Goal: Task Accomplishment & Management: Use online tool/utility

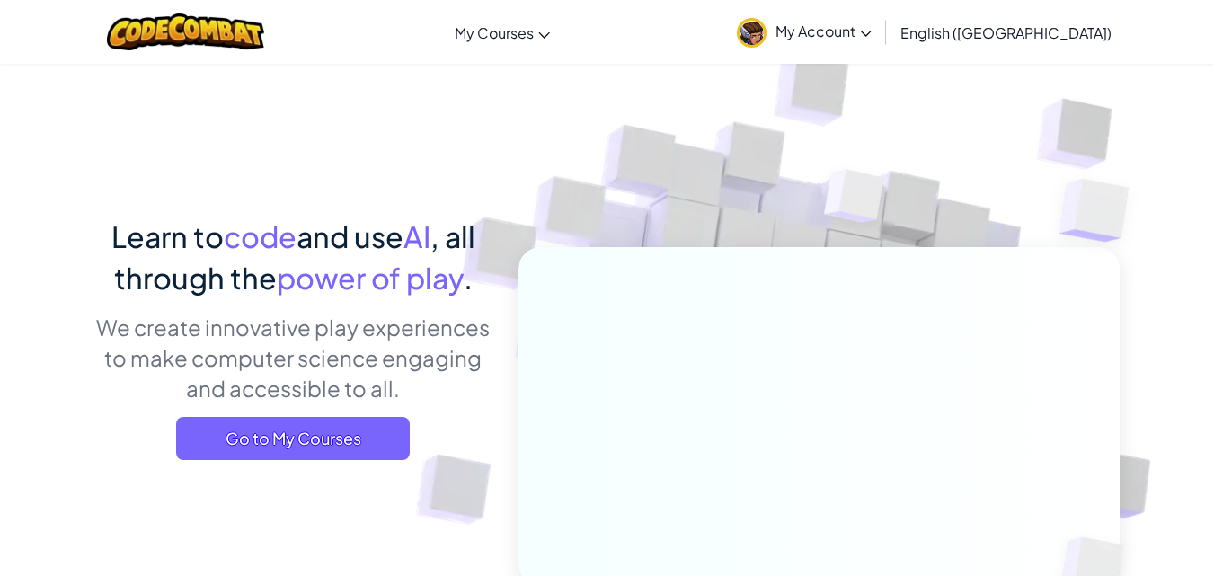
scroll to position [226, 0]
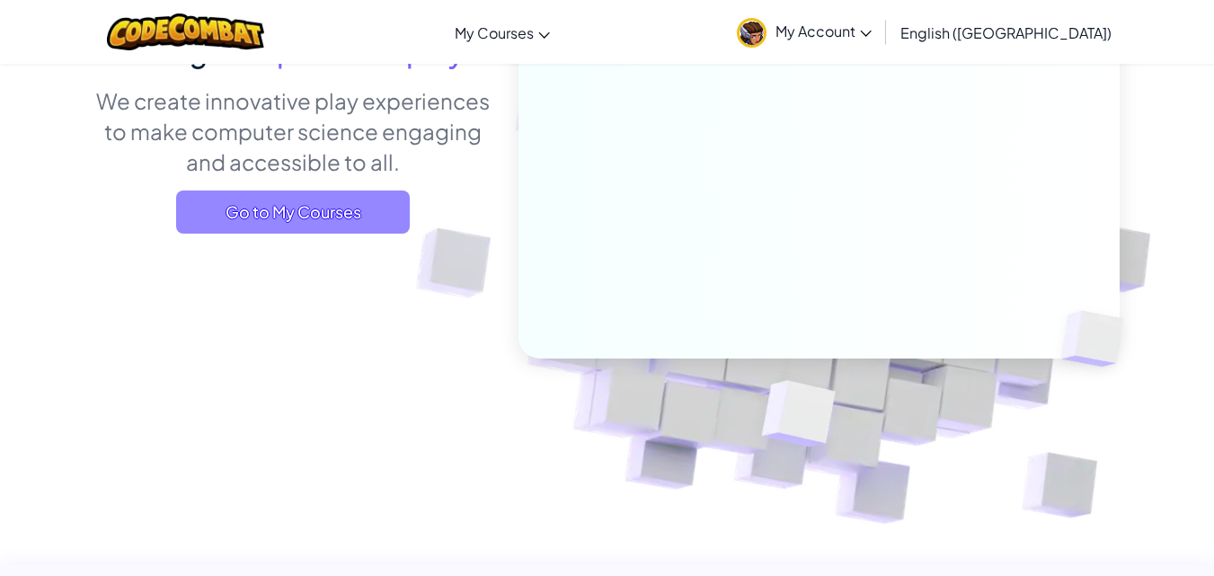
click at [339, 211] on span "Go to My Courses" at bounding box center [293, 211] width 234 height 43
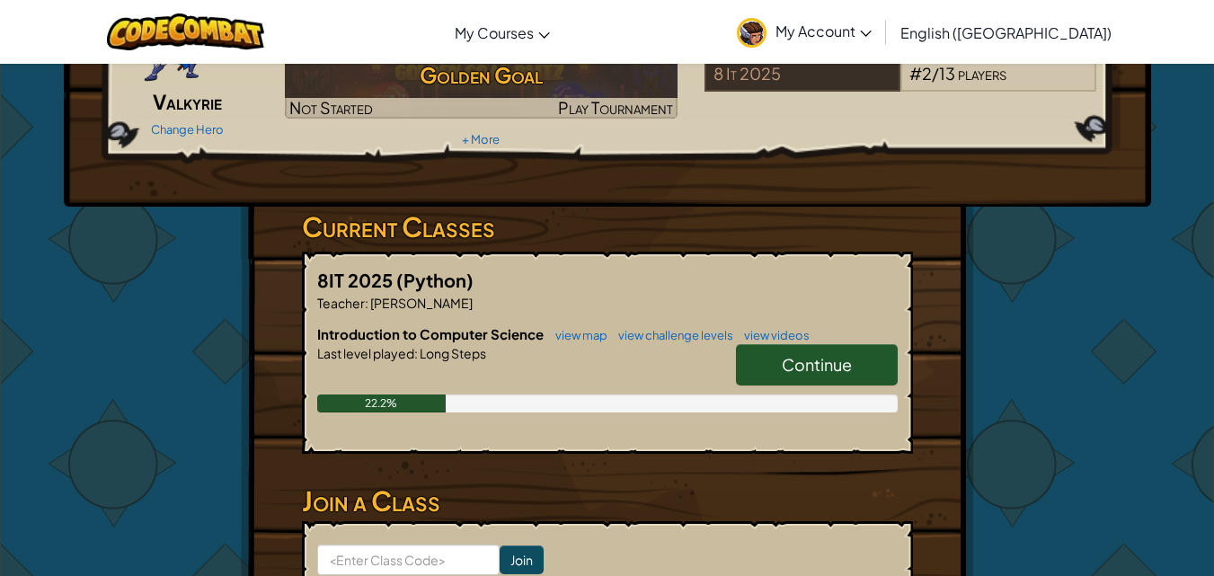
scroll to position [165, 0]
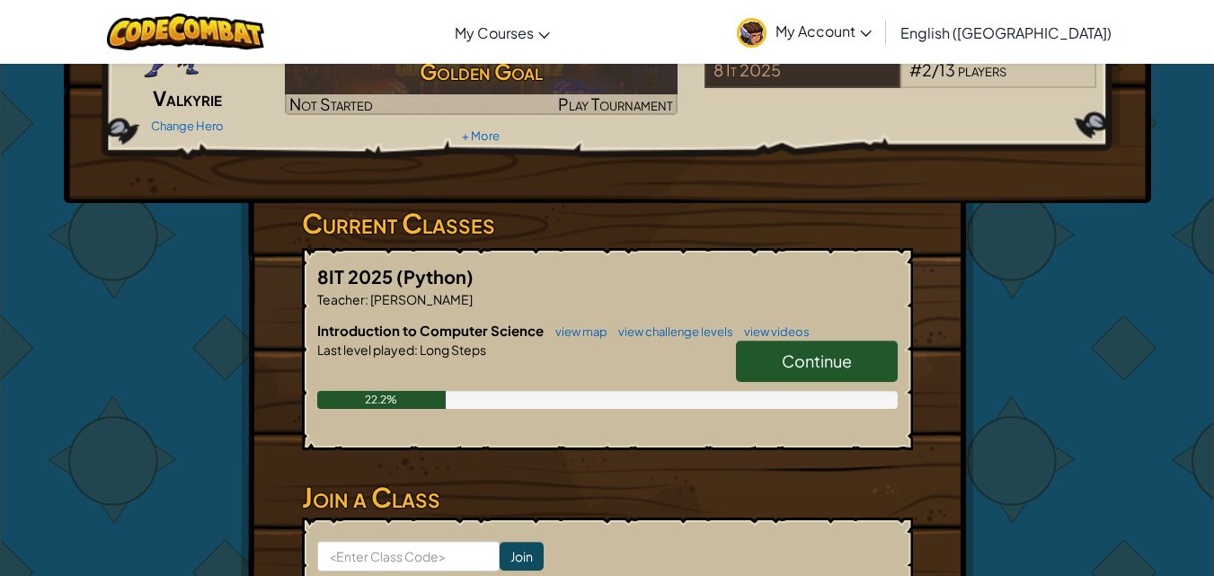
click at [779, 355] on link "Continue" at bounding box center [817, 360] width 162 height 41
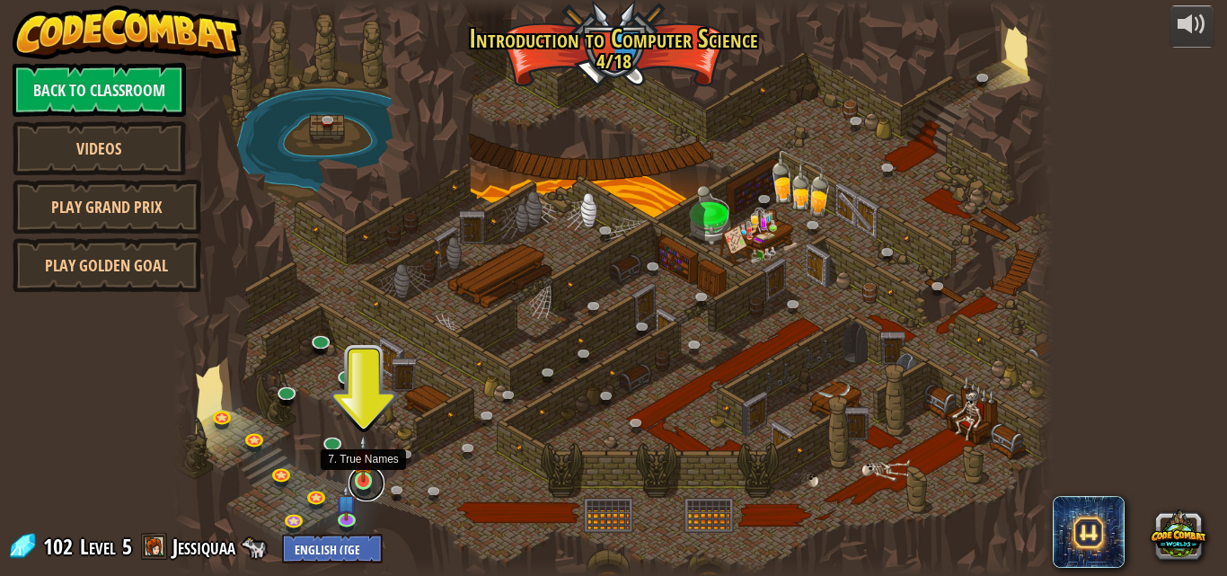
click at [362, 486] on link at bounding box center [367, 483] width 36 height 36
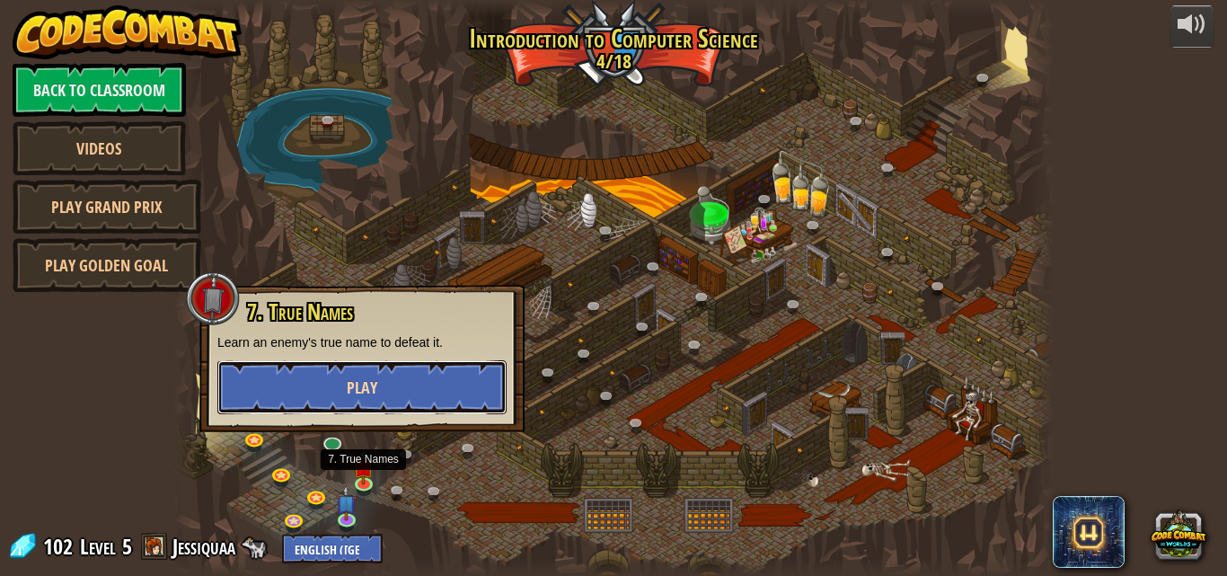
click at [384, 396] on button "Play" at bounding box center [361, 387] width 289 height 54
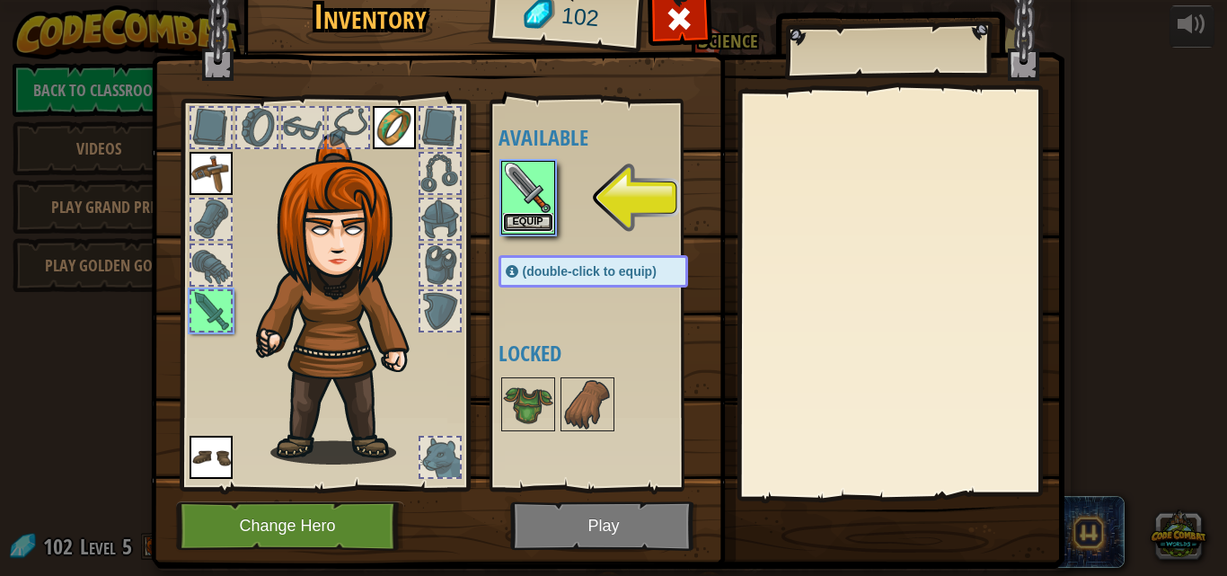
click at [524, 225] on button "Equip" at bounding box center [528, 222] width 50 height 19
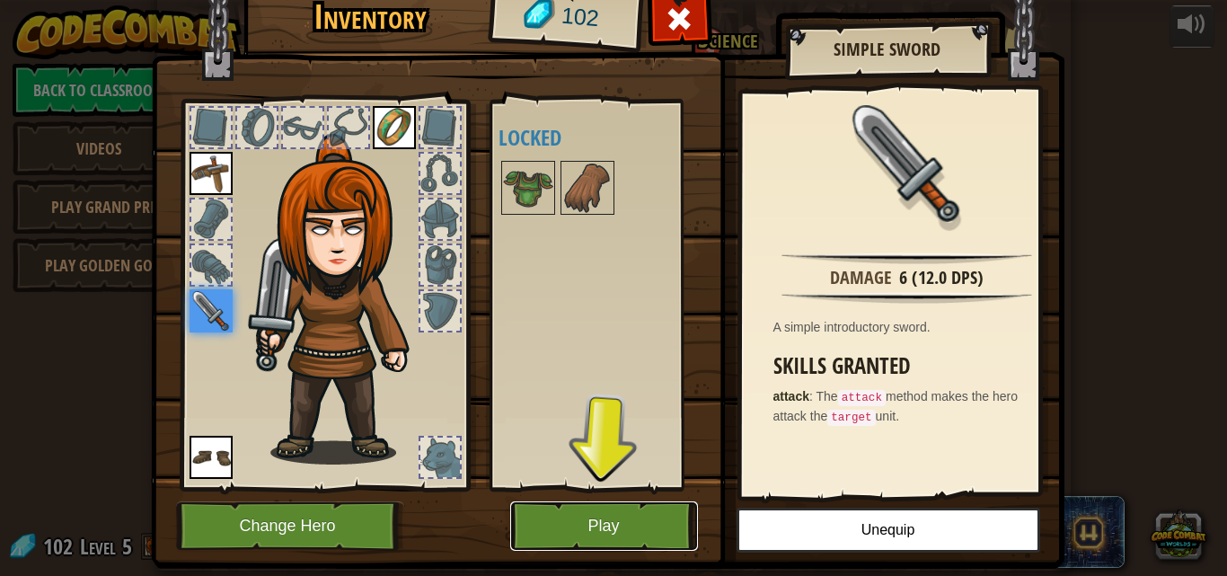
click at [576, 535] on button "Play" at bounding box center [604, 525] width 188 height 49
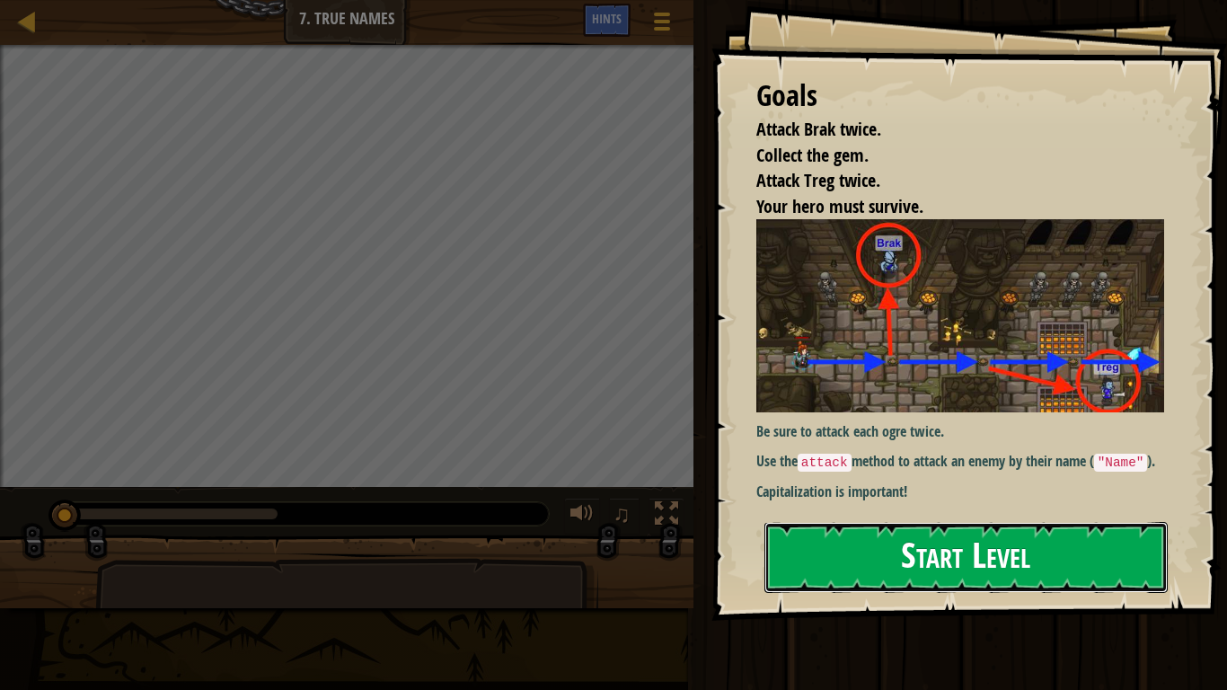
click at [861, 561] on button "Start Level" at bounding box center [965, 557] width 403 height 71
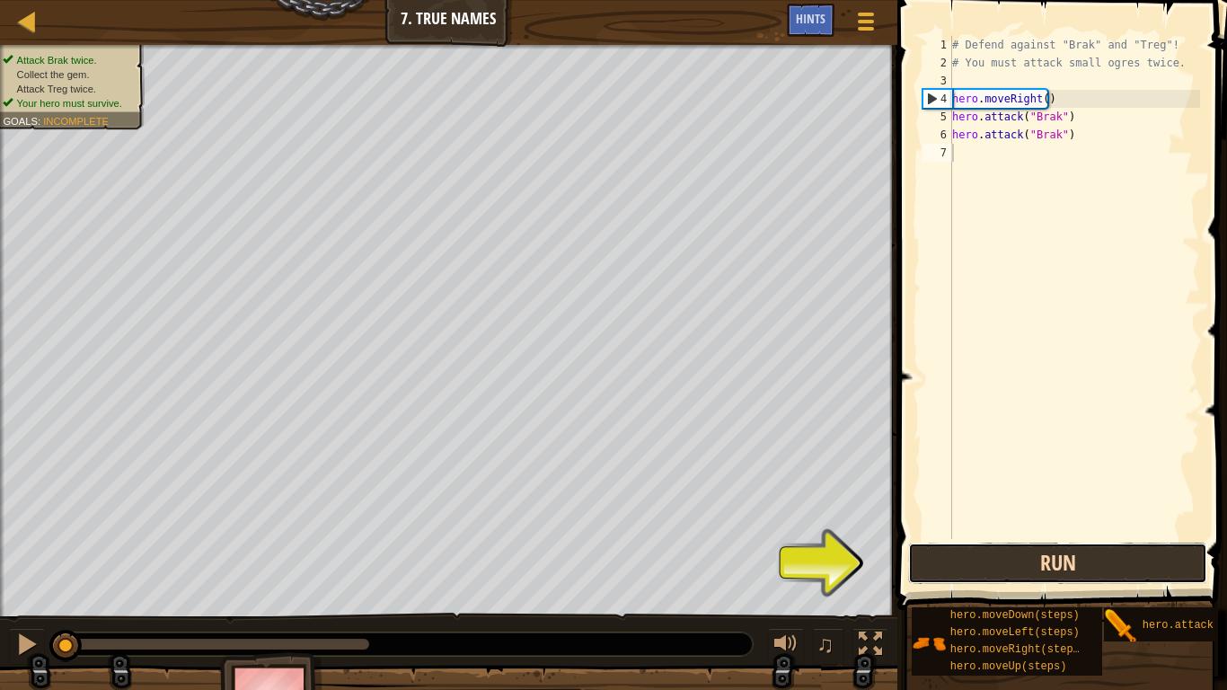
click at [1010, 566] on button "Run" at bounding box center [1057, 563] width 299 height 41
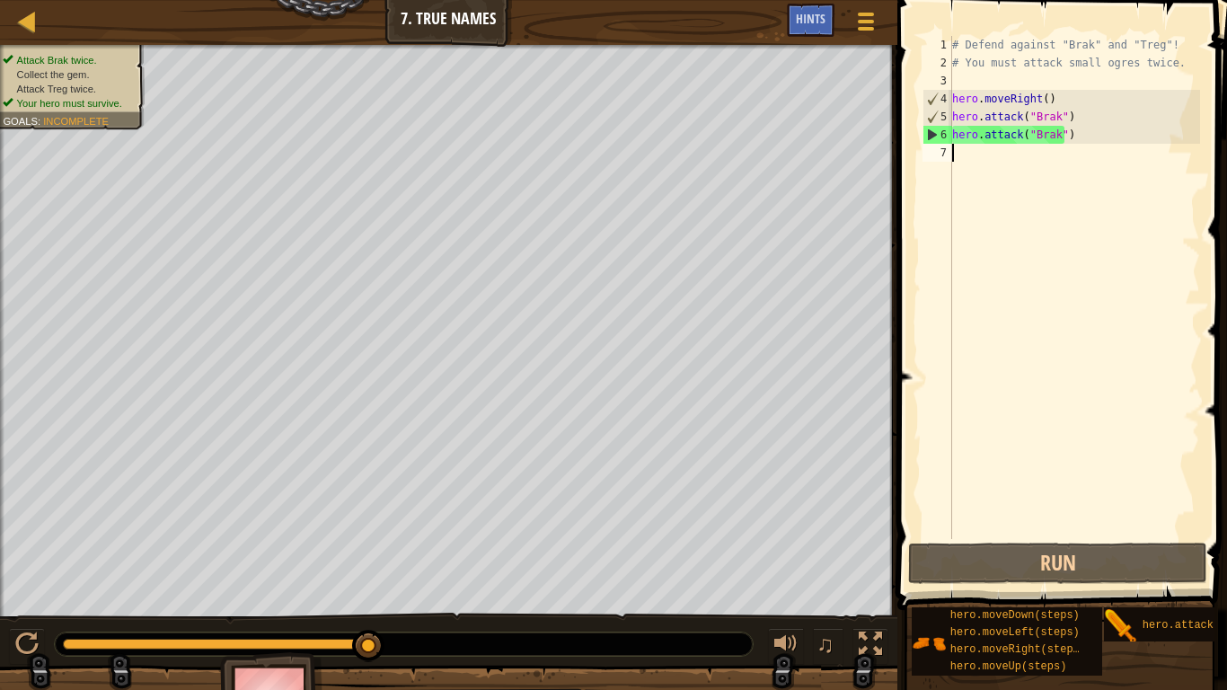
click at [972, 156] on div "# Defend against "Brak" and "Treg"! # You must attack small ogres twice. hero .…" at bounding box center [1075, 305] width 252 height 539
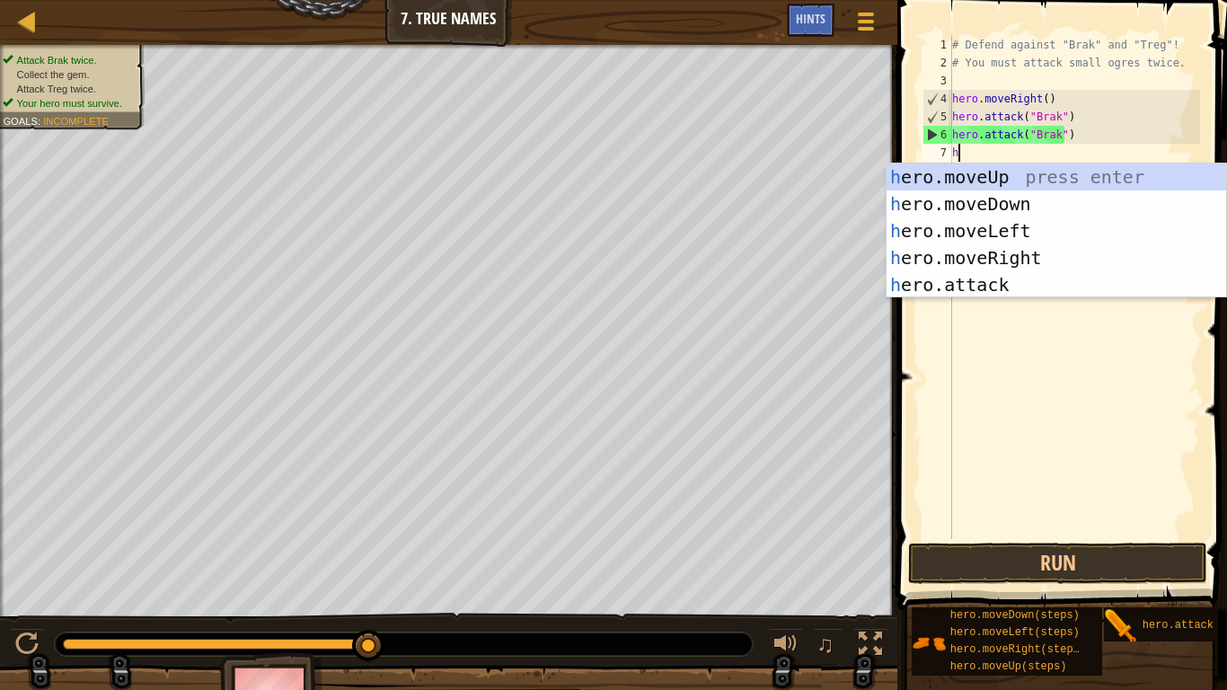
scroll to position [8, 0]
type textarea "he"
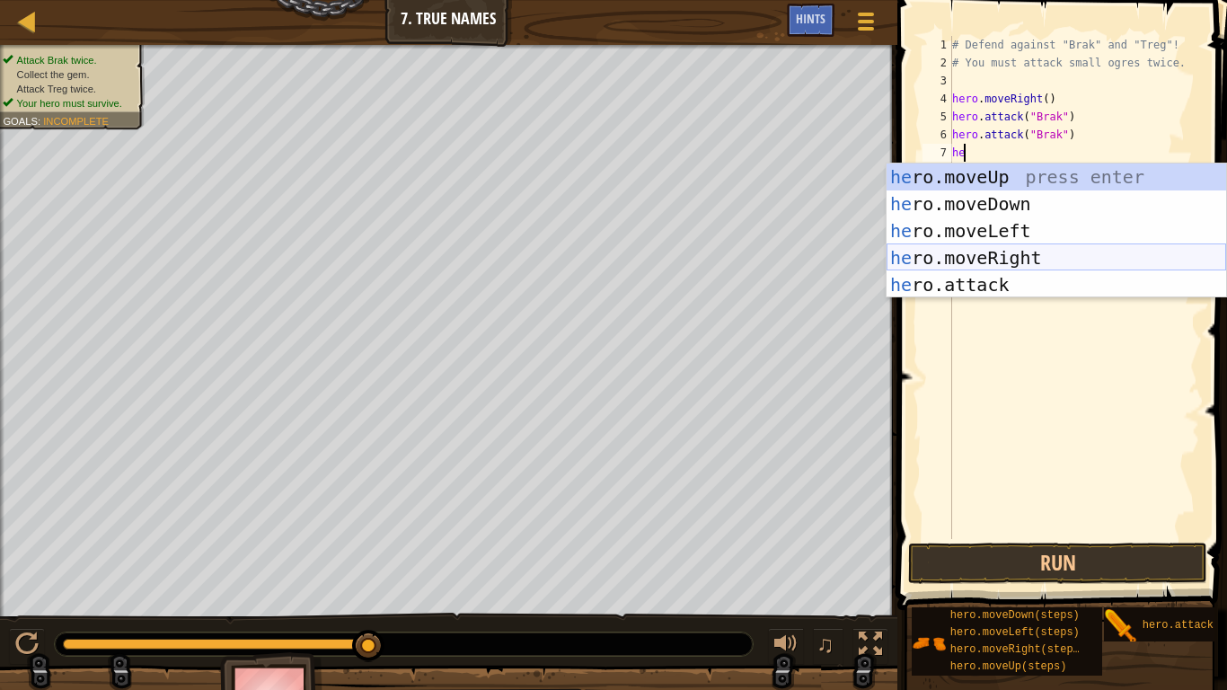
click at [1020, 254] on div "he ro.moveUp press enter he ro.moveDown press enter he ro.moveLeft press enter …" at bounding box center [1057, 257] width 340 height 189
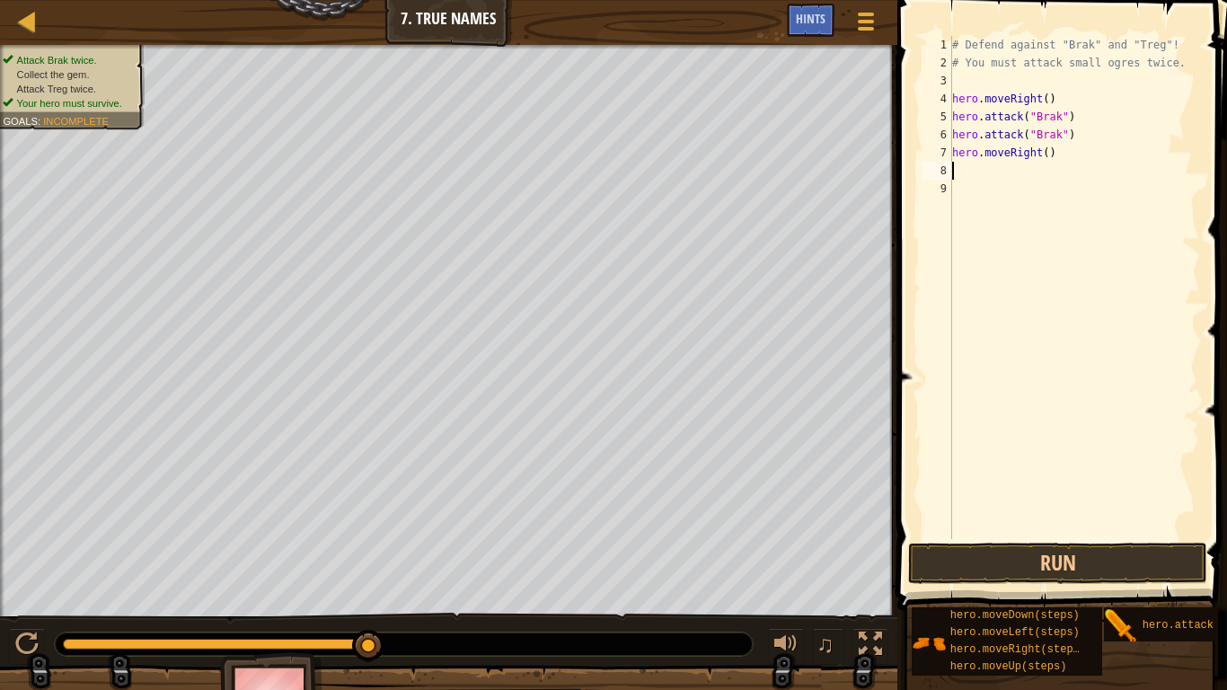
type textarea "h"
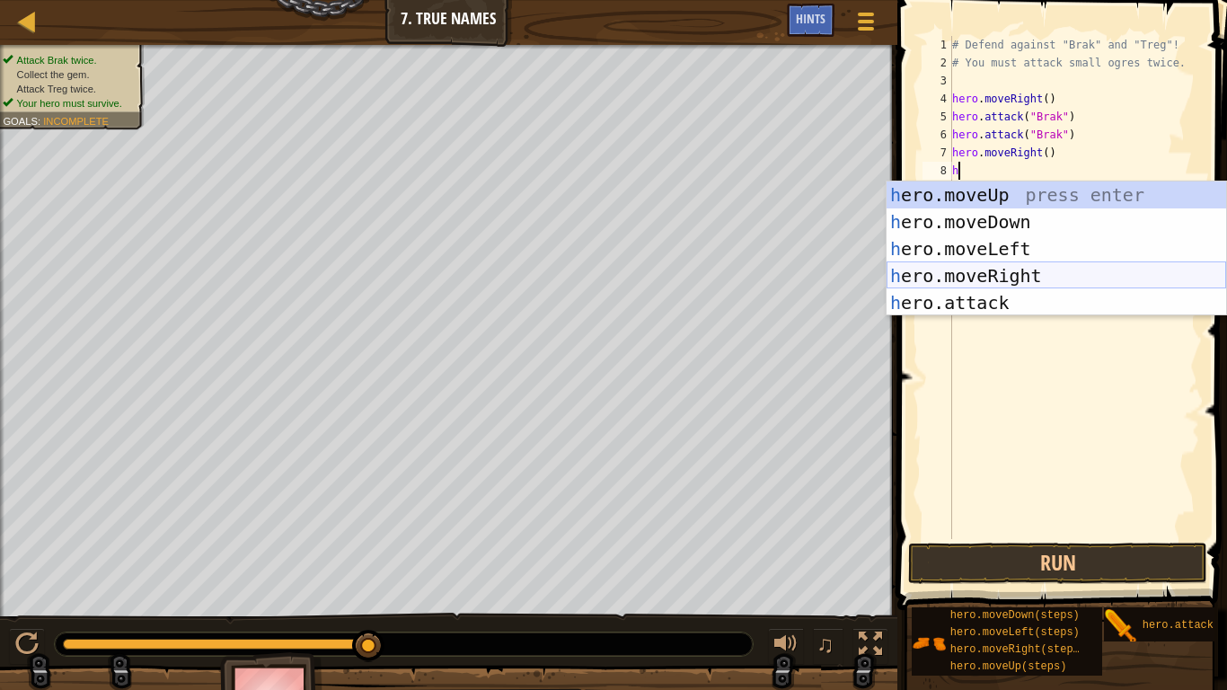
click at [1025, 270] on div "h ero.moveUp press enter h ero.moveDown press enter h ero.moveLeft press enter …" at bounding box center [1057, 275] width 340 height 189
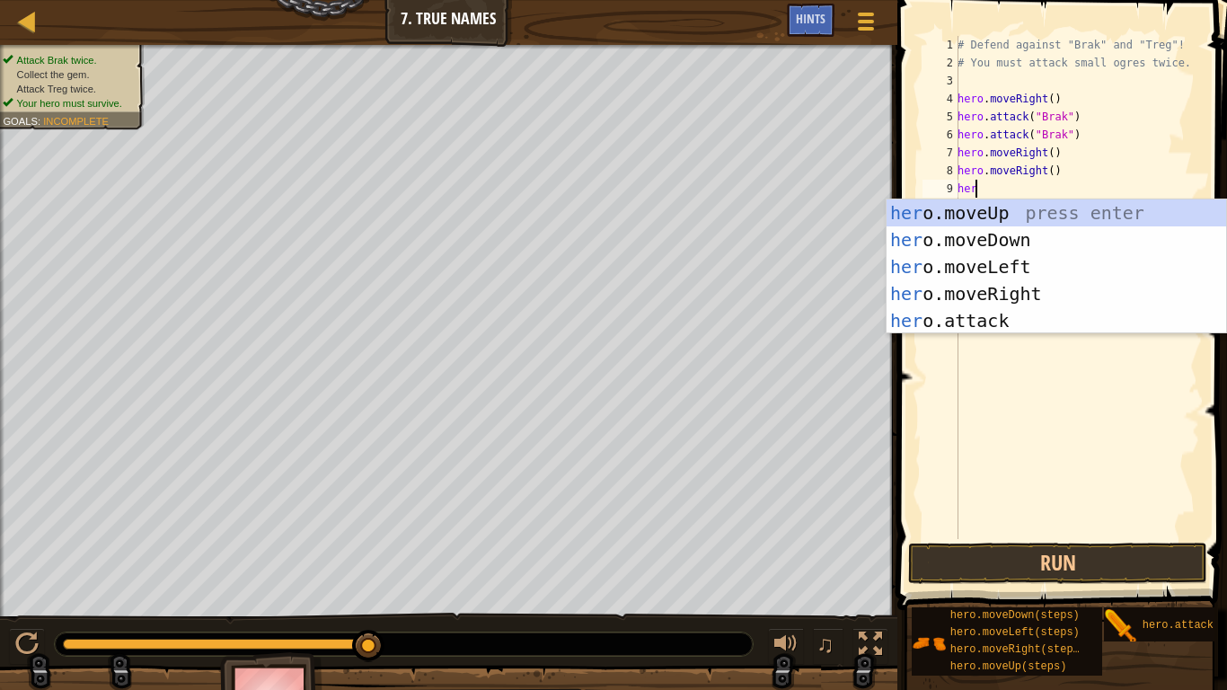
scroll to position [8, 1]
click at [1012, 307] on div "hero .moveUp press enter hero .moveDown press enter hero .moveLeft press enter …" at bounding box center [1057, 293] width 340 height 189
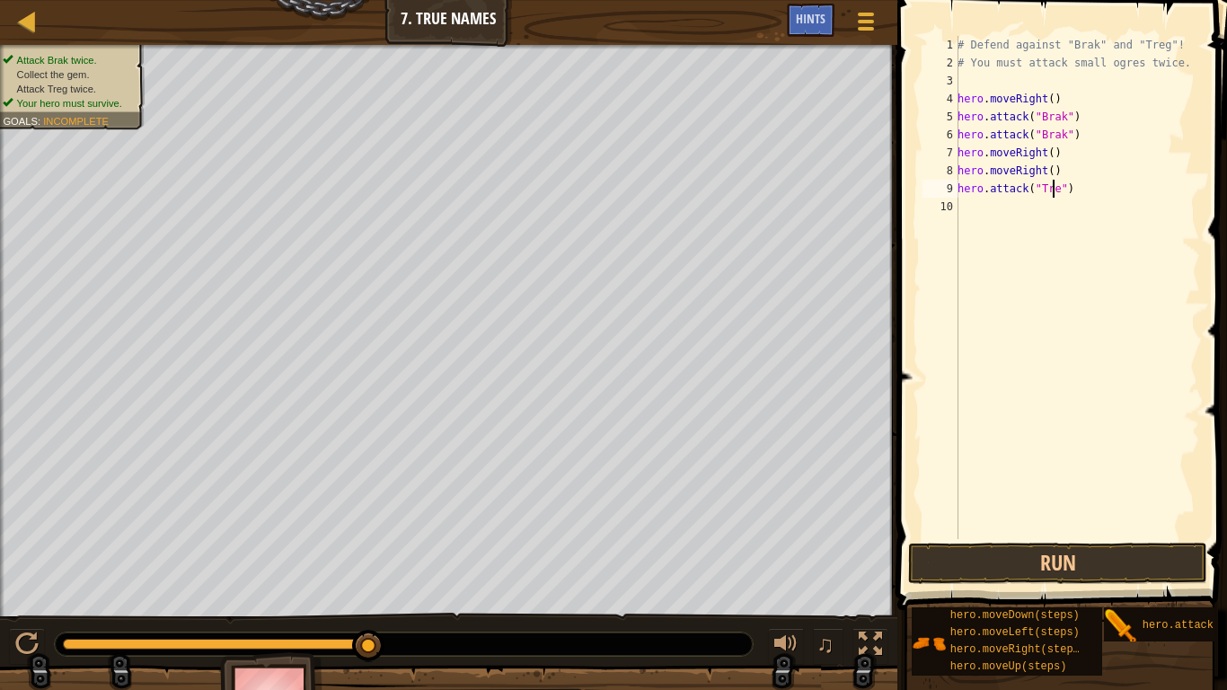
type textarea "hero.attack("Treg")"
click at [985, 207] on div "# Defend against "Brak" and "Treg"! # You must attack small ogres twice. hero .…" at bounding box center [1077, 305] width 246 height 539
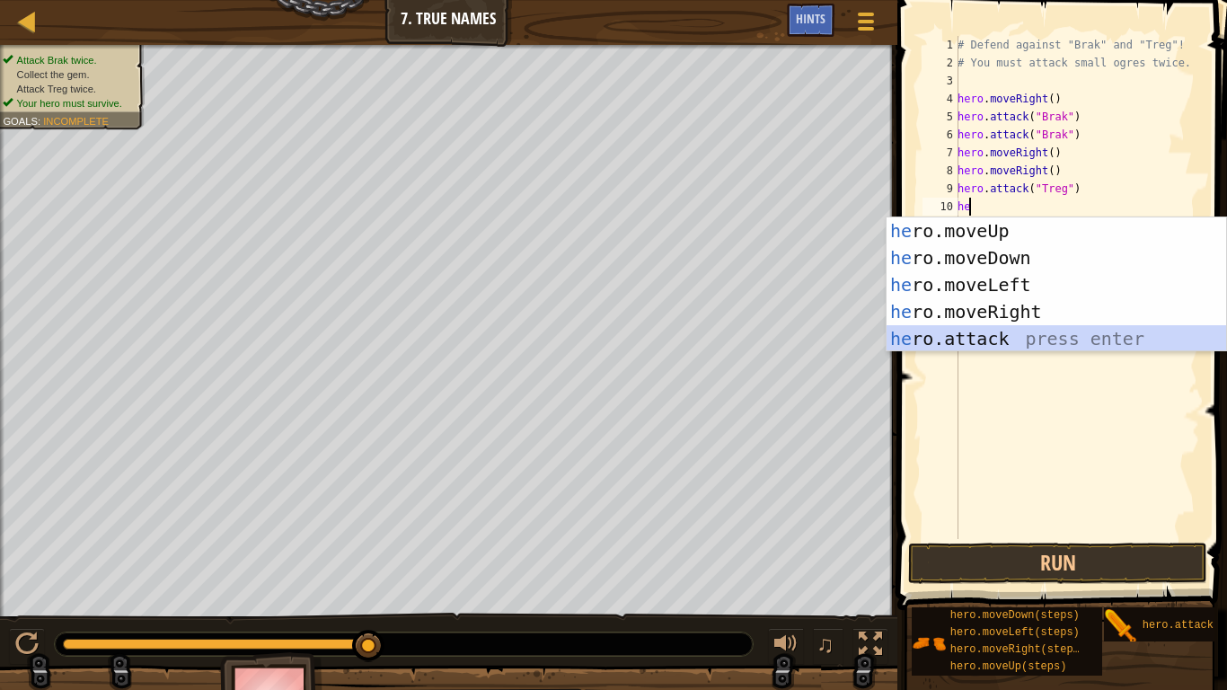
click at [967, 334] on div "he ro.moveUp press enter he ro.moveDown press enter he ro.moveLeft press enter …" at bounding box center [1057, 311] width 340 height 189
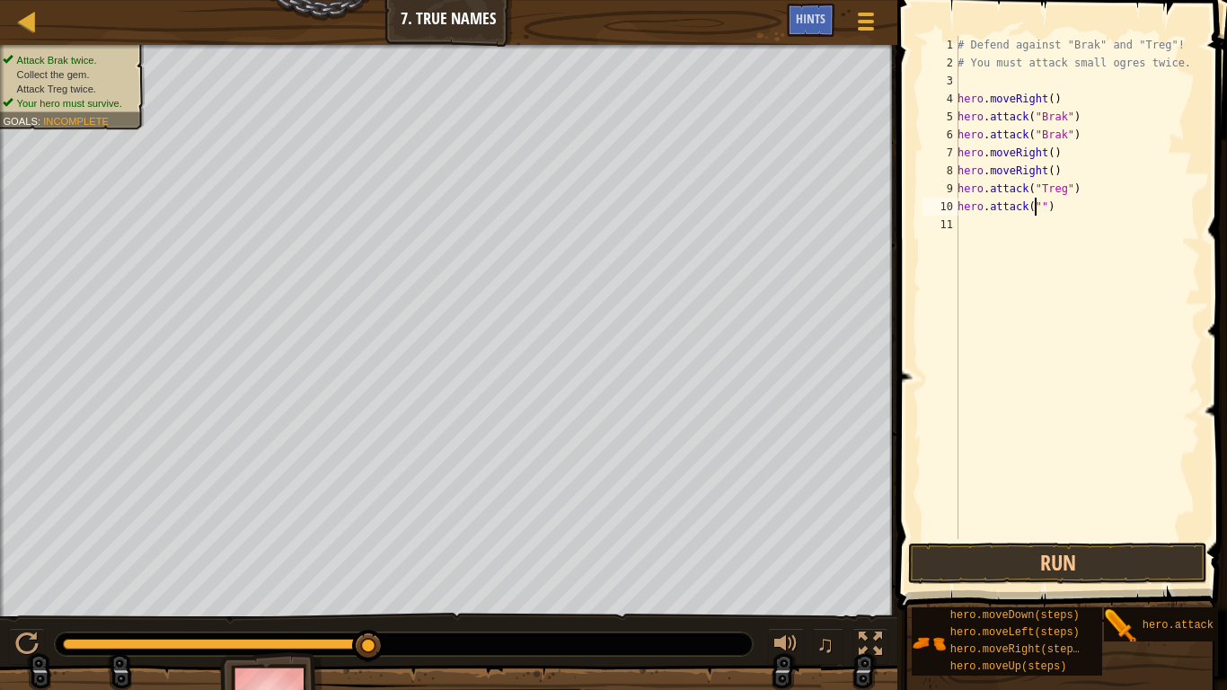
scroll to position [8, 6]
type textarea "hero.attack("Treg")"
click at [967, 236] on div "# Defend against "Brak" and "Treg"! # You must attack small ogres twice. hero .…" at bounding box center [1077, 305] width 246 height 539
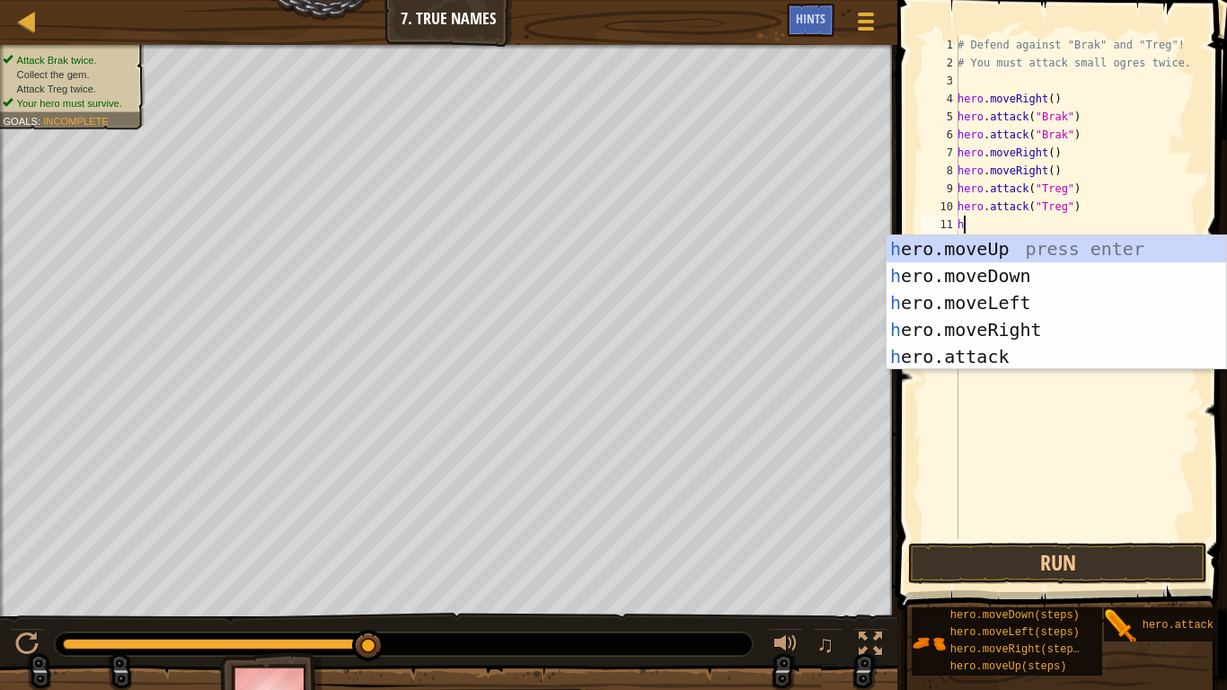
type textarea "he"
click at [997, 331] on div "he ro.moveUp press enter he ro.moveDown press enter he ro.moveLeft press enter …" at bounding box center [1057, 329] width 340 height 189
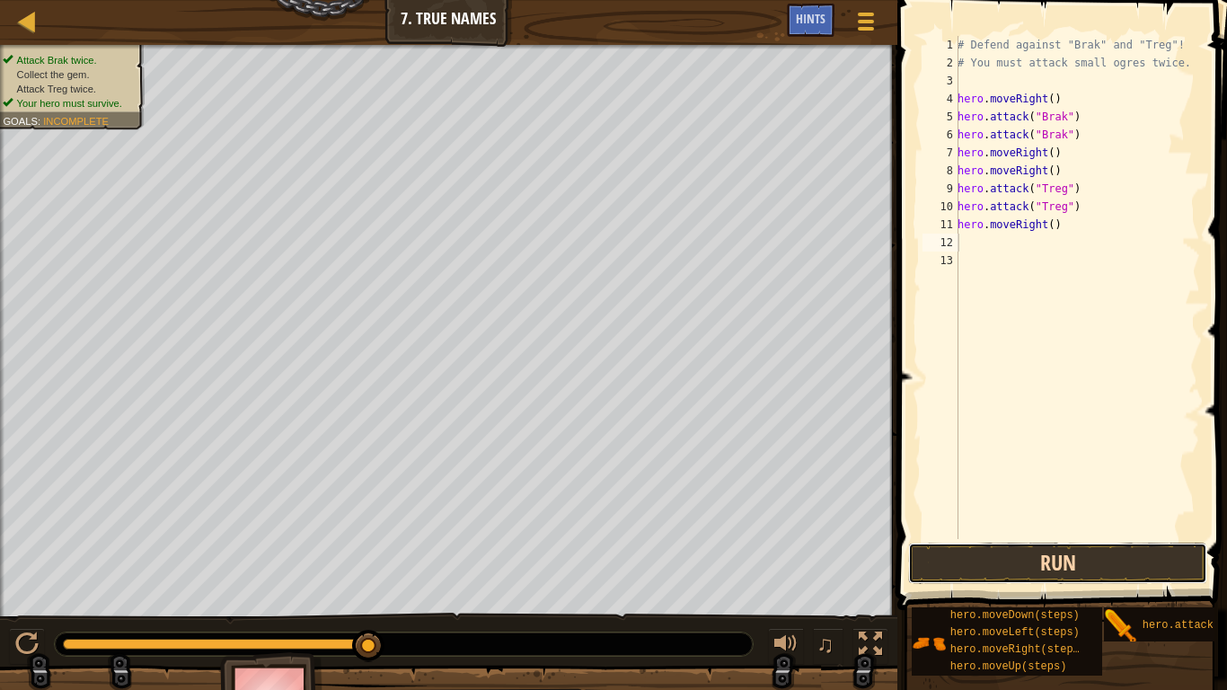
click at [1034, 549] on button "Run" at bounding box center [1057, 563] width 299 height 41
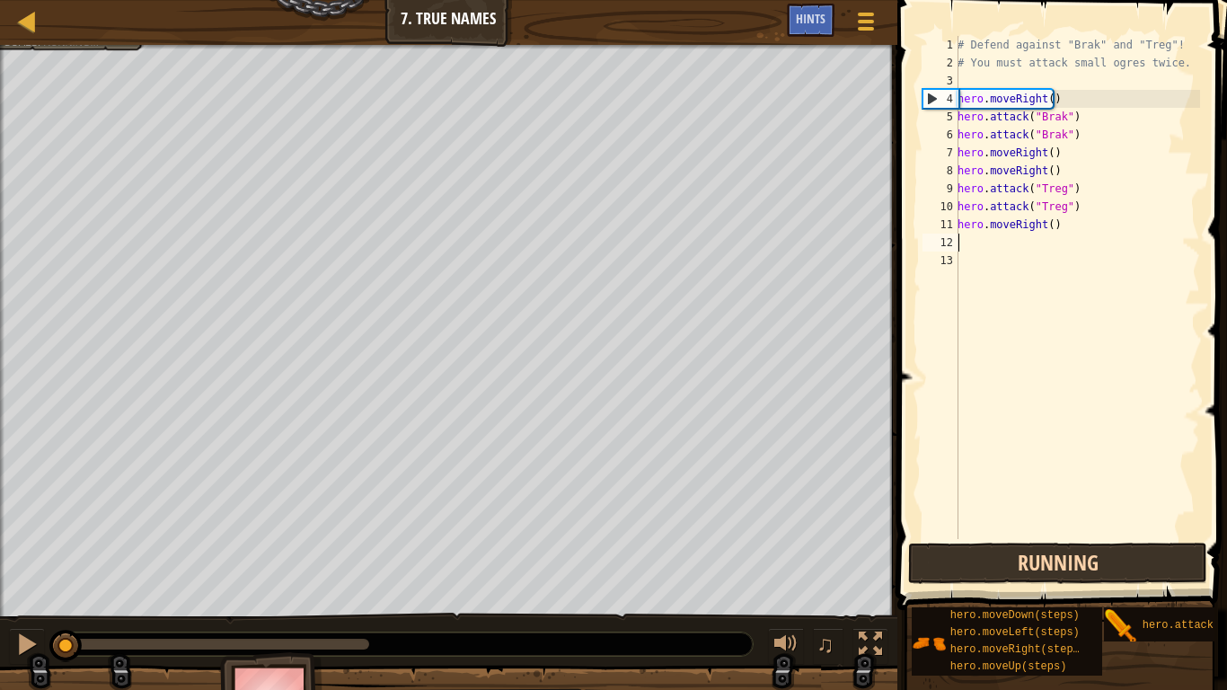
click at [1034, 549] on button "Running" at bounding box center [1057, 563] width 299 height 41
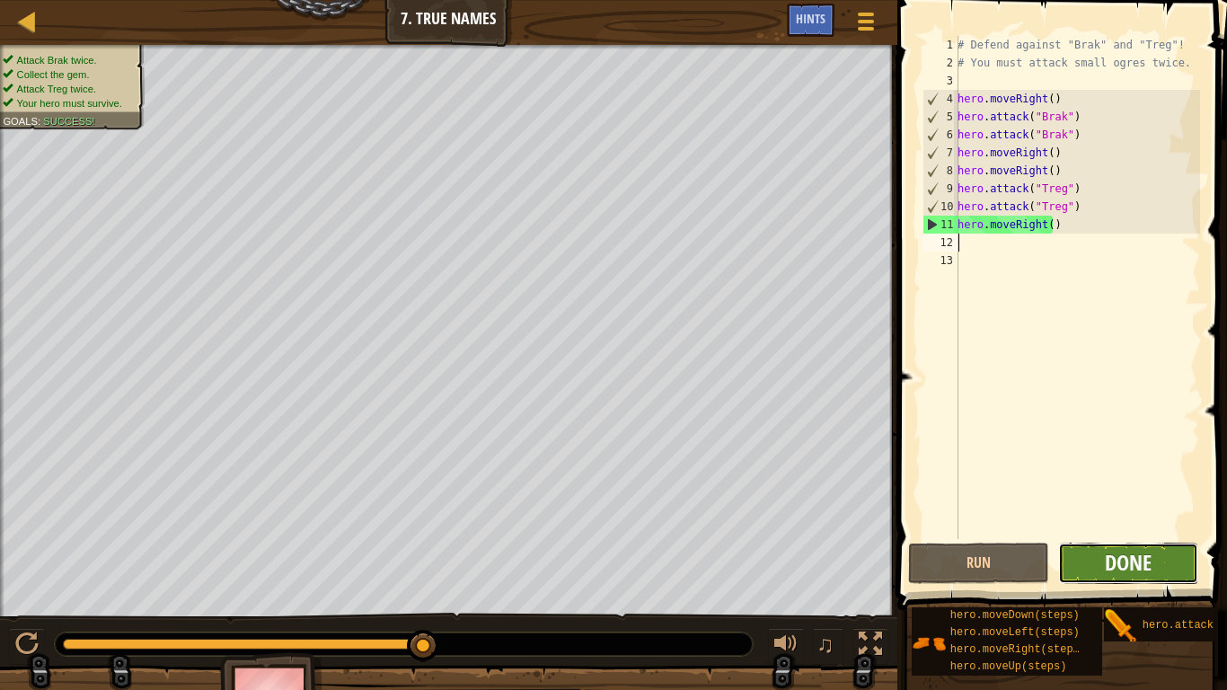
click at [1126, 569] on span "Done" at bounding box center [1128, 562] width 47 height 29
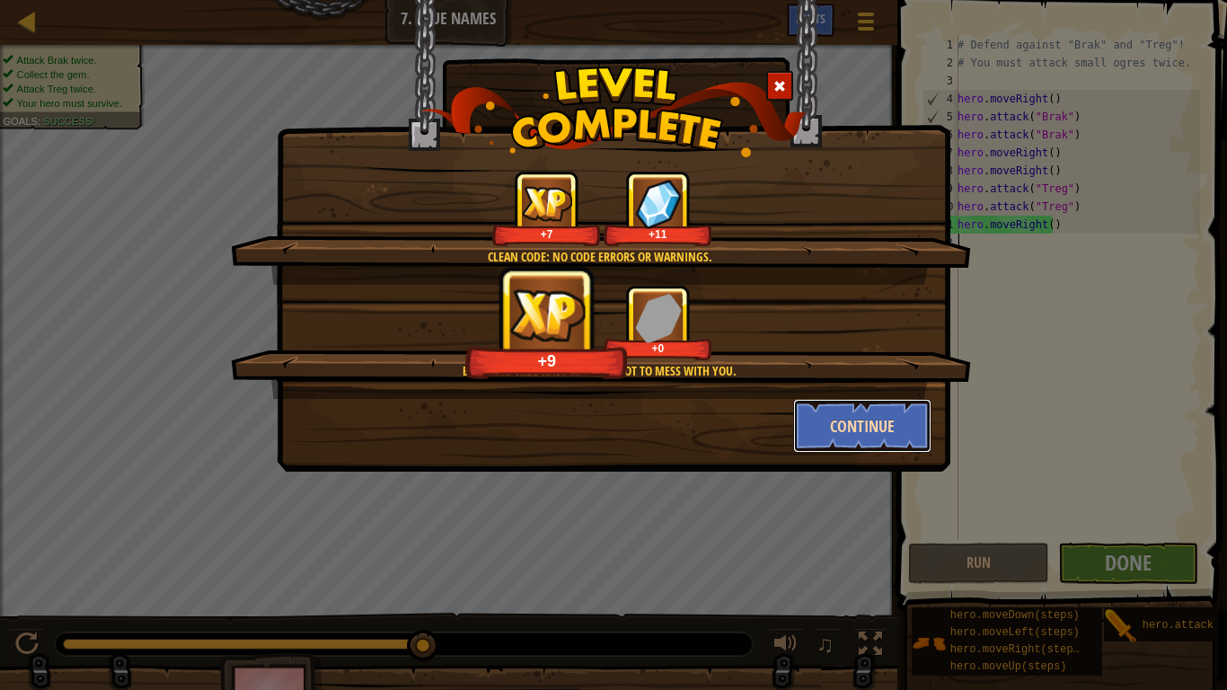
click at [820, 425] on button "Continue" at bounding box center [862, 426] width 139 height 54
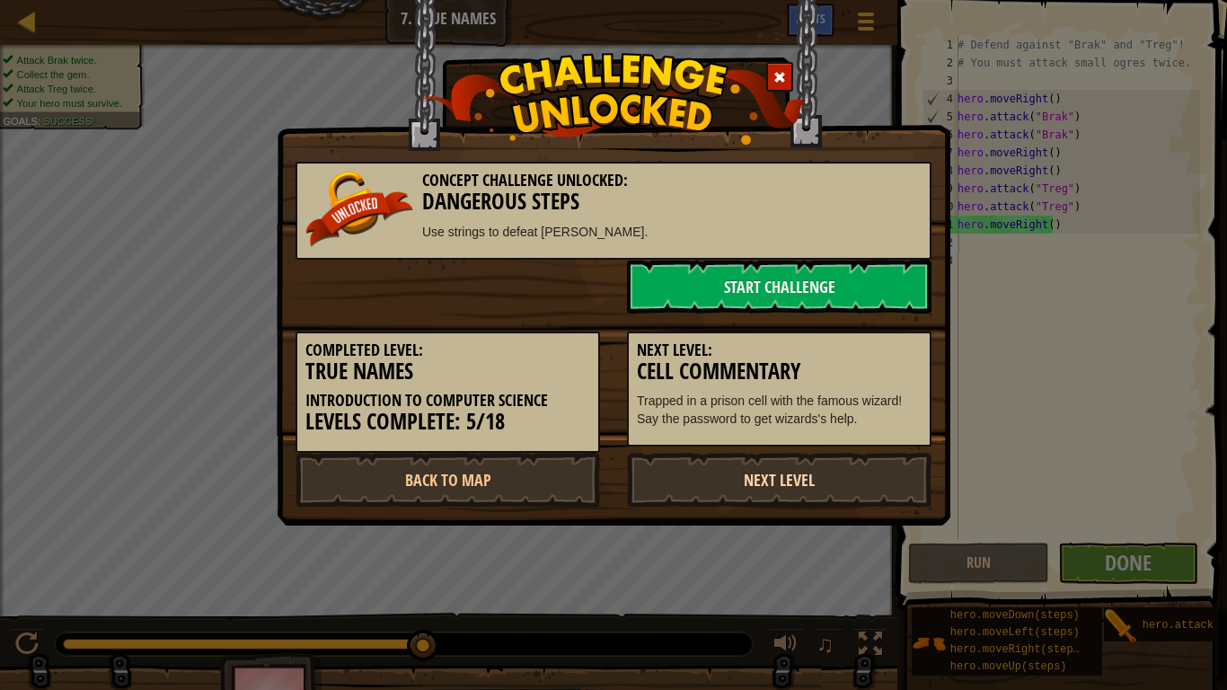
click at [750, 484] on link "Next Level" at bounding box center [779, 480] width 305 height 54
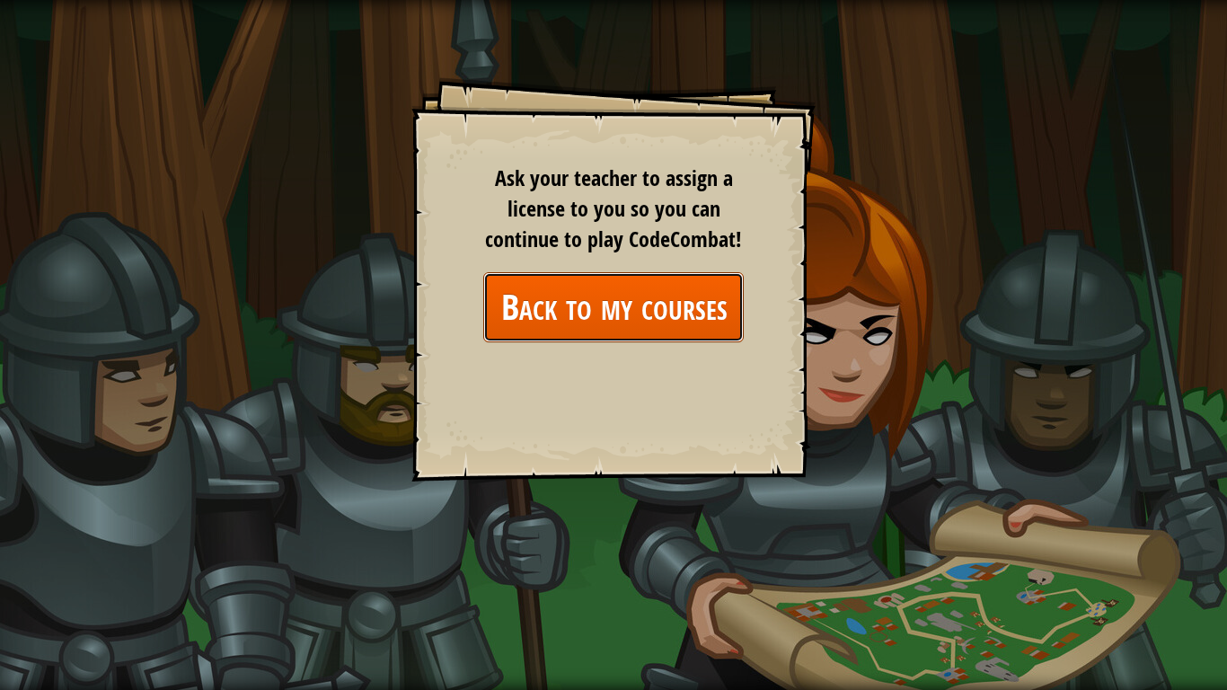
click at [695, 328] on link "Back to my courses" at bounding box center [613, 306] width 260 height 69
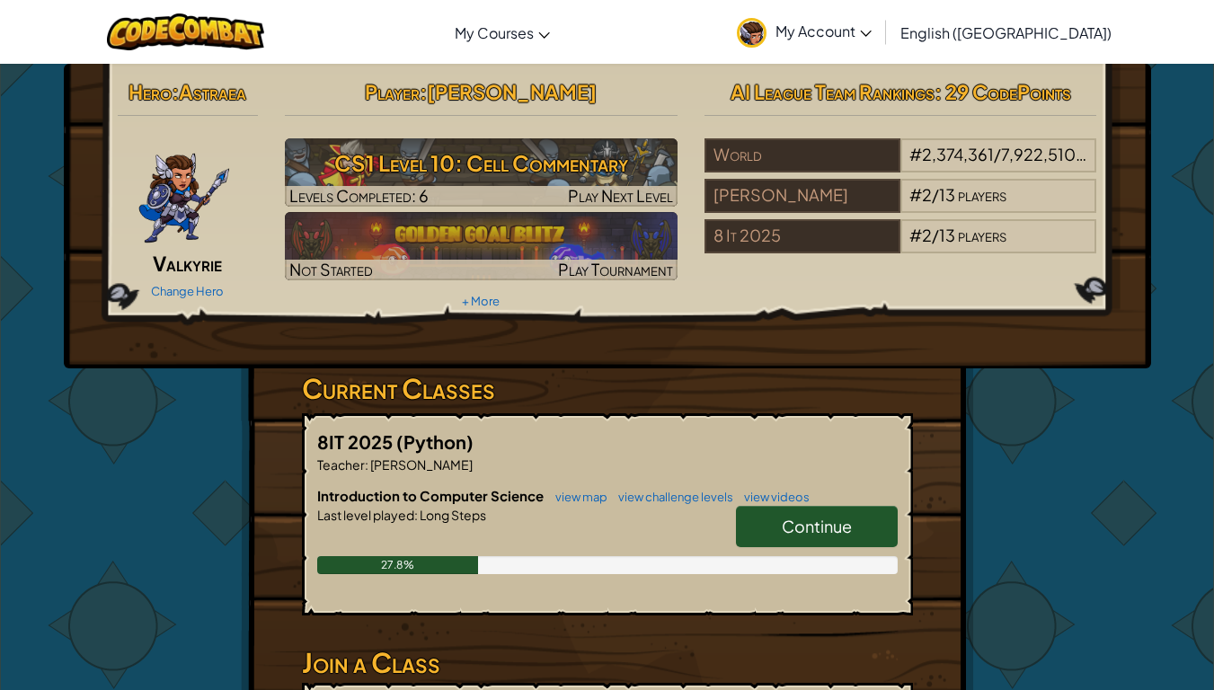
drag, startPoint x: 804, startPoint y: 536, endPoint x: 777, endPoint y: 525, distance: 29.0
click at [777, 525] on link "Continue" at bounding box center [817, 526] width 162 height 41
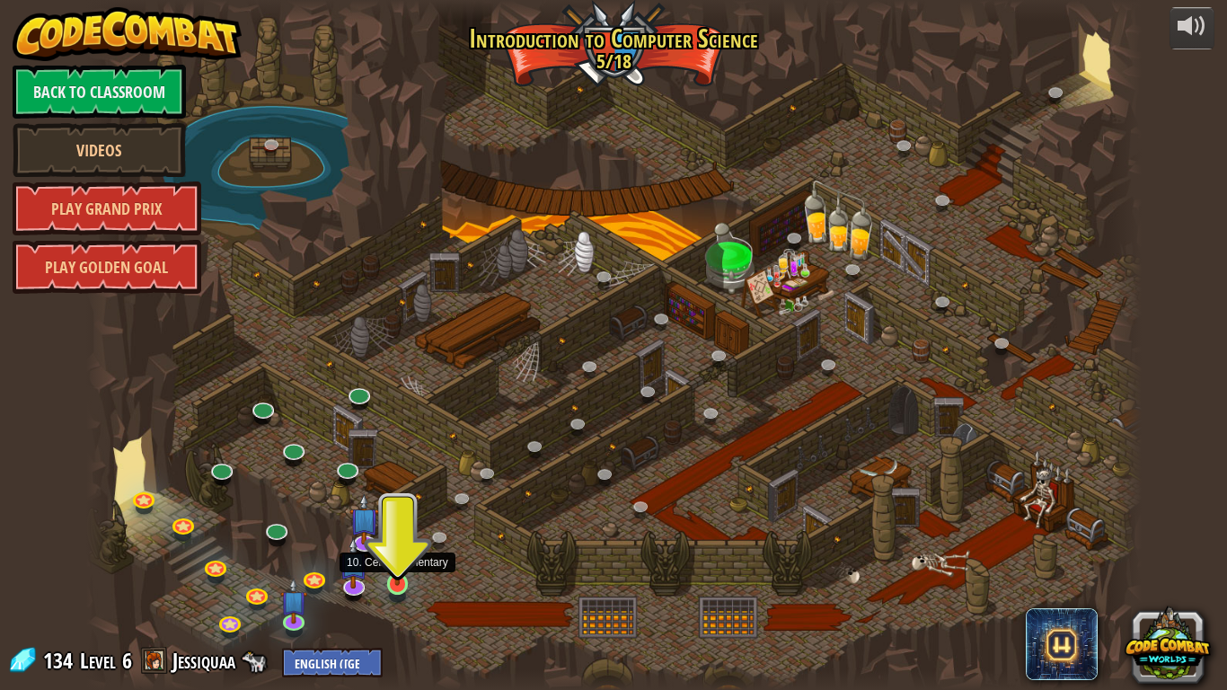
click at [393, 575] on img at bounding box center [397, 555] width 27 height 61
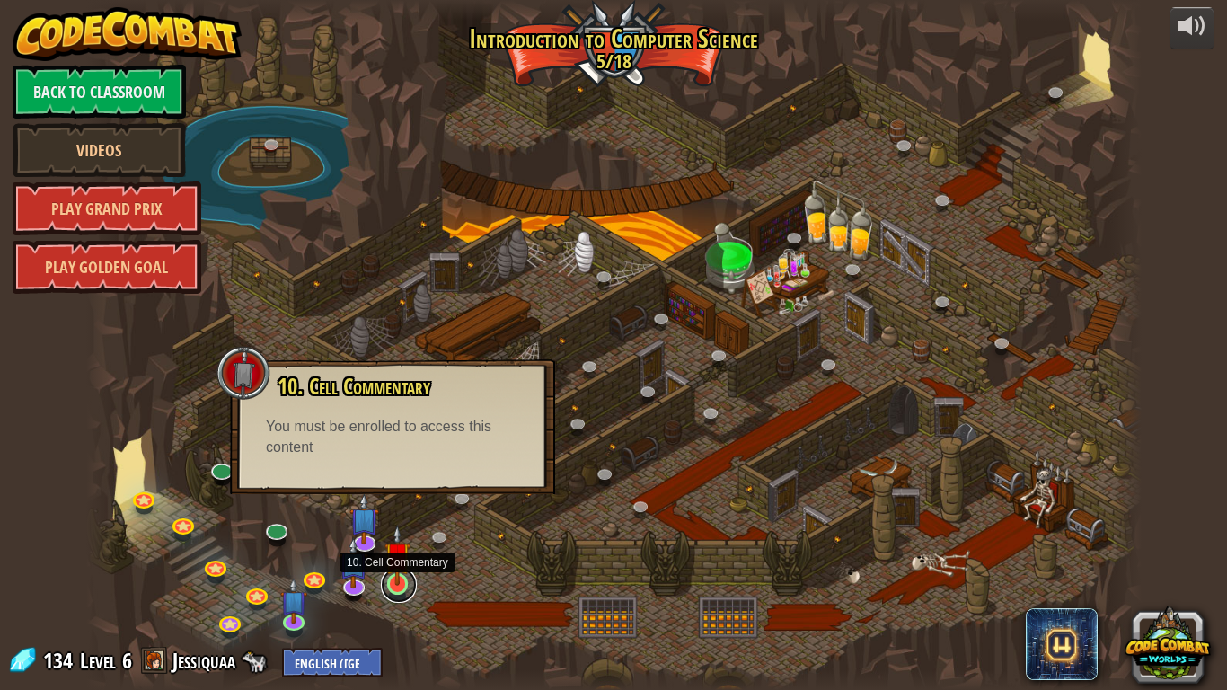
click at [388, 575] on link at bounding box center [399, 585] width 36 height 36
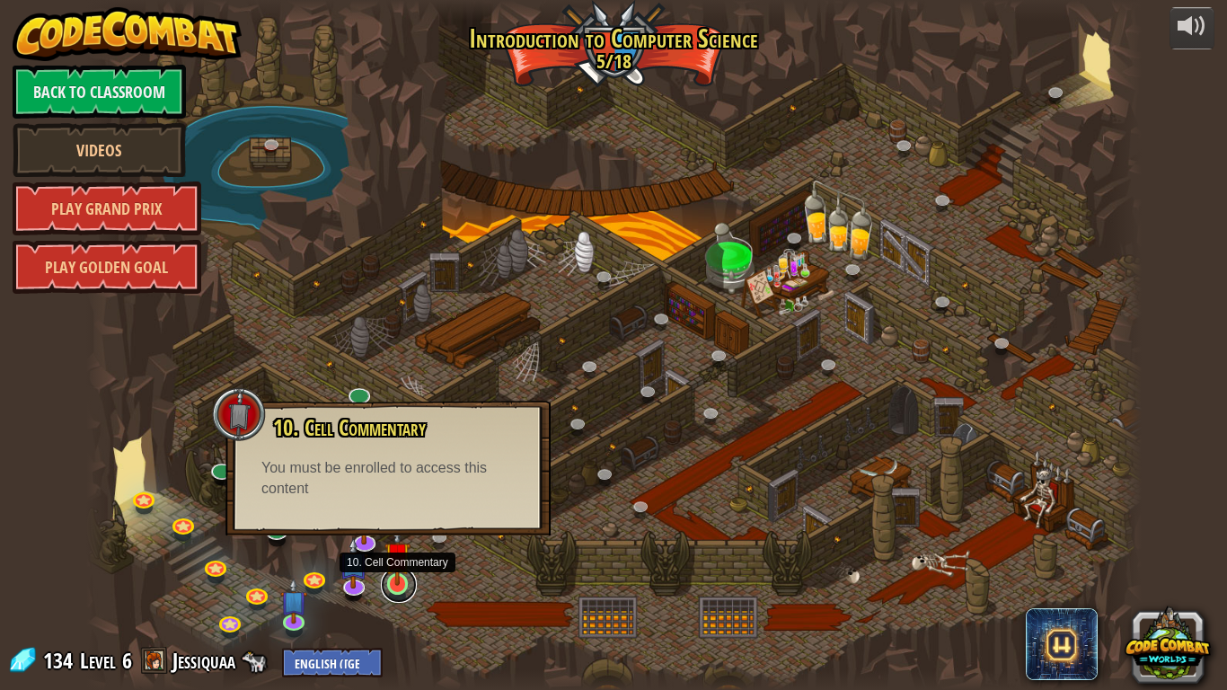
click at [394, 575] on link at bounding box center [399, 585] width 36 height 36
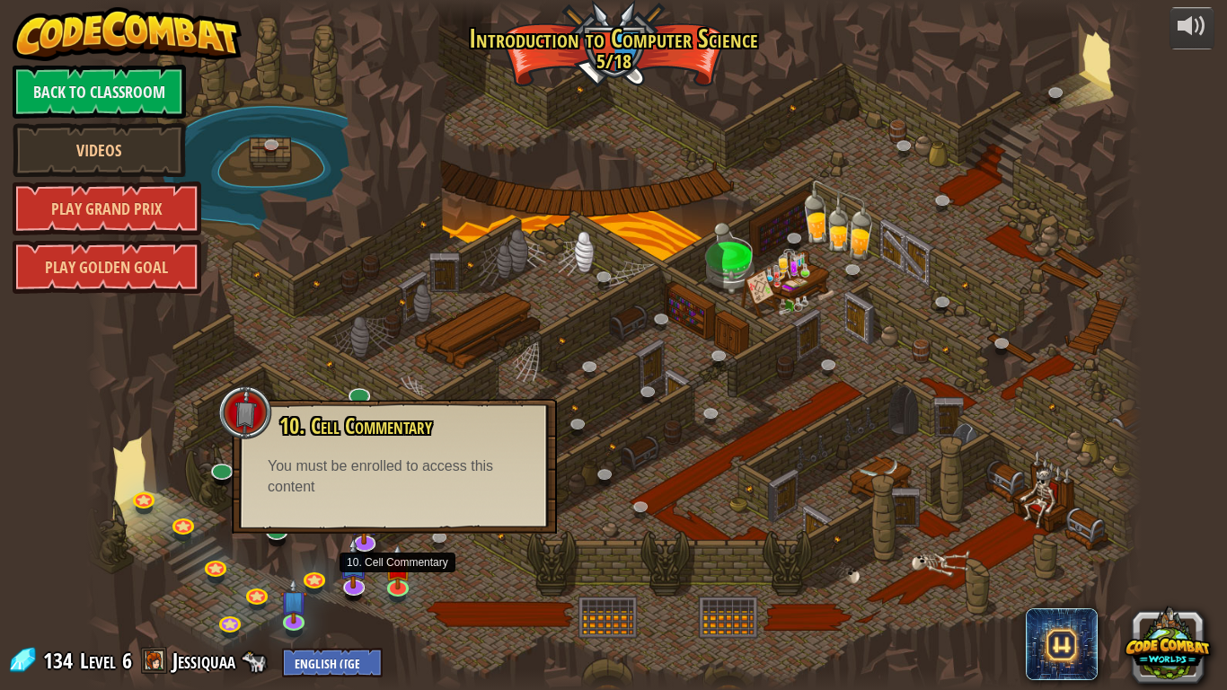
click at [375, 490] on div "You must be enrolled to access this content" at bounding box center [394, 476] width 253 height 41
click at [397, 575] on link at bounding box center [399, 585] width 36 height 36
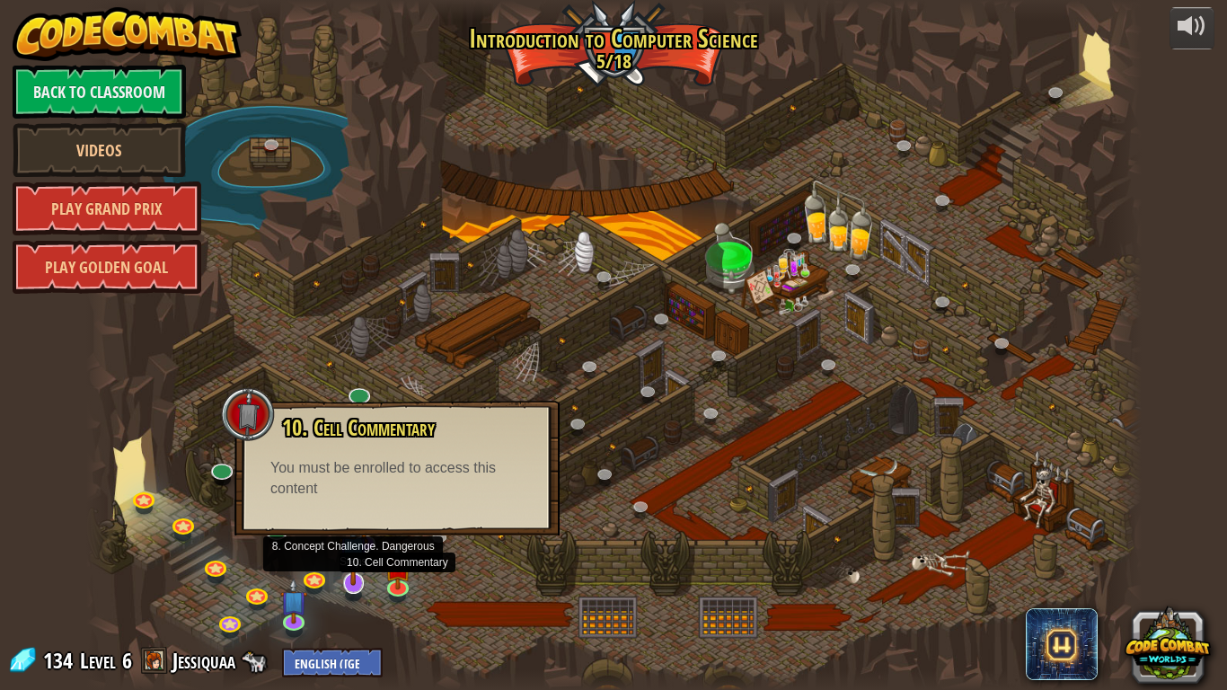
click at [353, 575] on img at bounding box center [354, 550] width 30 height 68
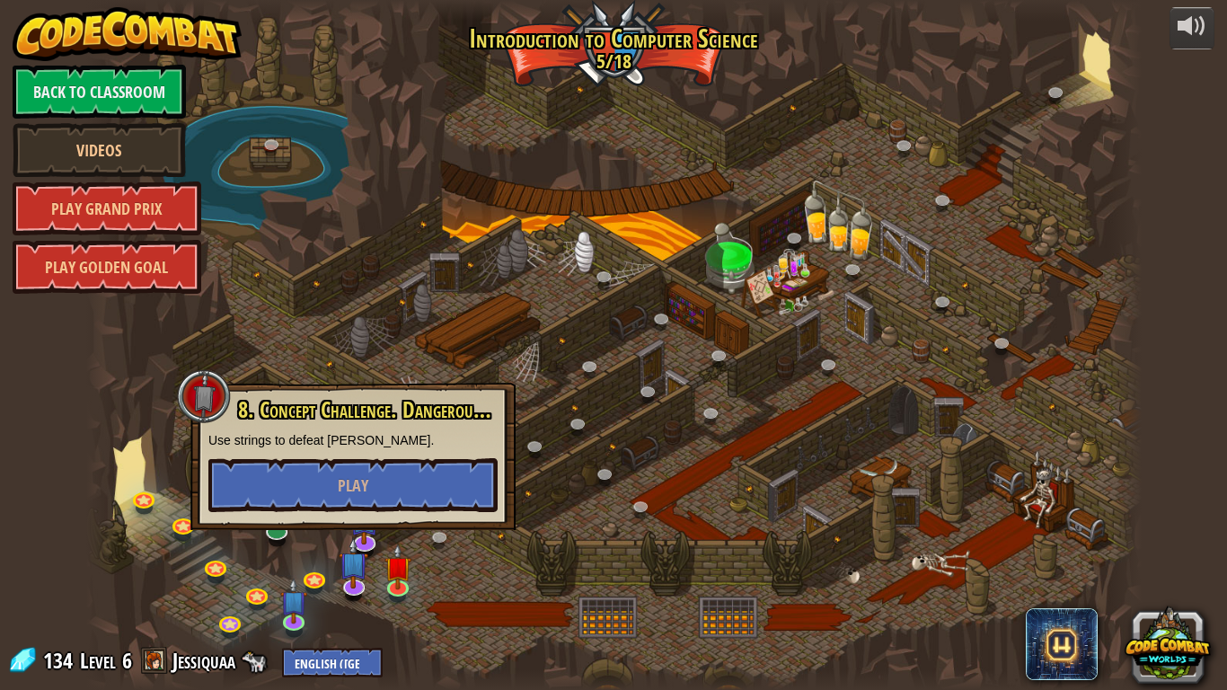
drag, startPoint x: 296, startPoint y: 620, endPoint x: 279, endPoint y: 631, distance: 19.4
click at [279, 575] on div at bounding box center [613, 345] width 1055 height 690
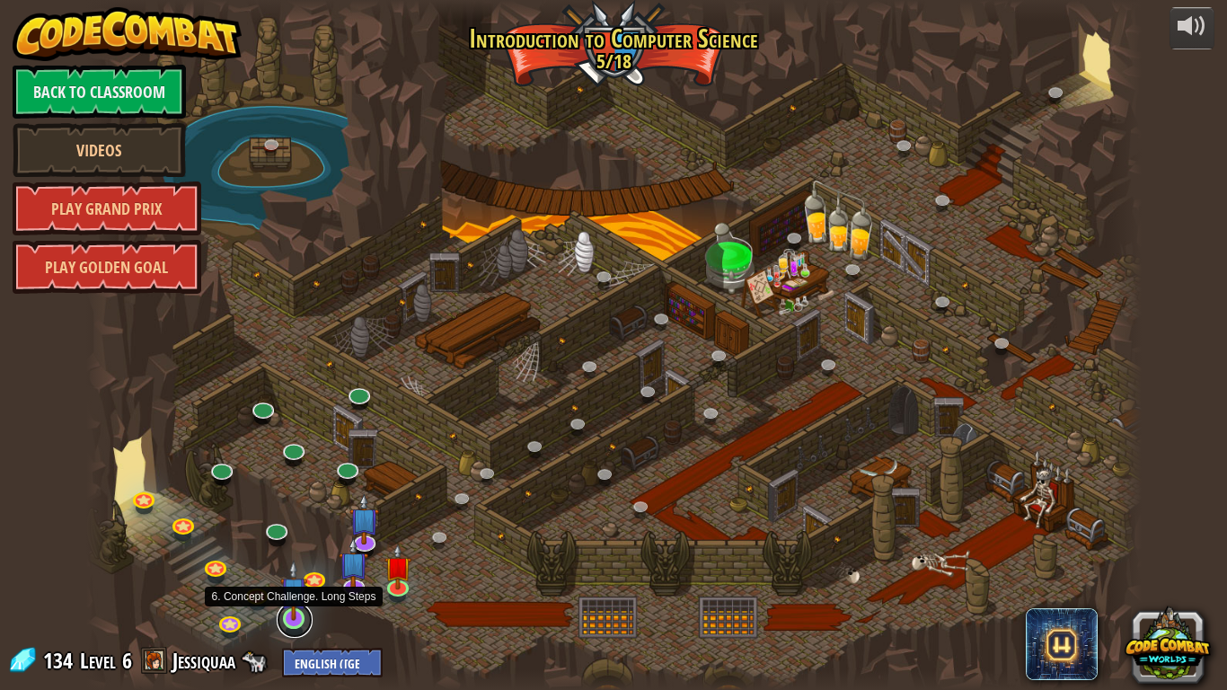
click at [296, 575] on link at bounding box center [295, 620] width 36 height 36
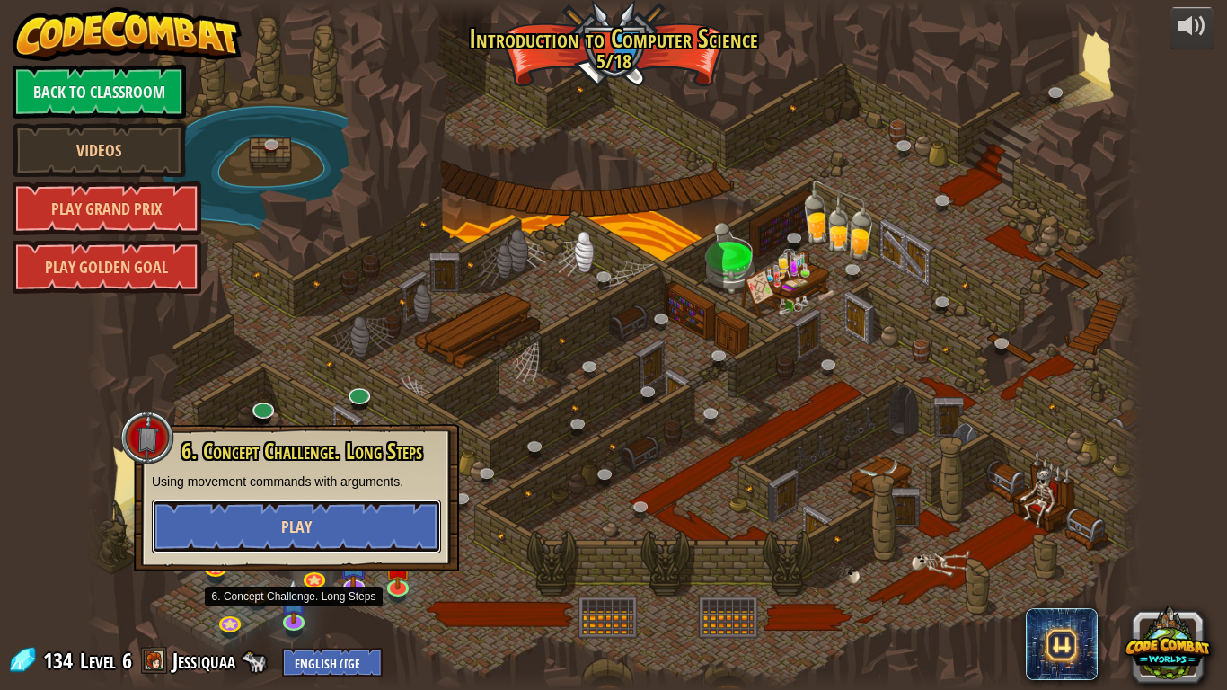
click at [308, 534] on span "Play" at bounding box center [296, 527] width 31 height 22
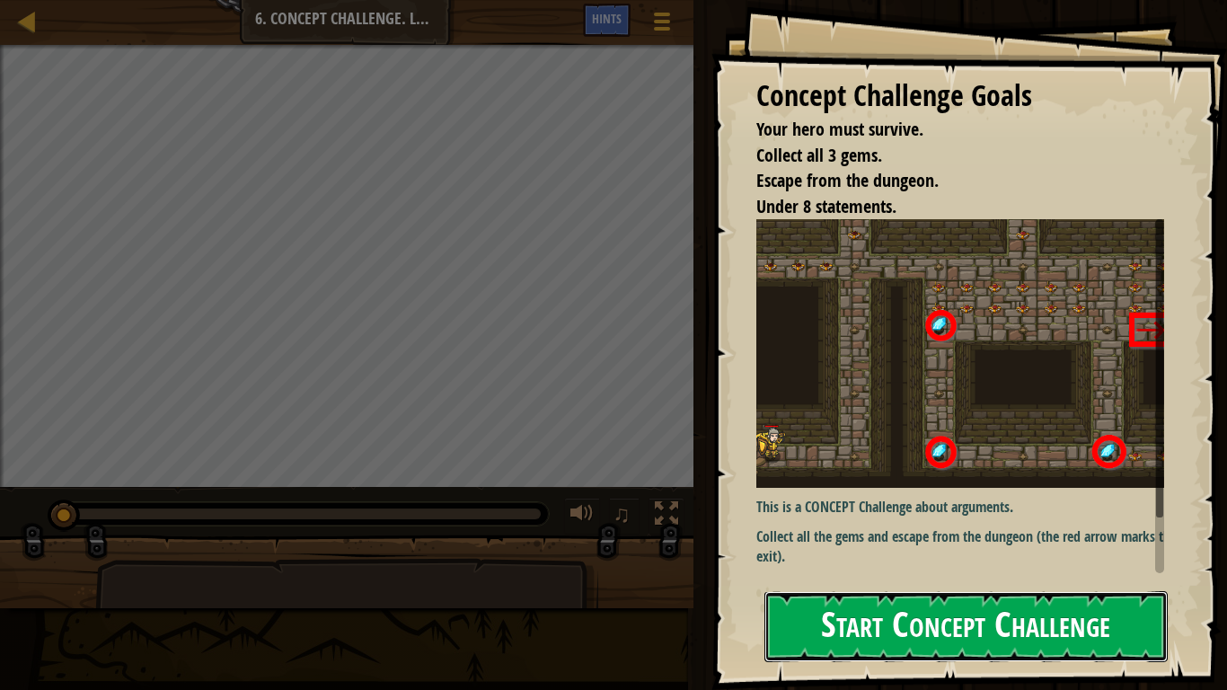
click at [937, 575] on button "Start Concept Challenge" at bounding box center [965, 626] width 403 height 71
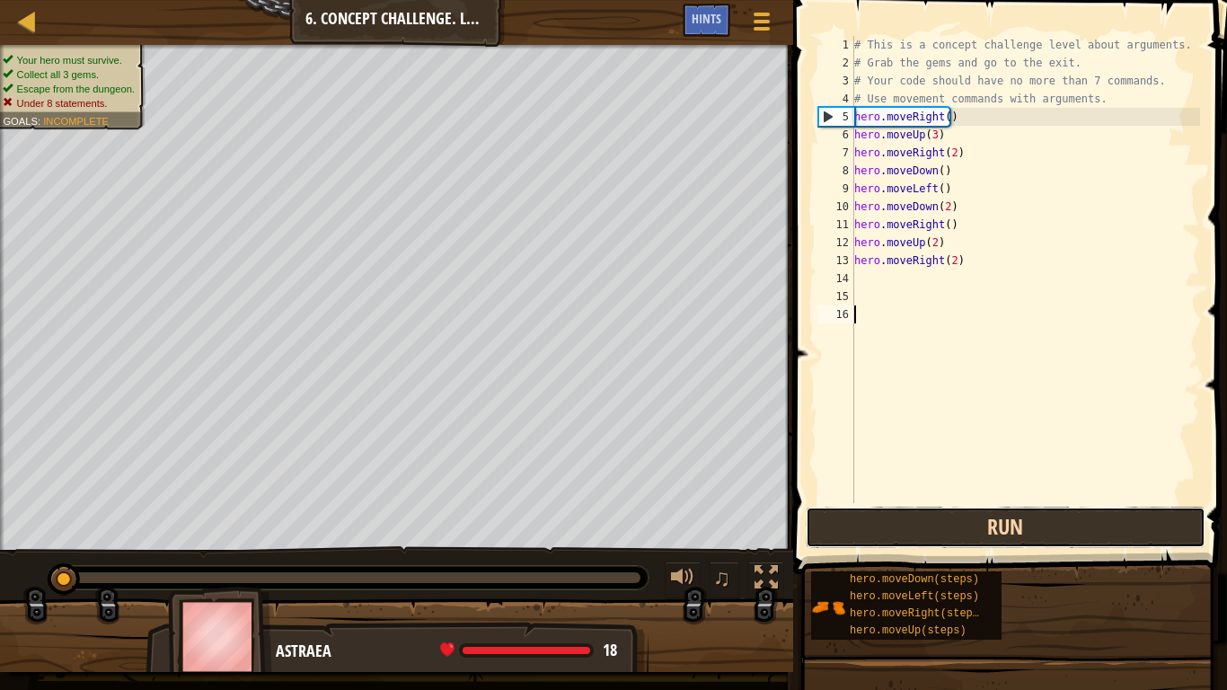
click at [886, 527] on button "Run" at bounding box center [1006, 527] width 400 height 41
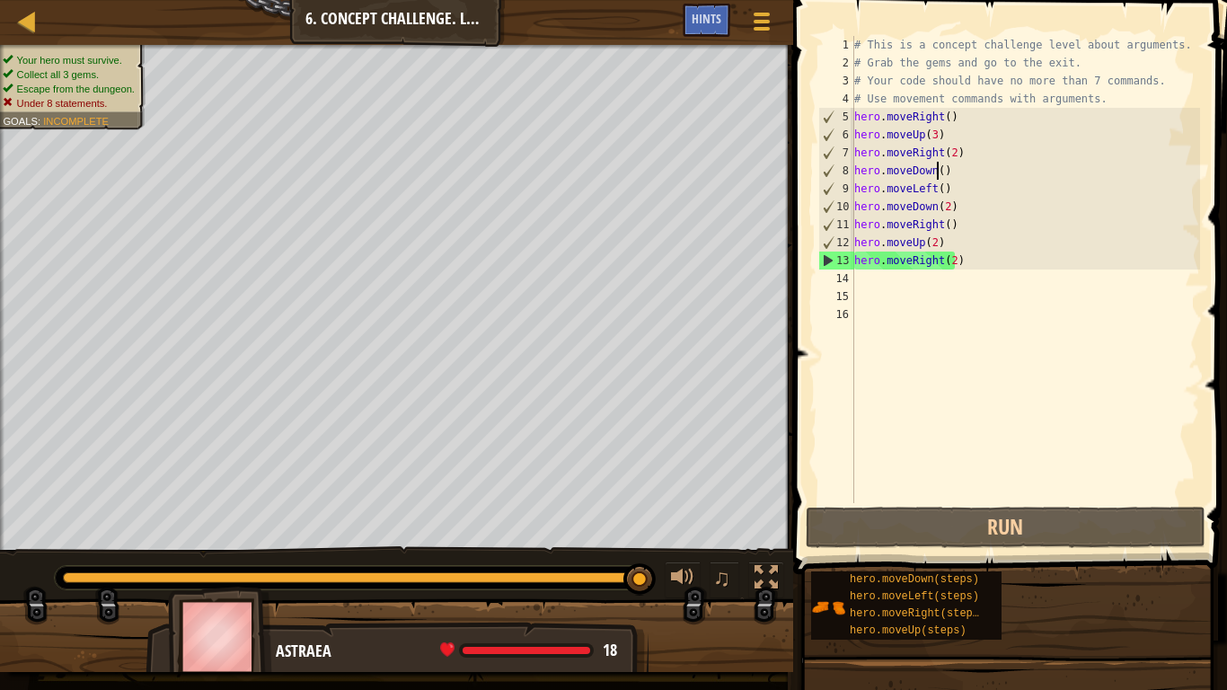
click at [938, 177] on div "# This is a concept challenge level about arguments. # Grab the gems and go to …" at bounding box center [1025, 287] width 349 height 503
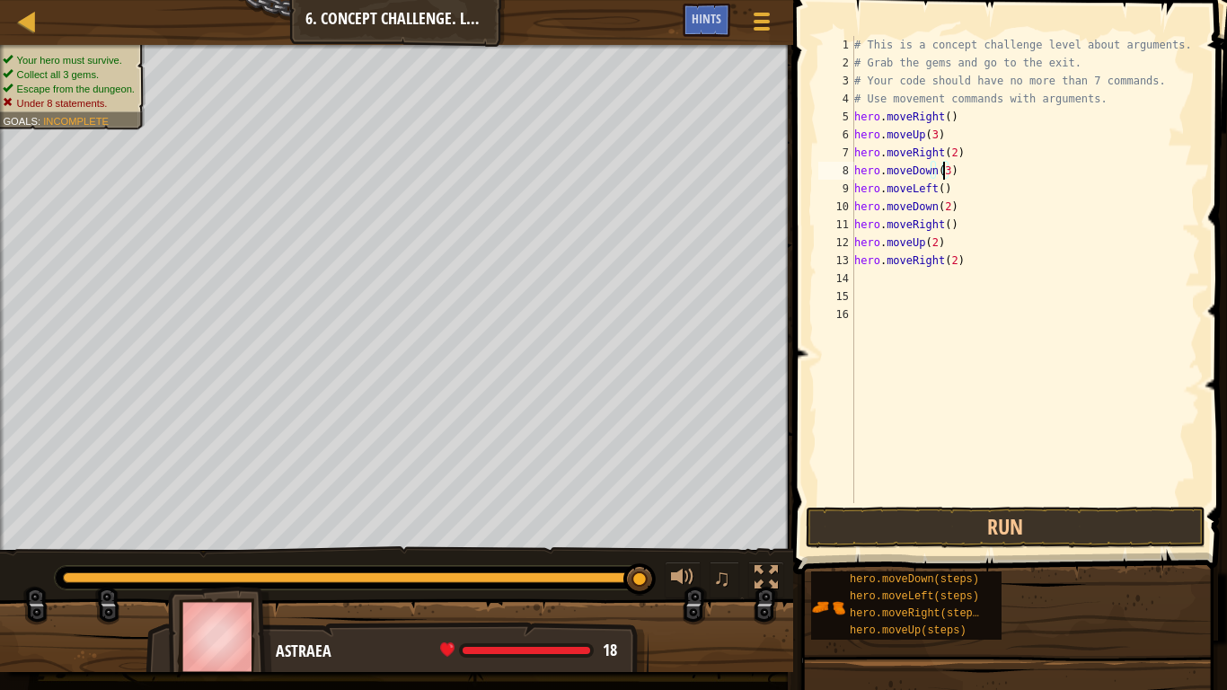
click at [930, 208] on div "# This is a concept challenge level about arguments. # Grab the gems and go to …" at bounding box center [1025, 287] width 349 height 503
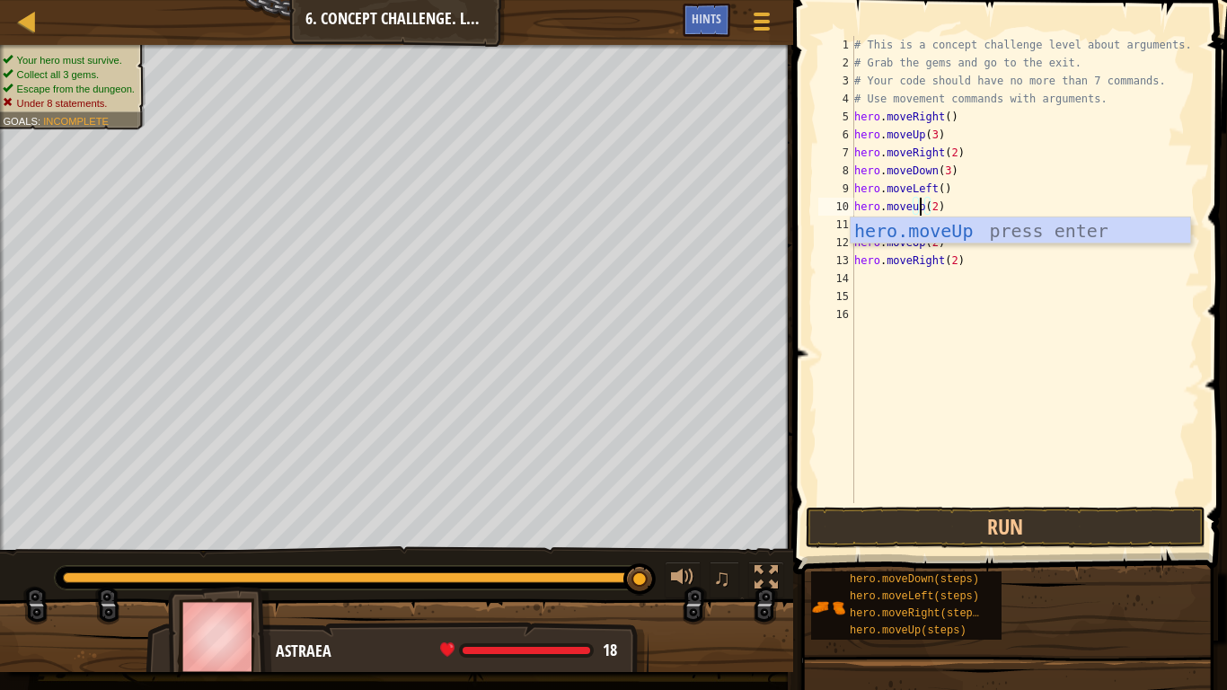
scroll to position [8, 6]
click at [981, 229] on div "hero.moveUp press enter" at bounding box center [1021, 257] width 340 height 81
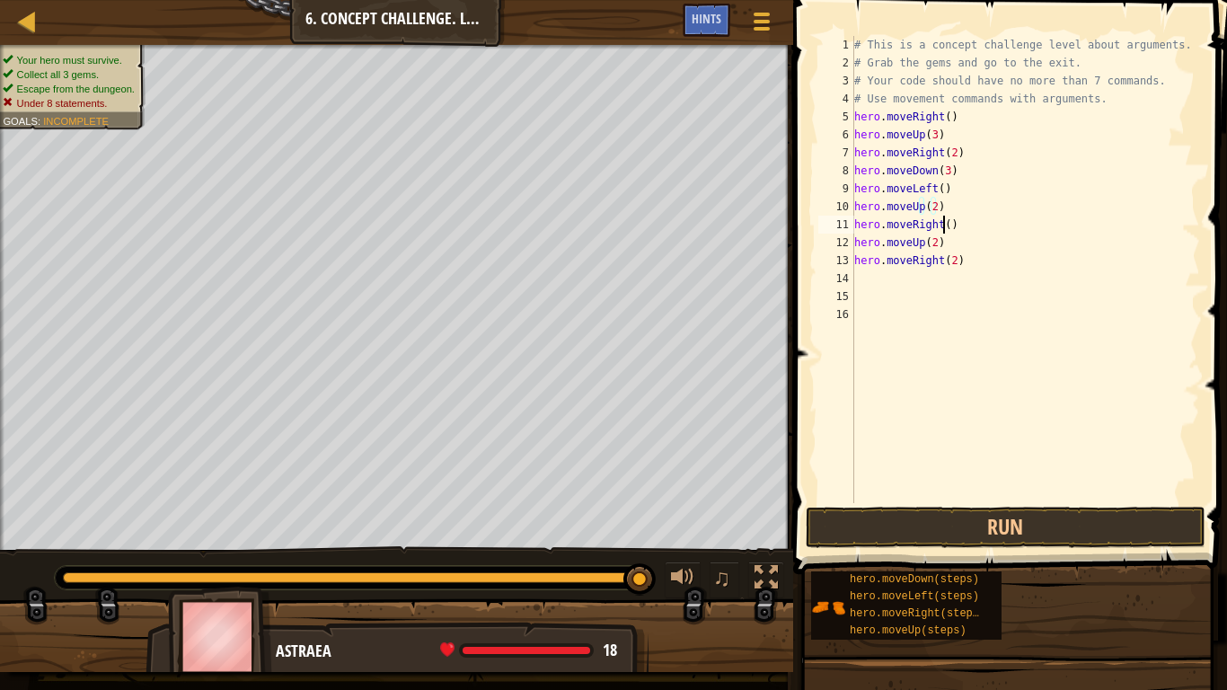
click at [943, 226] on div "# This is a concept challenge level about arguments. # Grab the gems and go to …" at bounding box center [1025, 287] width 349 height 503
click at [953, 266] on div "# This is a concept challenge level about arguments. # Grab the gems and go to …" at bounding box center [1025, 287] width 349 height 503
type textarea "h"
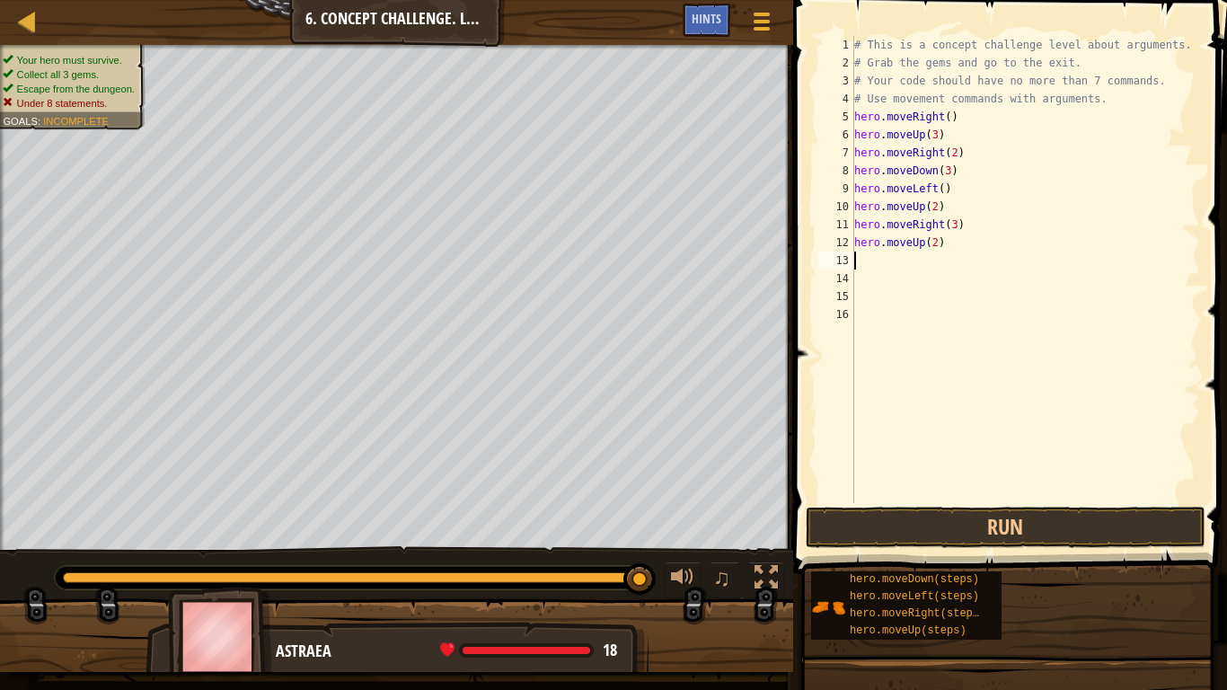
click at [950, 234] on div "# This is a concept challenge level about arguments. # Grab the gems and go to …" at bounding box center [1025, 287] width 349 height 503
type textarea "h"
click at [1024, 529] on button "Run" at bounding box center [1006, 527] width 400 height 41
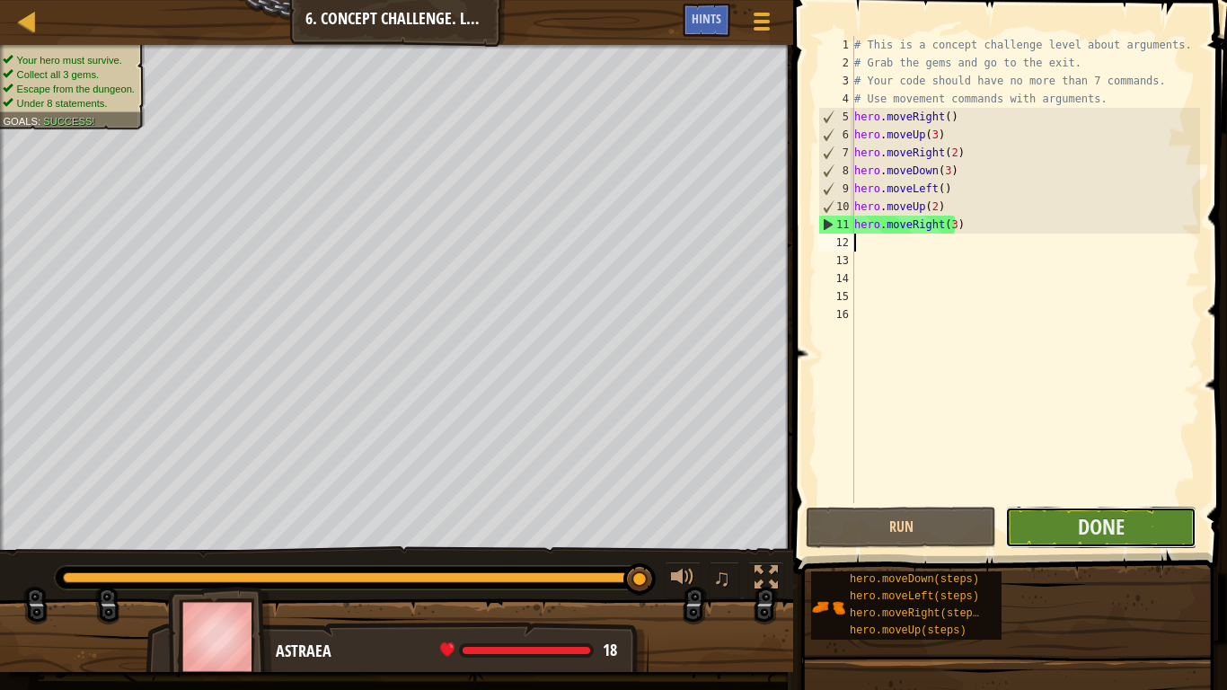
click at [1050, 526] on button "Done" at bounding box center [1100, 527] width 190 height 41
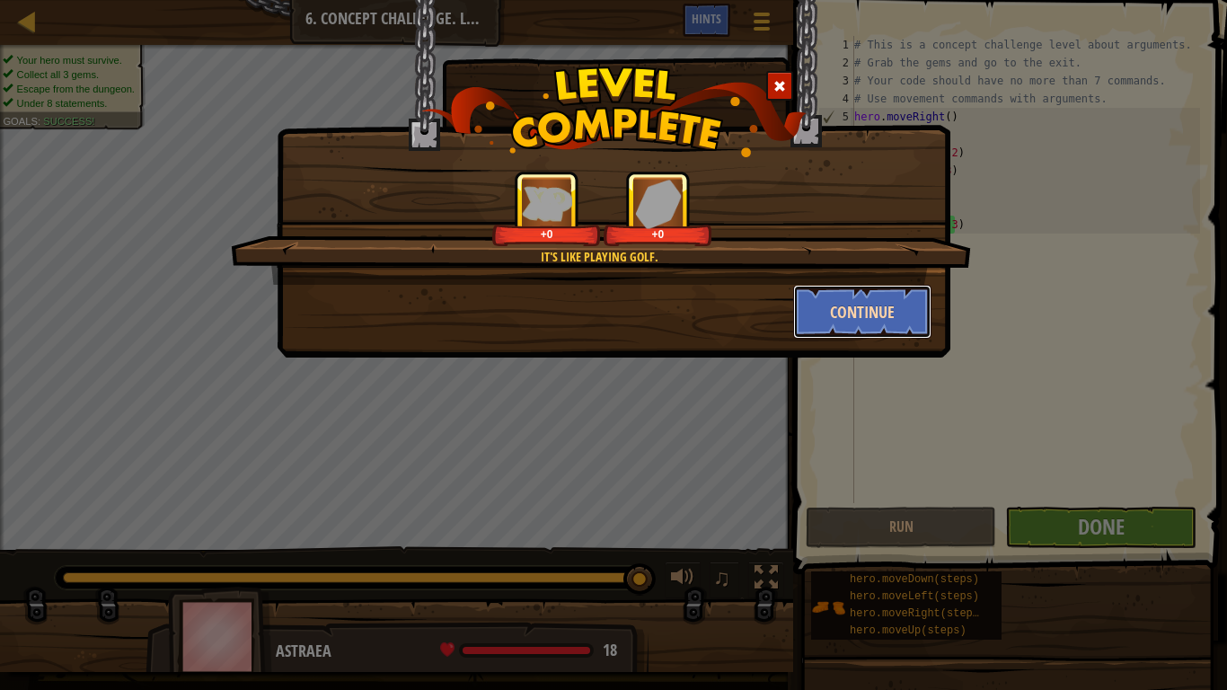
click at [805, 320] on button "Continue" at bounding box center [862, 312] width 139 height 54
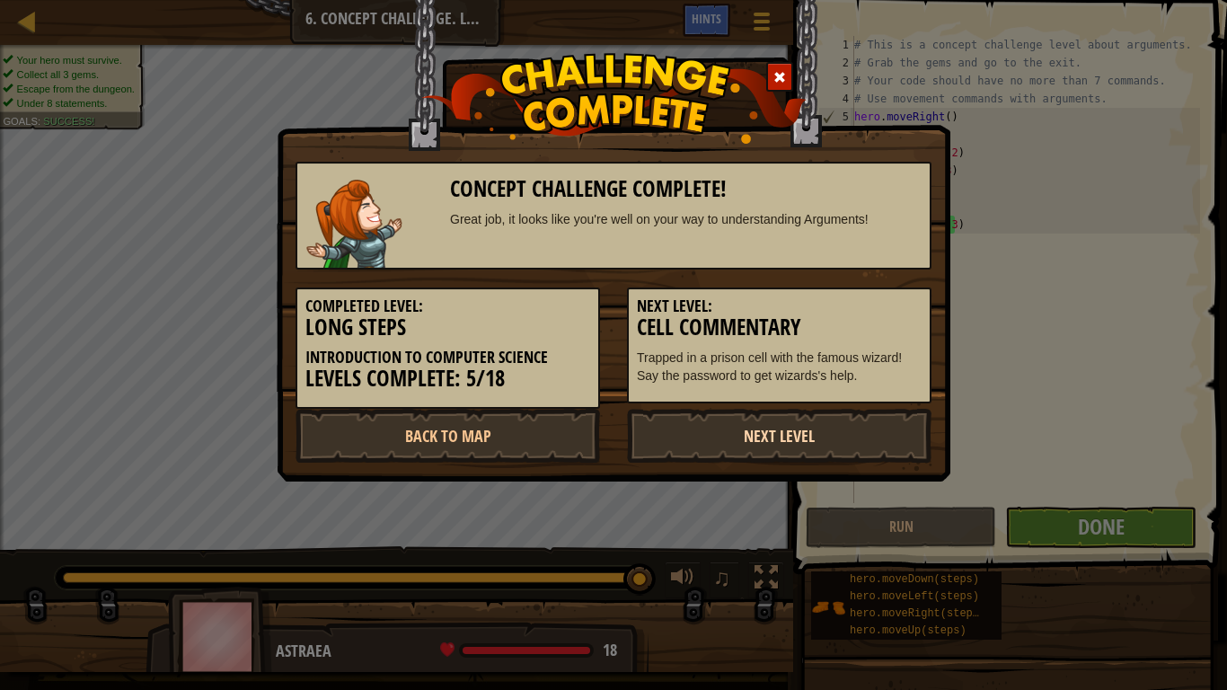
click at [709, 433] on link "Next Level" at bounding box center [779, 436] width 305 height 54
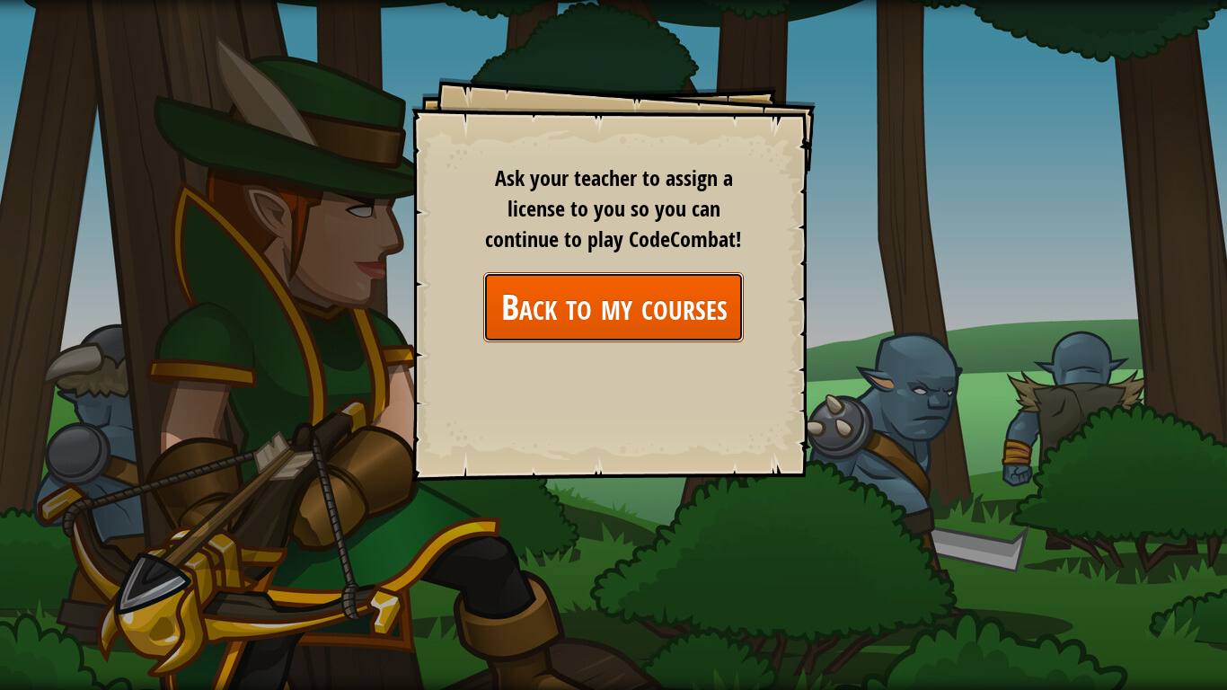
click at [667, 332] on link "Back to my courses" at bounding box center [613, 306] width 260 height 69
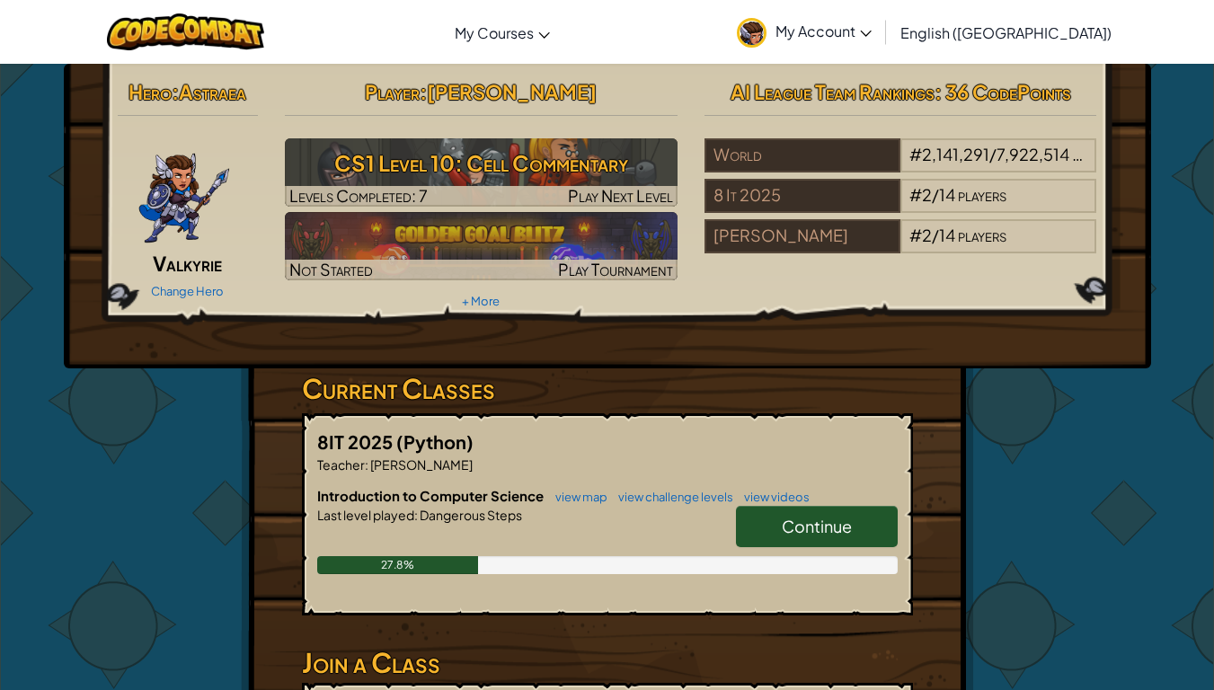
click at [627, 336] on div "Hero : Astraea Valkyrie Change Hero Player : [PERSON_NAME] CS1 Level 10: Cell C…" at bounding box center [607, 216] width 1087 height 305
click at [775, 514] on link "Continue" at bounding box center [817, 526] width 162 height 41
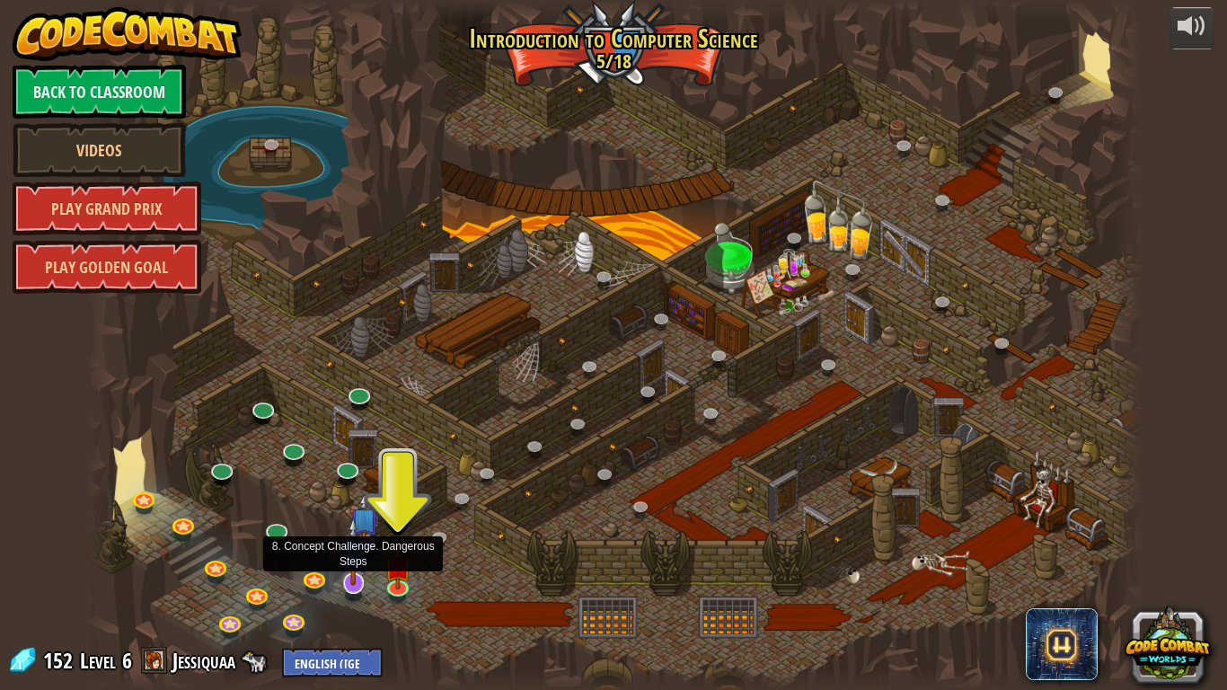
click at [355, 575] on img at bounding box center [354, 550] width 30 height 68
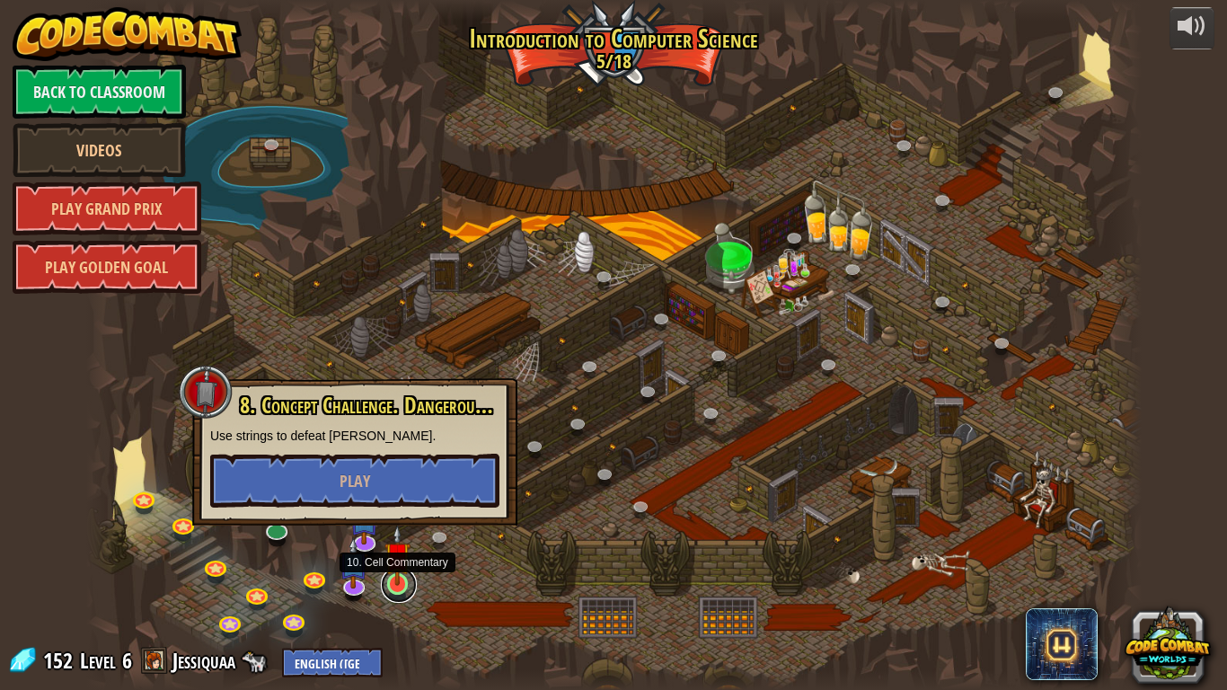
click at [392, 575] on link at bounding box center [399, 585] width 36 height 36
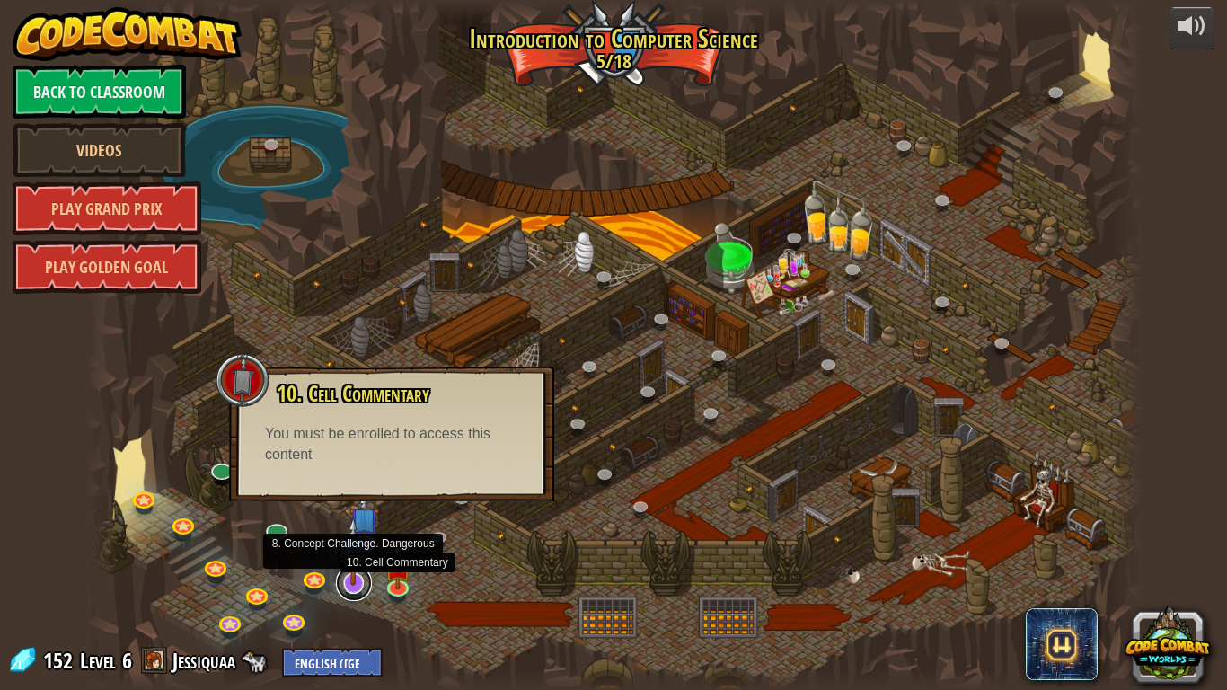
click at [349, 575] on link at bounding box center [354, 583] width 36 height 36
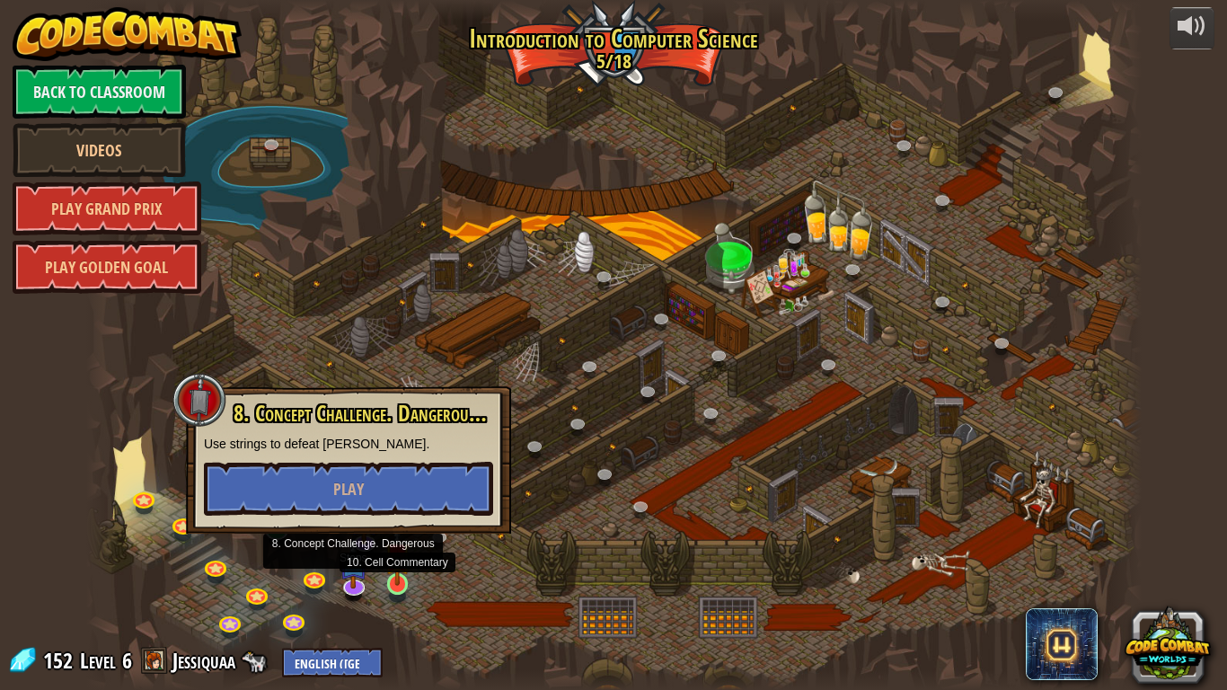
click at [405, 575] on img at bounding box center [397, 555] width 27 height 61
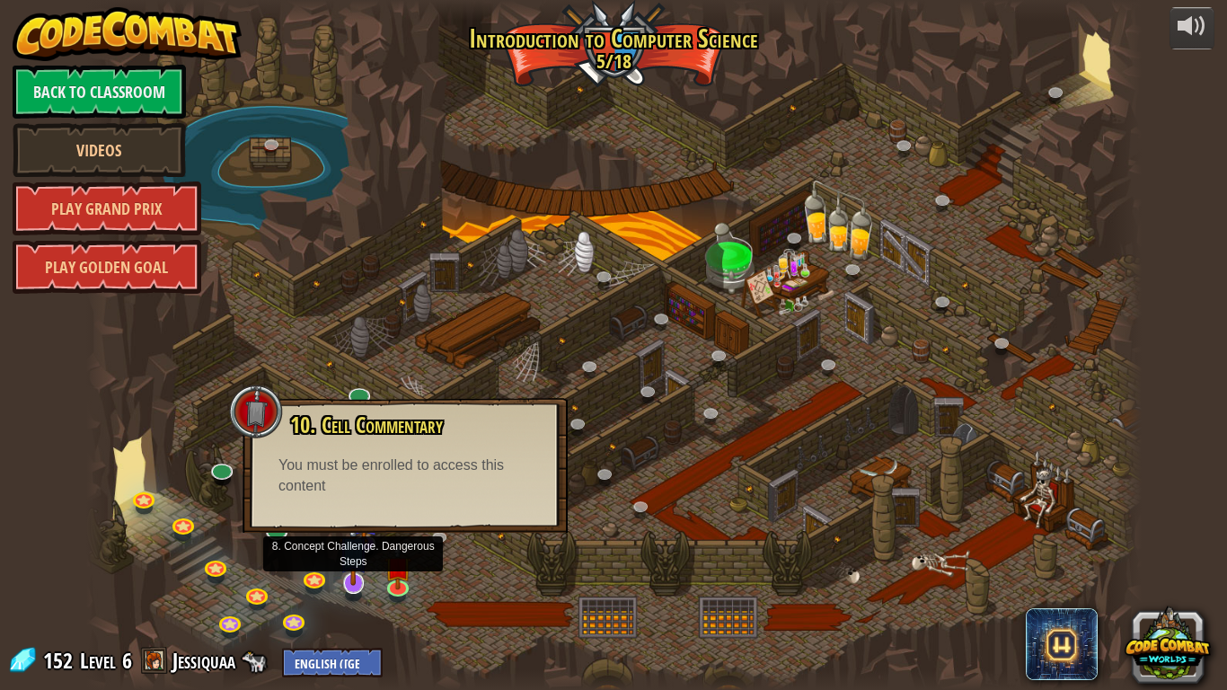
click at [366, 533] on img at bounding box center [354, 550] width 30 height 68
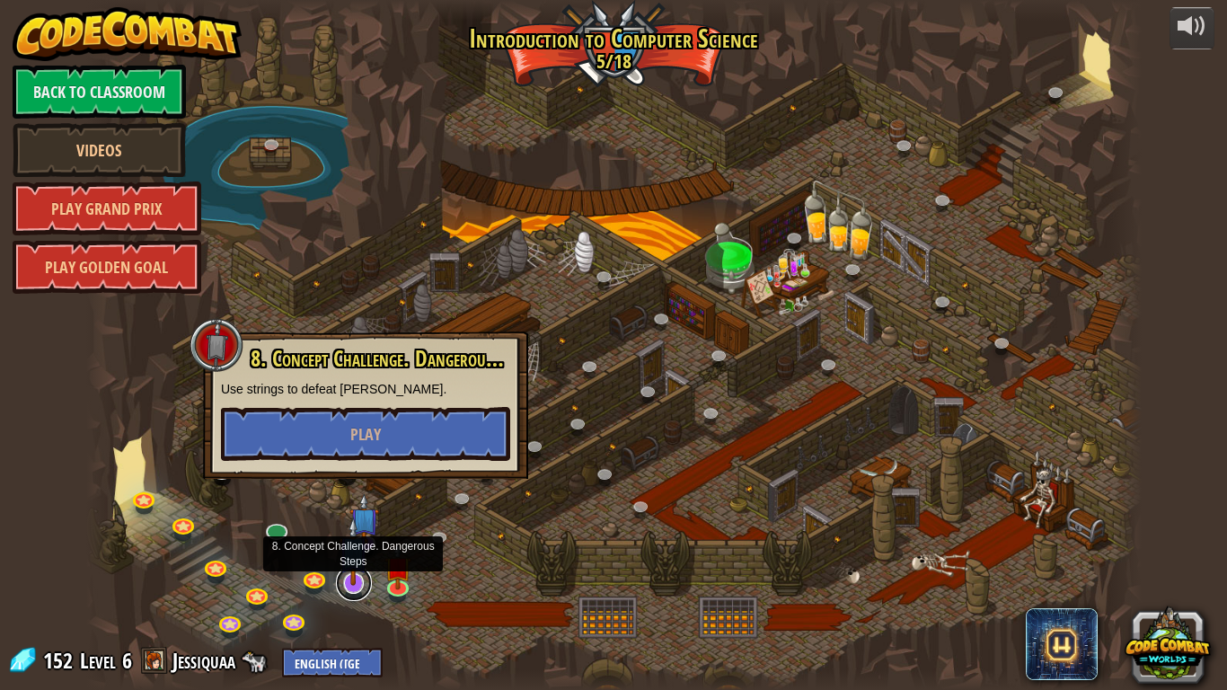
click at [356, 575] on link at bounding box center [354, 583] width 36 height 36
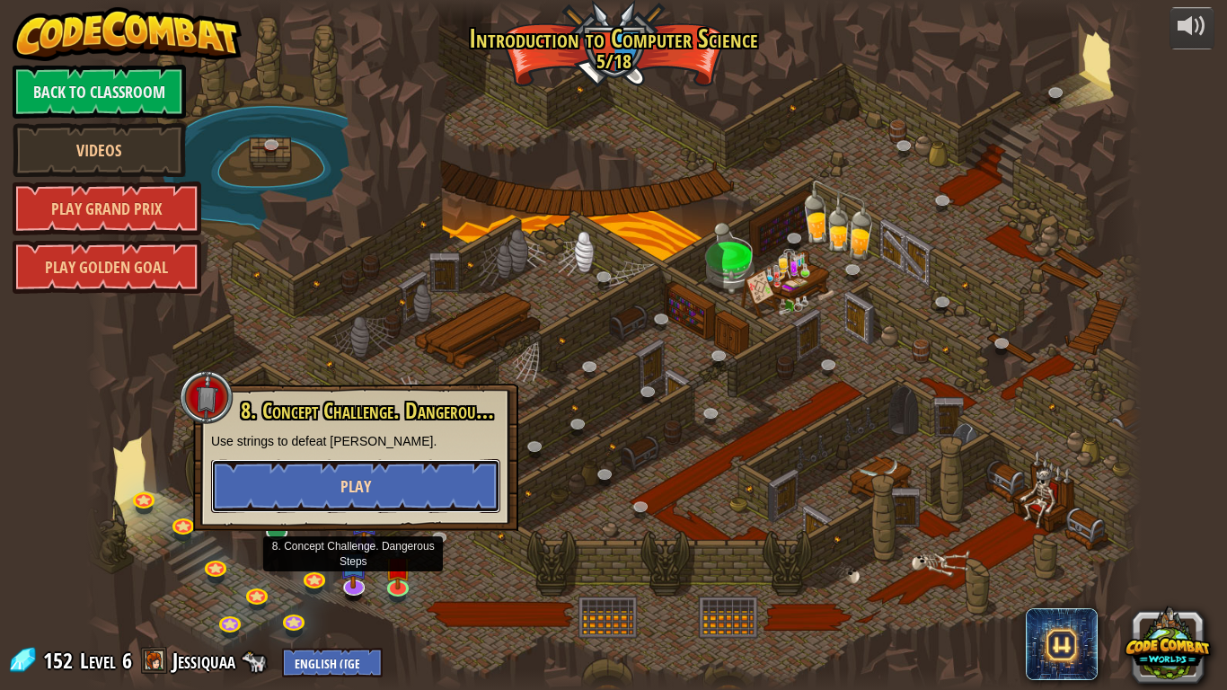
click at [366, 495] on span "Play" at bounding box center [355, 486] width 31 height 22
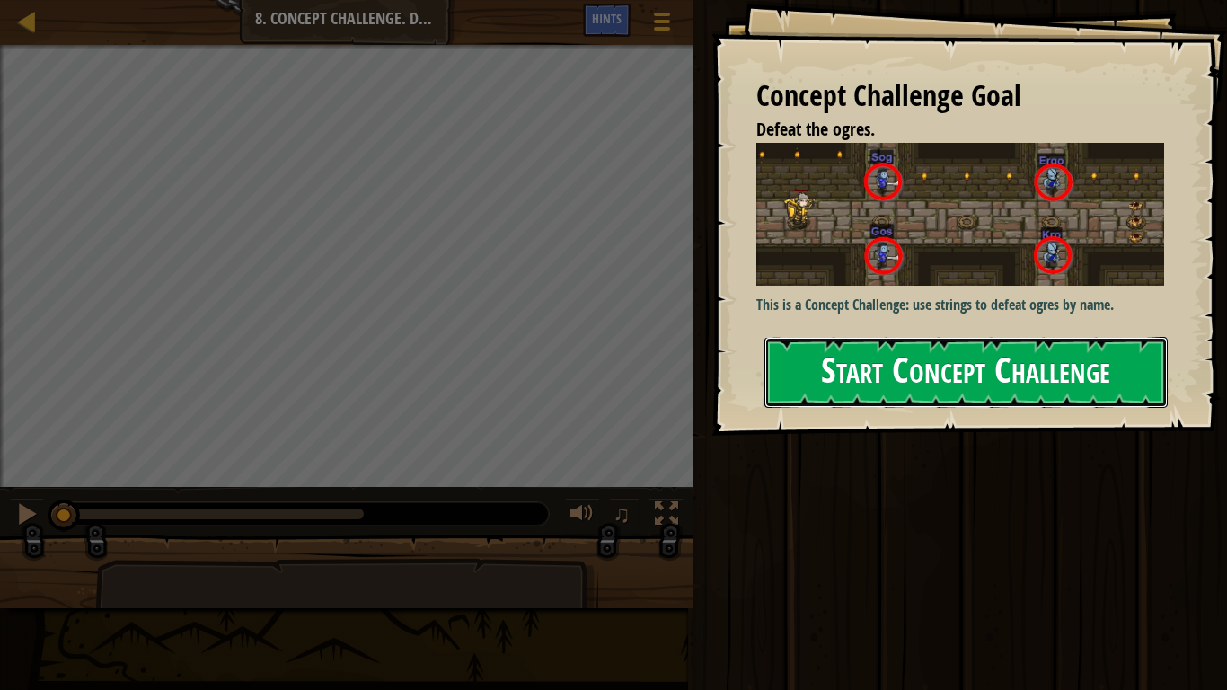
click at [843, 375] on button "Start Concept Challenge" at bounding box center [965, 372] width 403 height 71
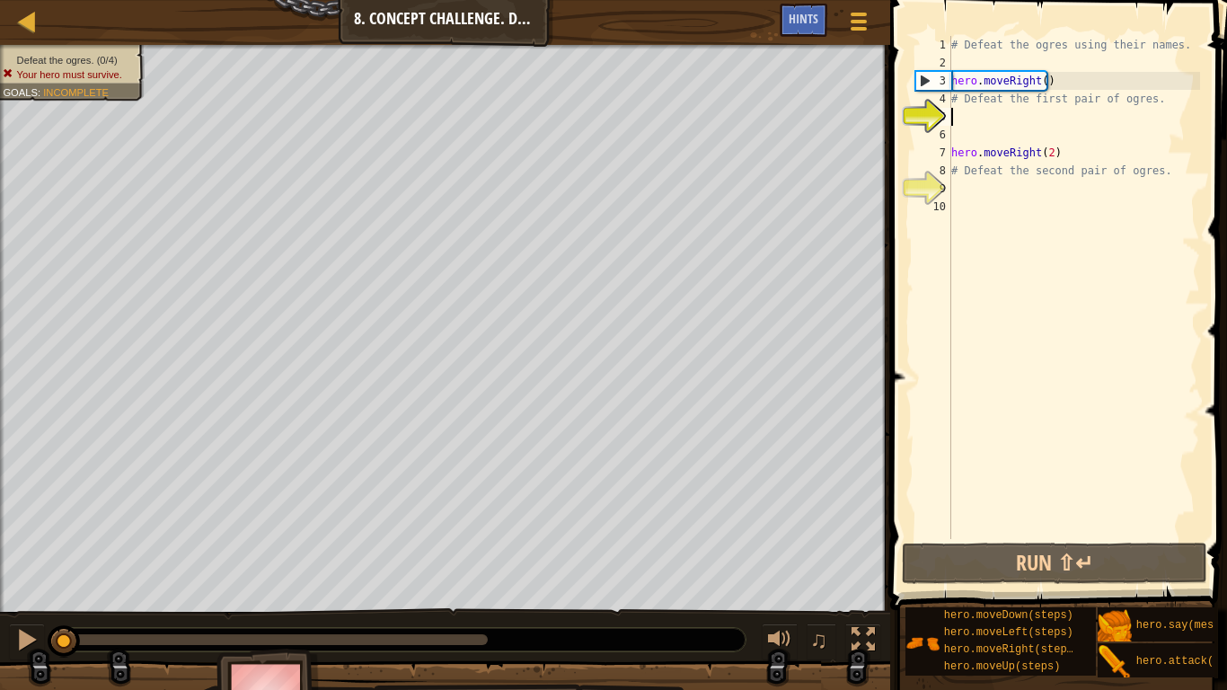
scroll to position [8, 0]
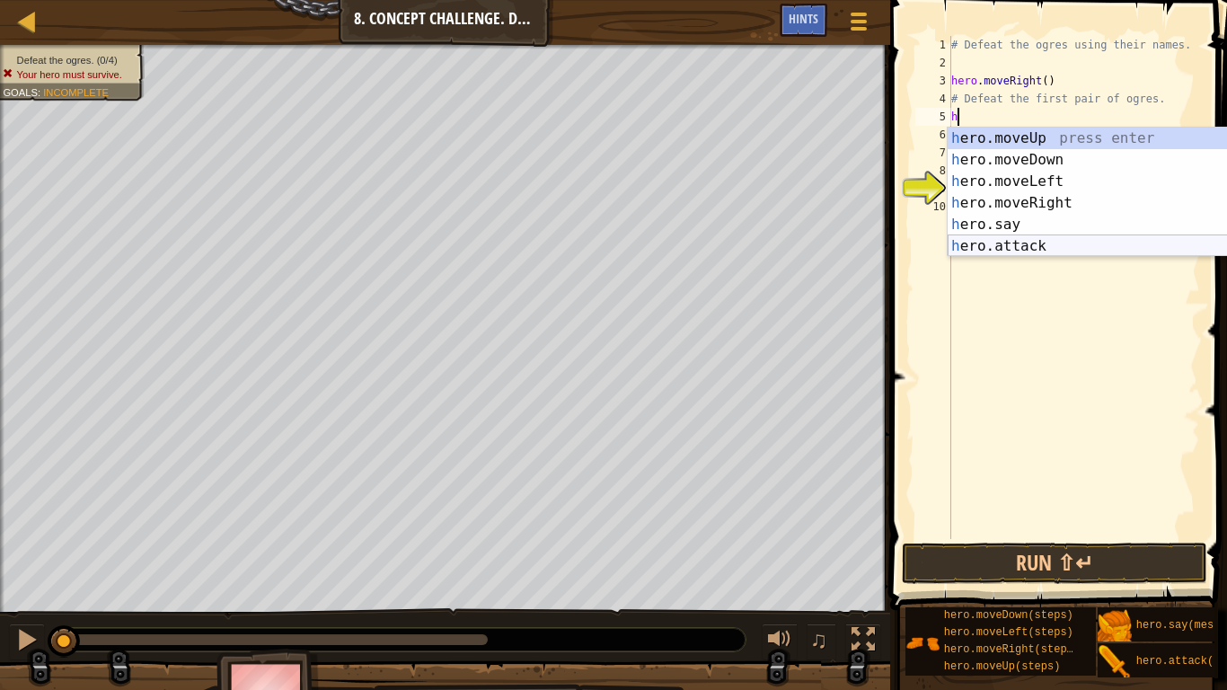
click at [1001, 251] on div "h ero.moveUp press enter h ero.moveDown press enter h ero.moveLeft press enter …" at bounding box center [1118, 214] width 340 height 172
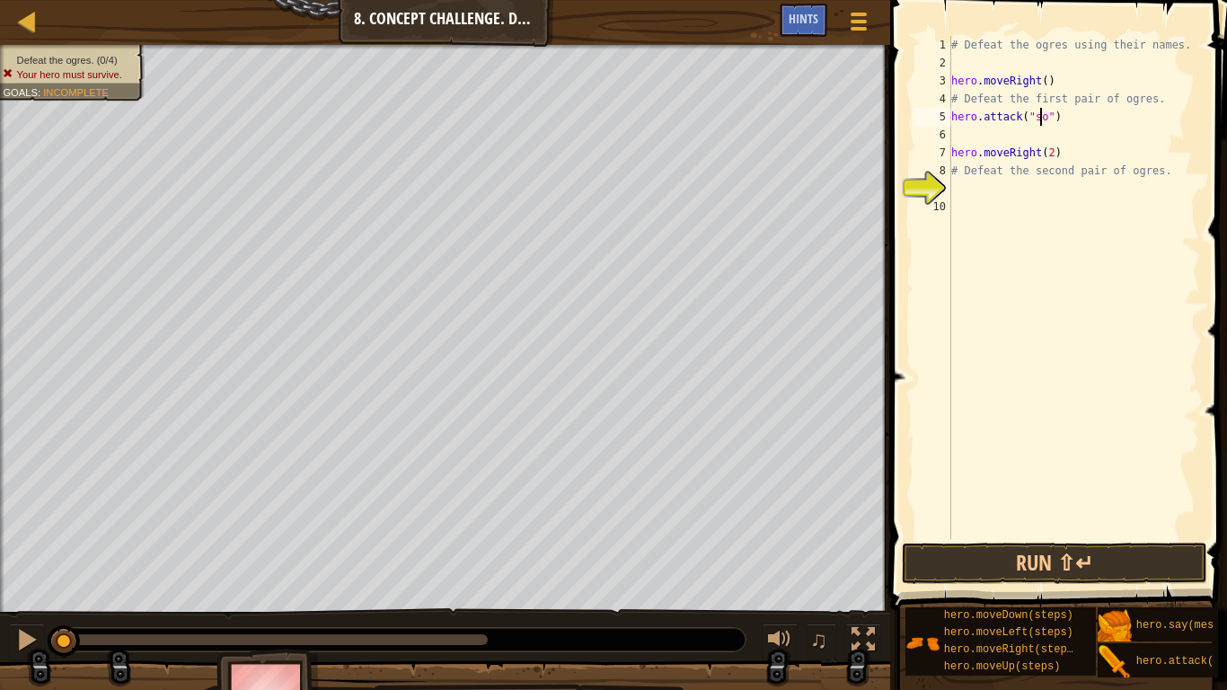
type textarea "hero.attack("sog")"
click at [968, 137] on div "# Defeat the ogres using their names. hero . moveRight ( ) # Defeat the first p…" at bounding box center [1074, 305] width 252 height 539
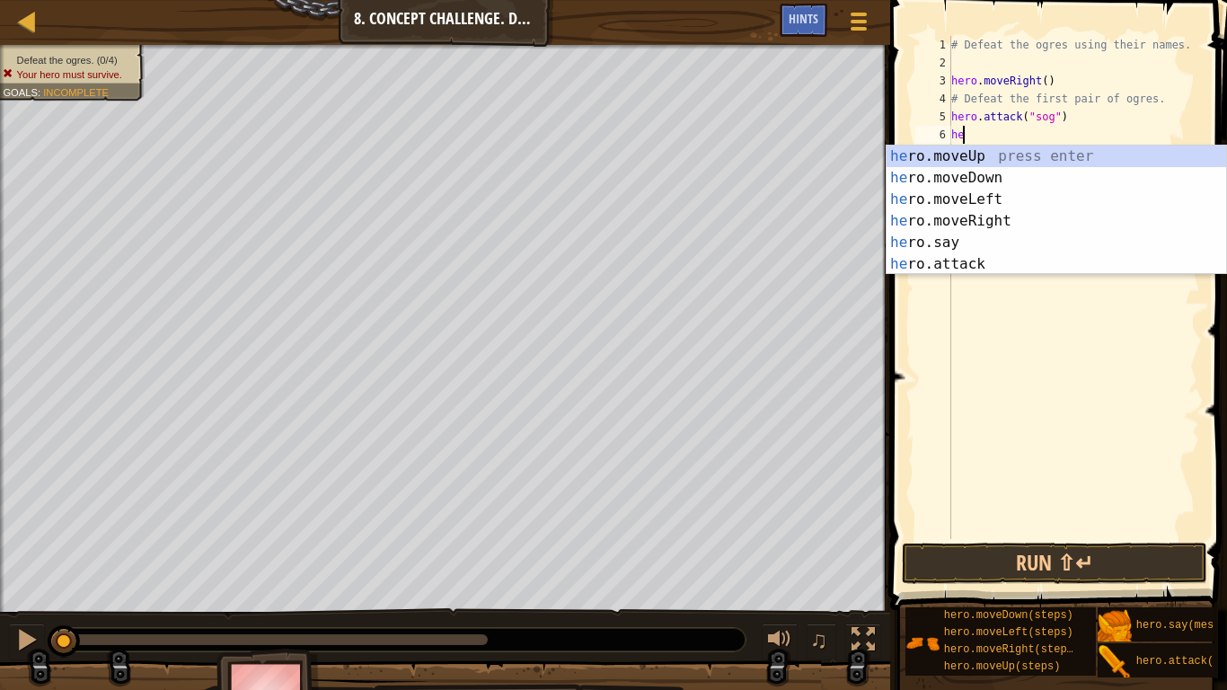
scroll to position [8, 1]
click at [973, 260] on div "hero .moveUp press enter hero .moveDown press enter hero .moveLeft press enter …" at bounding box center [1057, 232] width 340 height 172
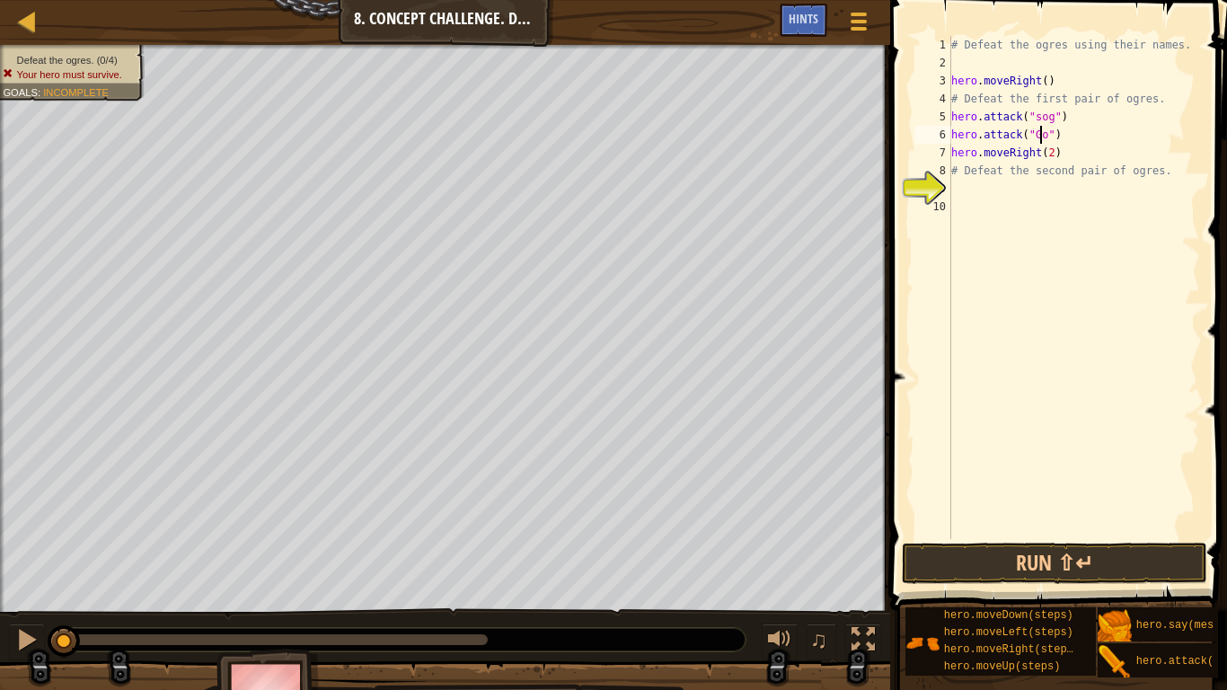
type textarea "hero.attack("Gos")"
click at [961, 190] on div "# Defeat the ogres using their names. hero . moveRight ( ) # Defeat the first p…" at bounding box center [1074, 305] width 252 height 539
type textarea "h"
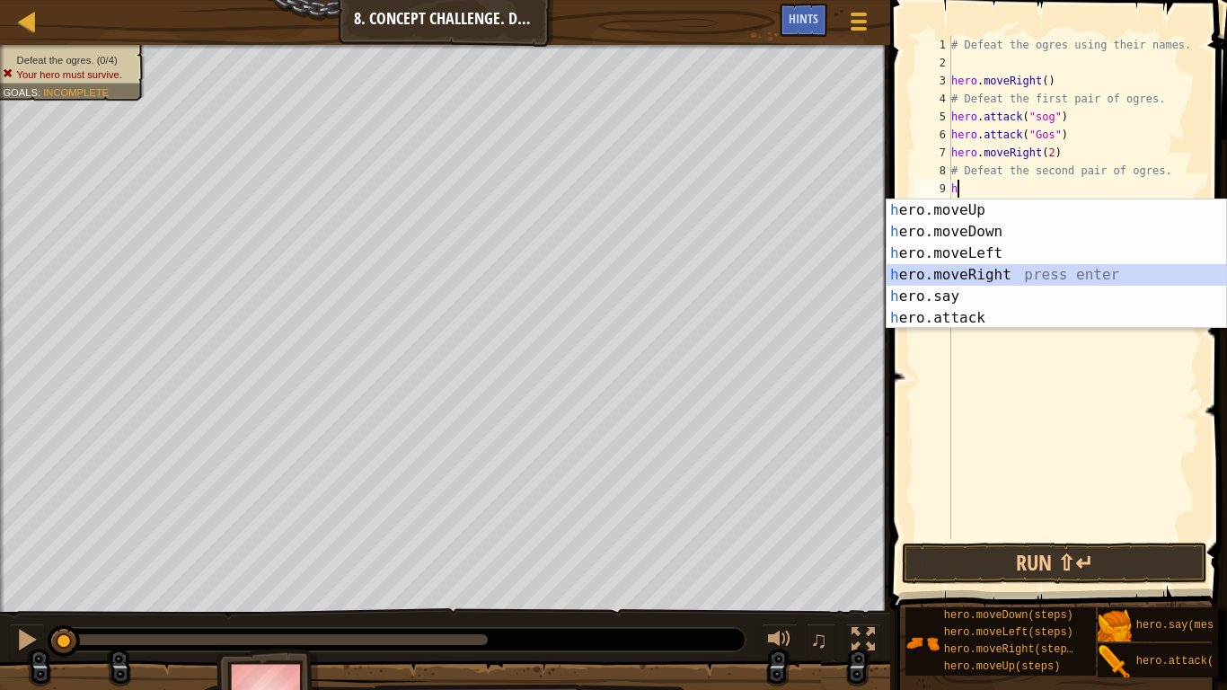
click at [960, 272] on div "h ero.moveUp press enter h ero.moveDown press enter h ero.moveLeft press enter …" at bounding box center [1057, 285] width 340 height 172
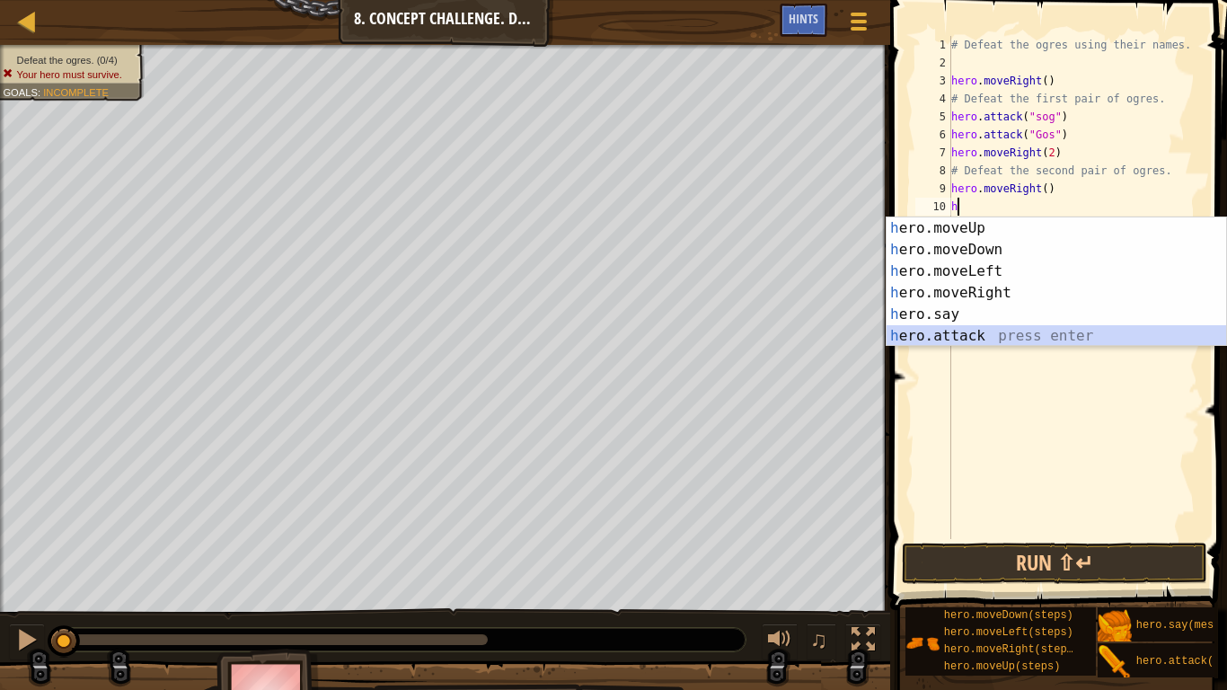
click at [967, 333] on div "h ero.moveUp press enter h ero.moveDown press enter h ero.moveLeft press enter …" at bounding box center [1057, 303] width 340 height 172
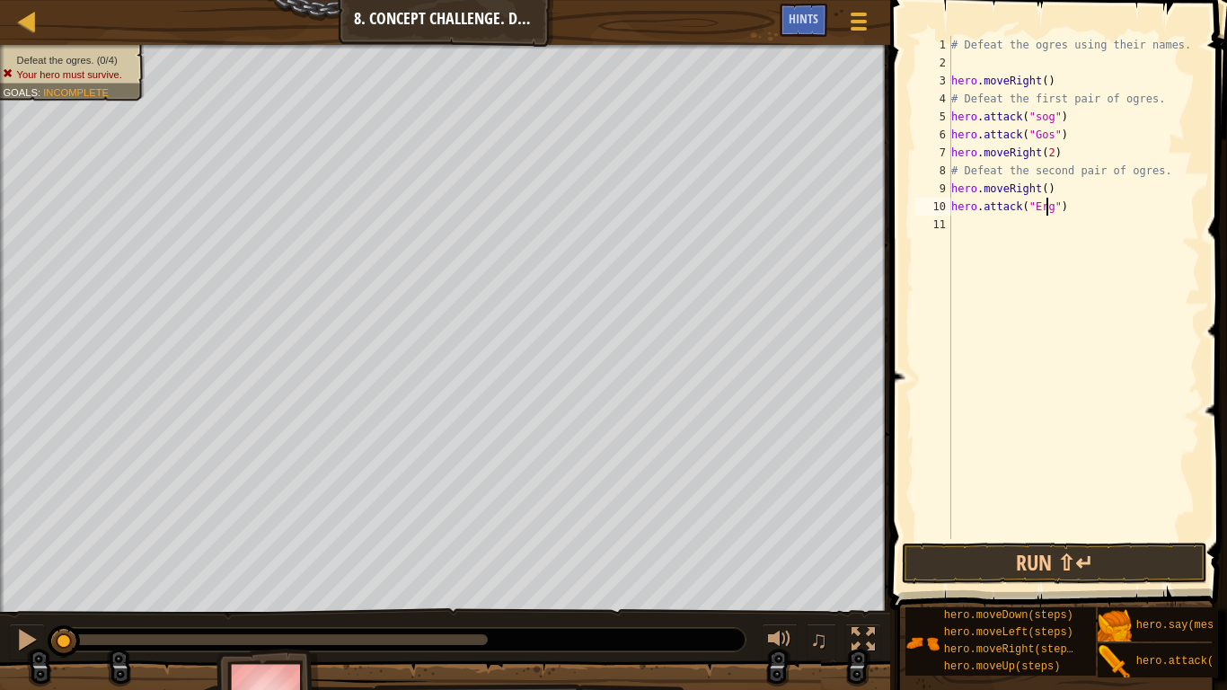
scroll to position [8, 8]
type textarea "hero.attack("Ergo")"
click at [984, 230] on div "# Defeat the ogres using their names. hero . moveRight ( ) # Defeat the first p…" at bounding box center [1074, 305] width 252 height 539
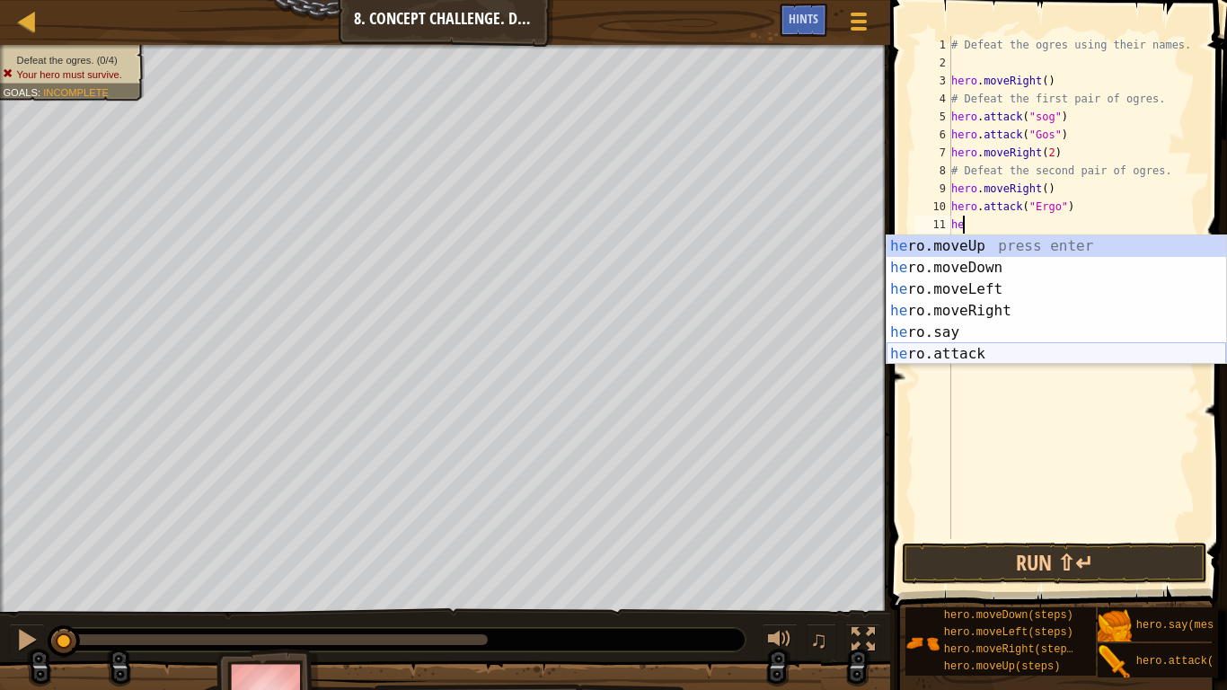
click at [957, 362] on div "he ro.moveUp press enter he ro.moveDown press enter he ro.moveLeft press enter …" at bounding box center [1057, 321] width 340 height 172
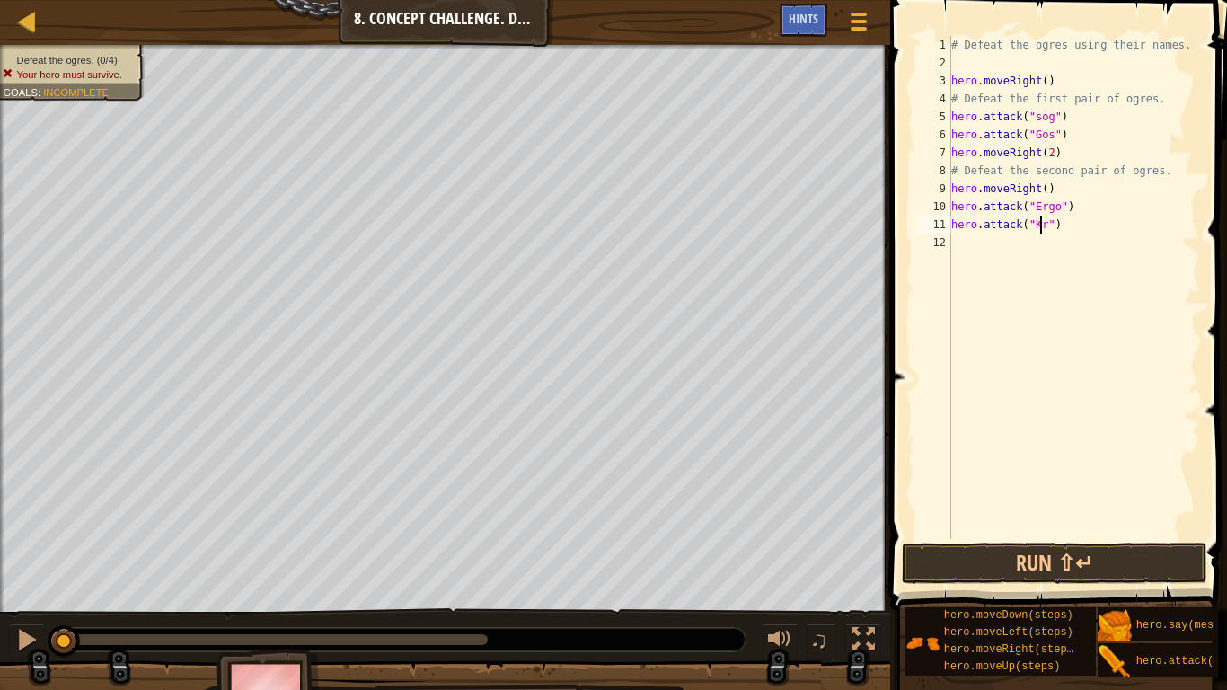
type textarea "hero.attack("Kro")"
click at [978, 240] on div "# Defeat the ogres using their names. hero . moveRight ( ) # Defeat the first p…" at bounding box center [1074, 305] width 252 height 539
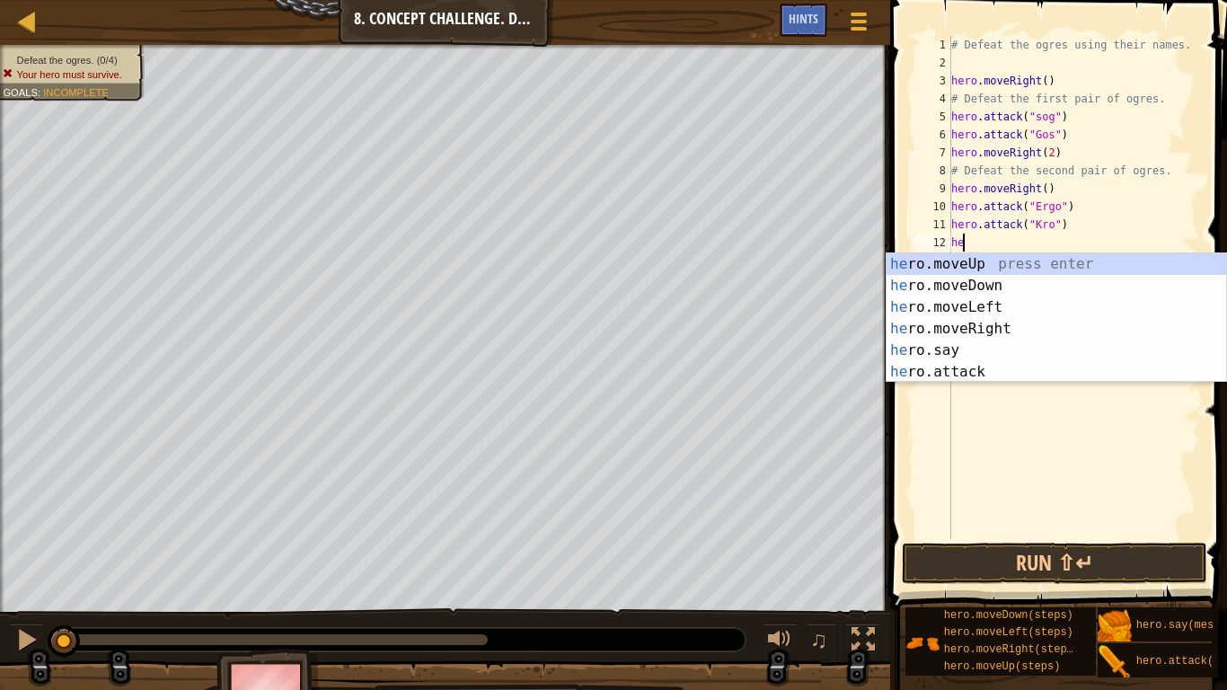
scroll to position [8, 1]
type textarea "hero"
click at [1018, 323] on div "hero .moveUp press enter hero .moveDown press enter hero .moveLeft press enter …" at bounding box center [1057, 339] width 340 height 172
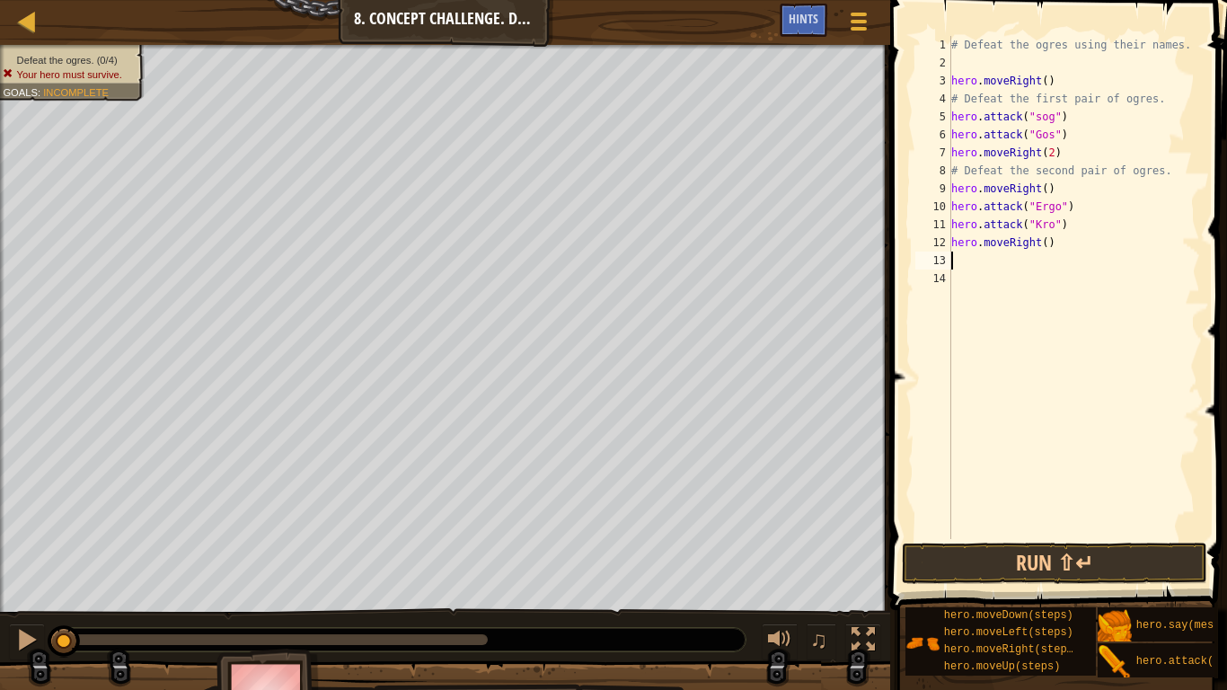
scroll to position [8, 0]
click at [988, 556] on button "Run ⇧↵" at bounding box center [1054, 563] width 305 height 41
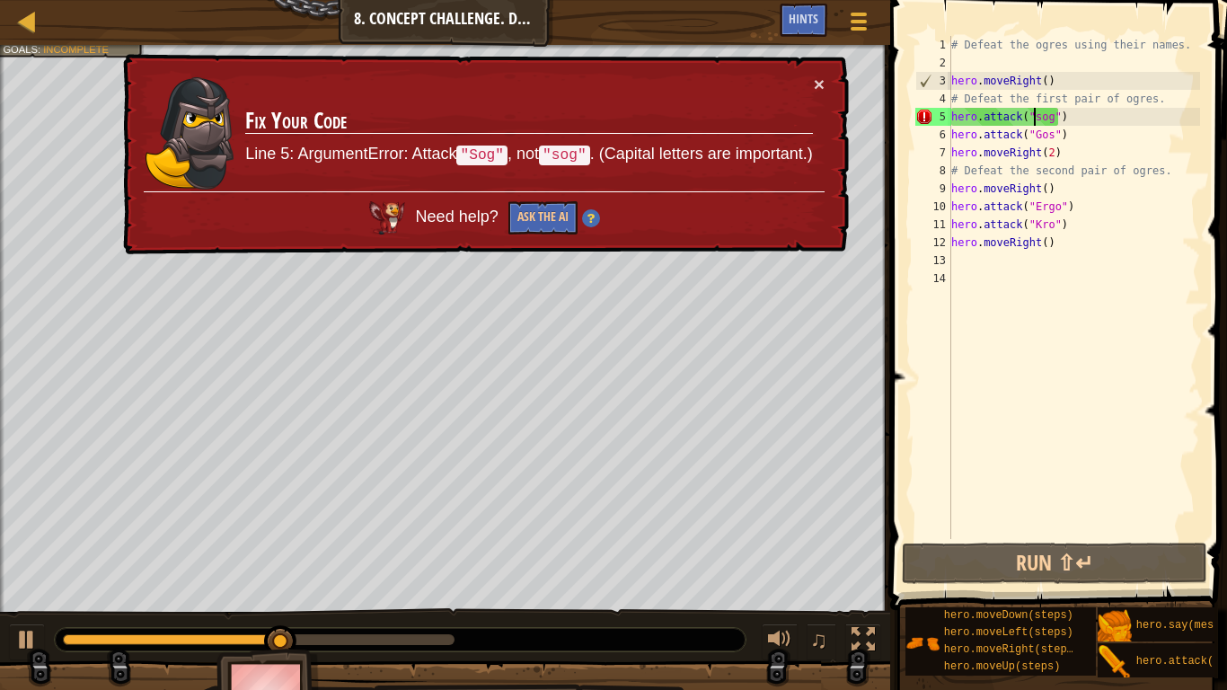
click at [1033, 118] on div "# Defeat the ogres using their names. hero . moveRight ( ) # Defeat the first p…" at bounding box center [1074, 305] width 252 height 539
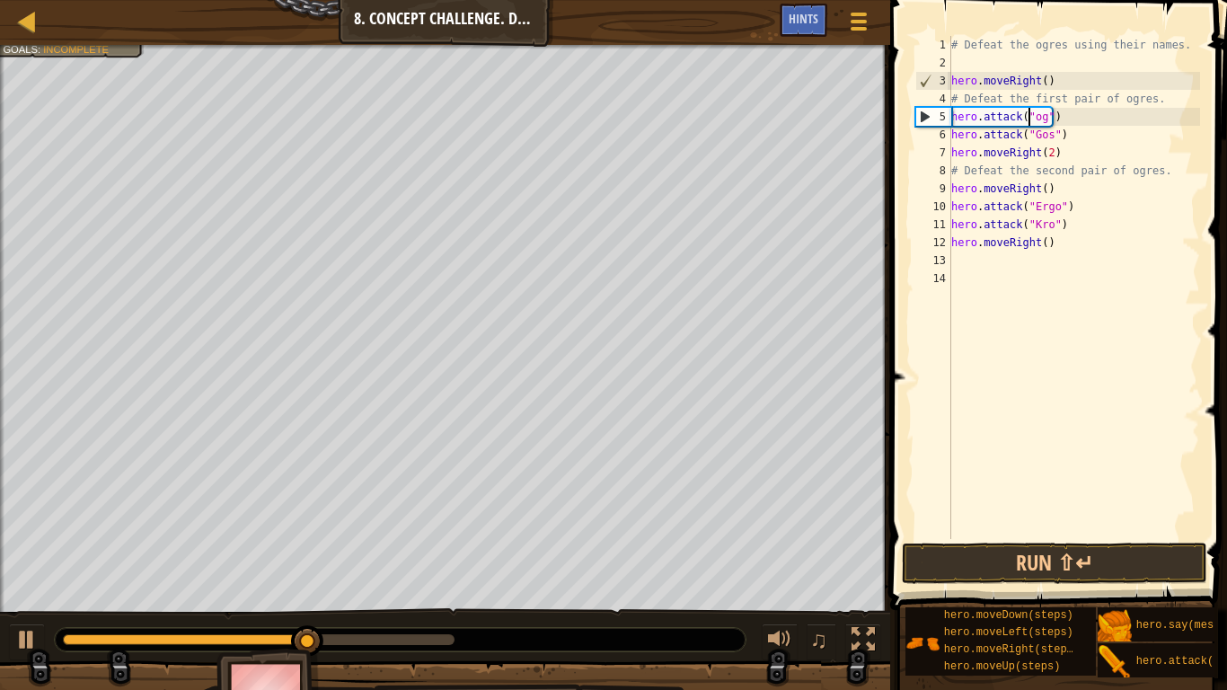
scroll to position [8, 7]
click at [1036, 556] on button "Run ⇧↵" at bounding box center [1054, 563] width 305 height 41
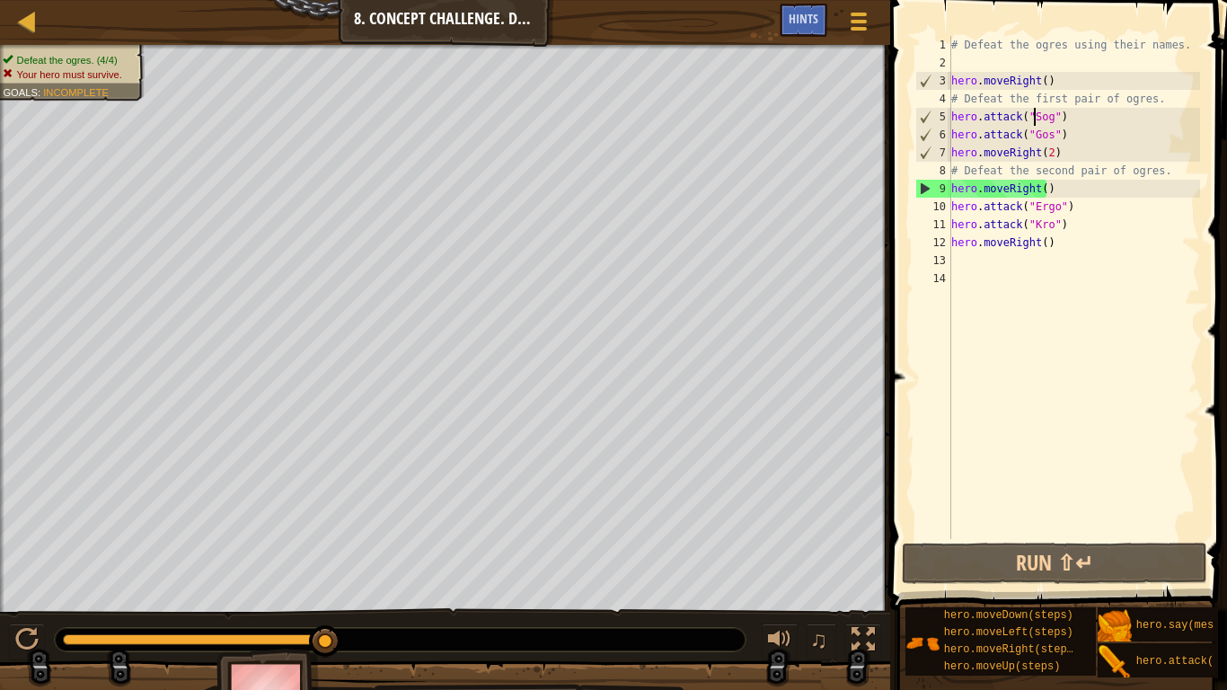
click at [1059, 134] on div "# Defeat the ogres using their names. hero . moveRight ( ) # Defeat the first p…" at bounding box center [1074, 305] width 252 height 539
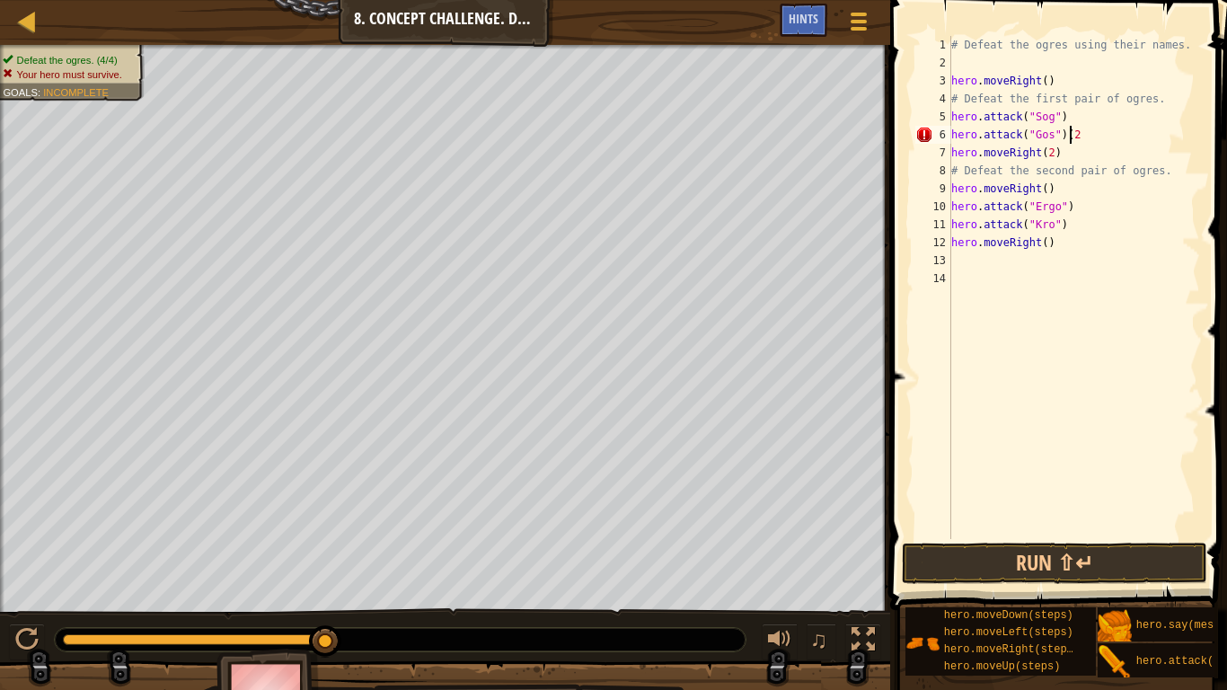
scroll to position [8, 10]
click at [1055, 113] on div "# Defeat the ogres using their names. hero . moveRight ( ) # Defeat the first p…" at bounding box center [1074, 305] width 252 height 539
click at [1060, 114] on div "# Defeat the ogres using their names. hero . moveRight ( ) # Defeat the first p…" at bounding box center [1074, 305] width 252 height 539
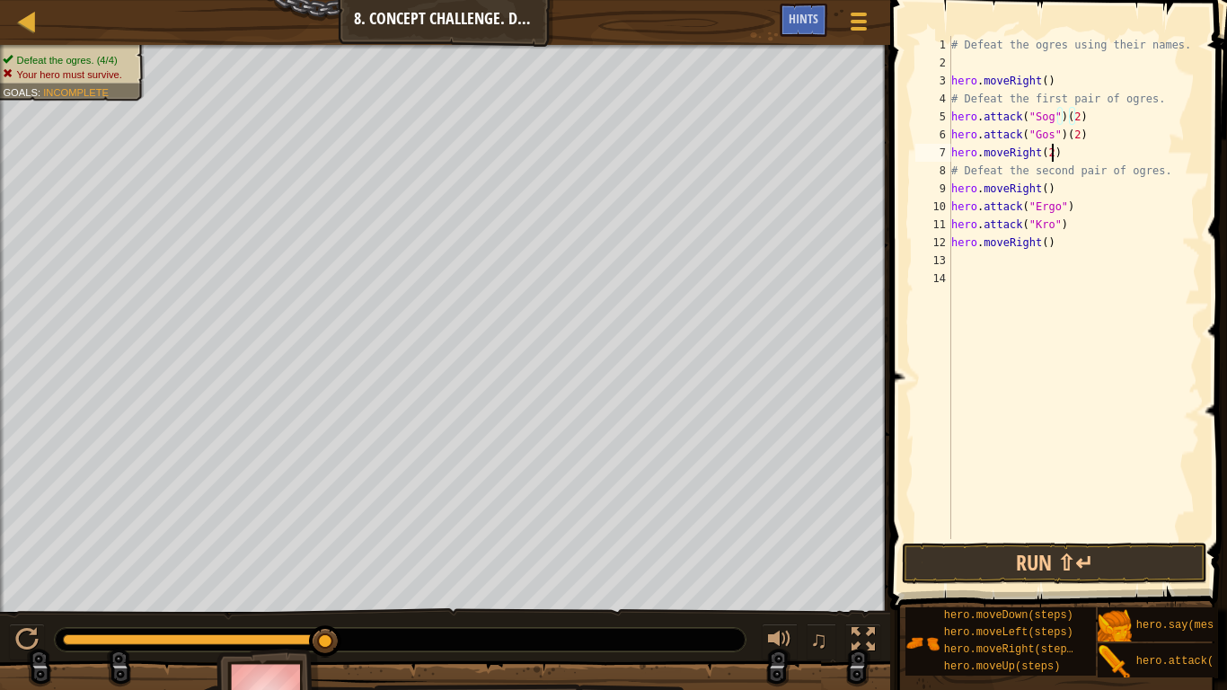
click at [1052, 151] on div "# Defeat the ogres using their names. hero . moveRight ( ) # Defeat the first p…" at bounding box center [1074, 305] width 252 height 539
click at [1033, 153] on div "# Defeat the ogres using their names. hero . moveRight ( ) # Defeat the first p…" at bounding box center [1074, 305] width 252 height 539
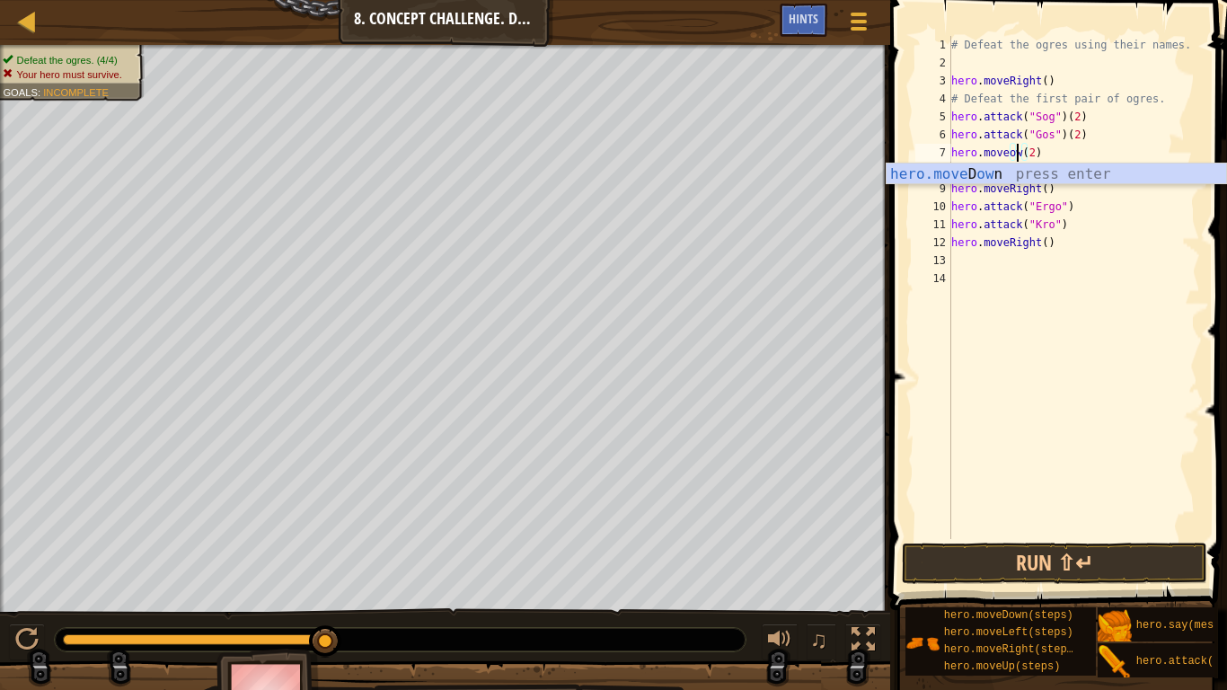
scroll to position [8, 6]
click at [977, 174] on div "hero.[PERSON_NAME] own press enter" at bounding box center [1057, 195] width 340 height 65
click at [1098, 203] on div "# Defeat the ogres using their names. hero . moveRight ( ) # Defeat the first p…" at bounding box center [1074, 305] width 252 height 539
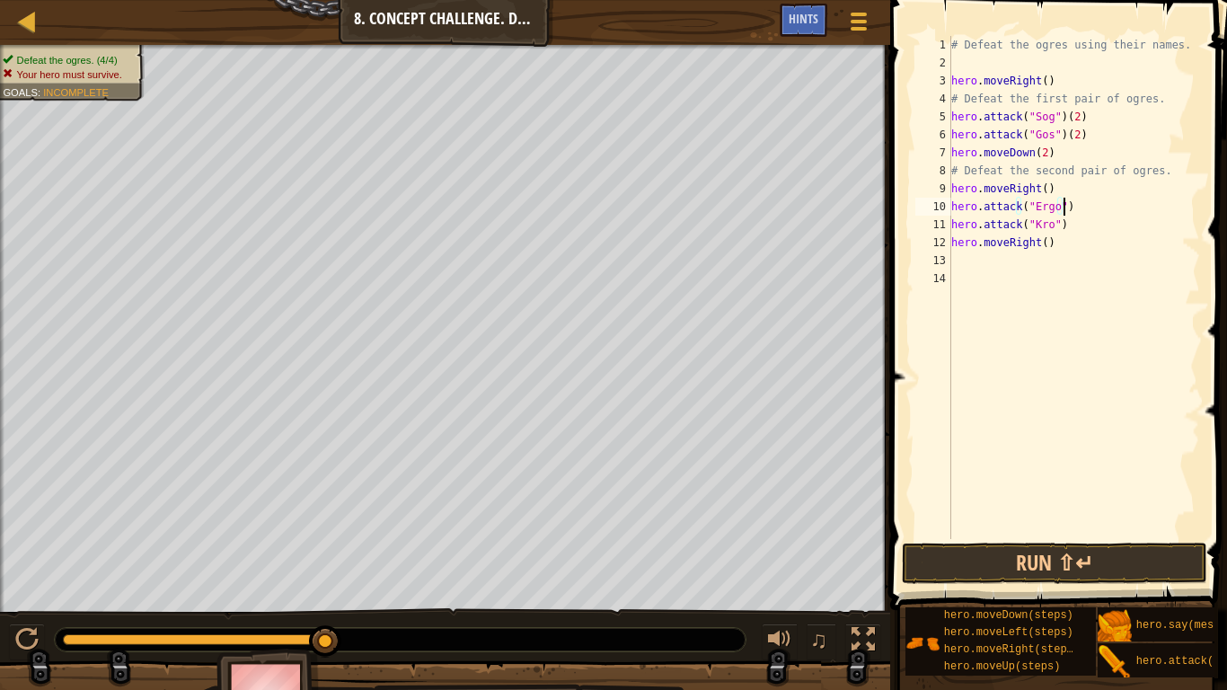
click at [1029, 190] on div "# Defeat the ogres using their names. hero . moveRight ( ) # Defeat the first p…" at bounding box center [1074, 305] width 252 height 539
click at [1033, 191] on div "# Defeat the ogres using their names. hero . moveRight ( ) # Defeat the first p…" at bounding box center [1074, 305] width 252 height 539
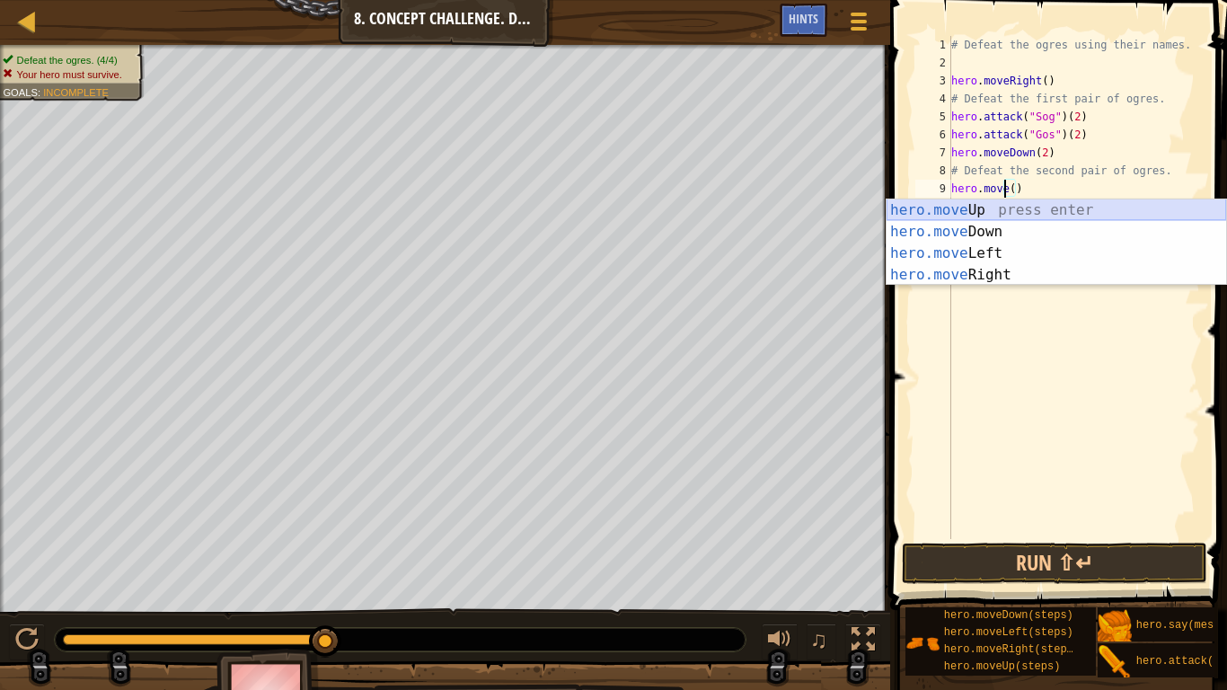
scroll to position [8, 4]
click at [1007, 216] on div "hero.move Up press enter hero.move Down press enter hero.move Left press enter …" at bounding box center [1057, 263] width 340 height 129
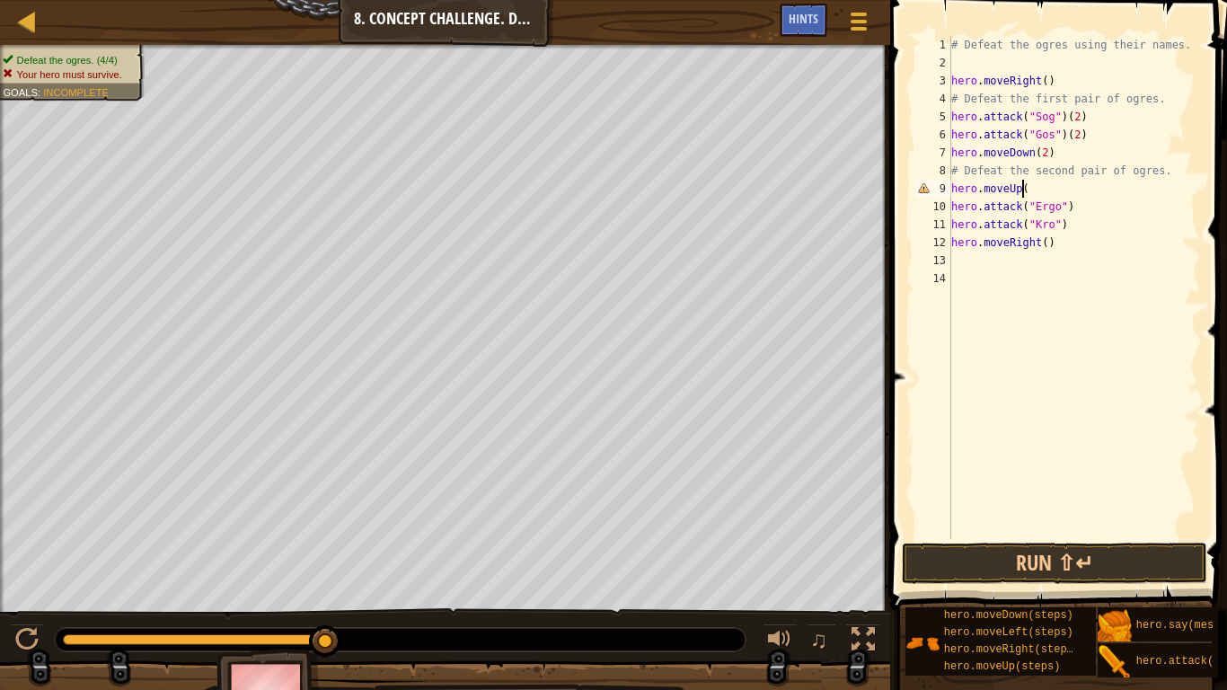
scroll to position [8, 5]
click at [1069, 208] on div "# Defeat the ogres using their names. hero . moveRight ( ) # Defeat the first p…" at bounding box center [1074, 305] width 252 height 539
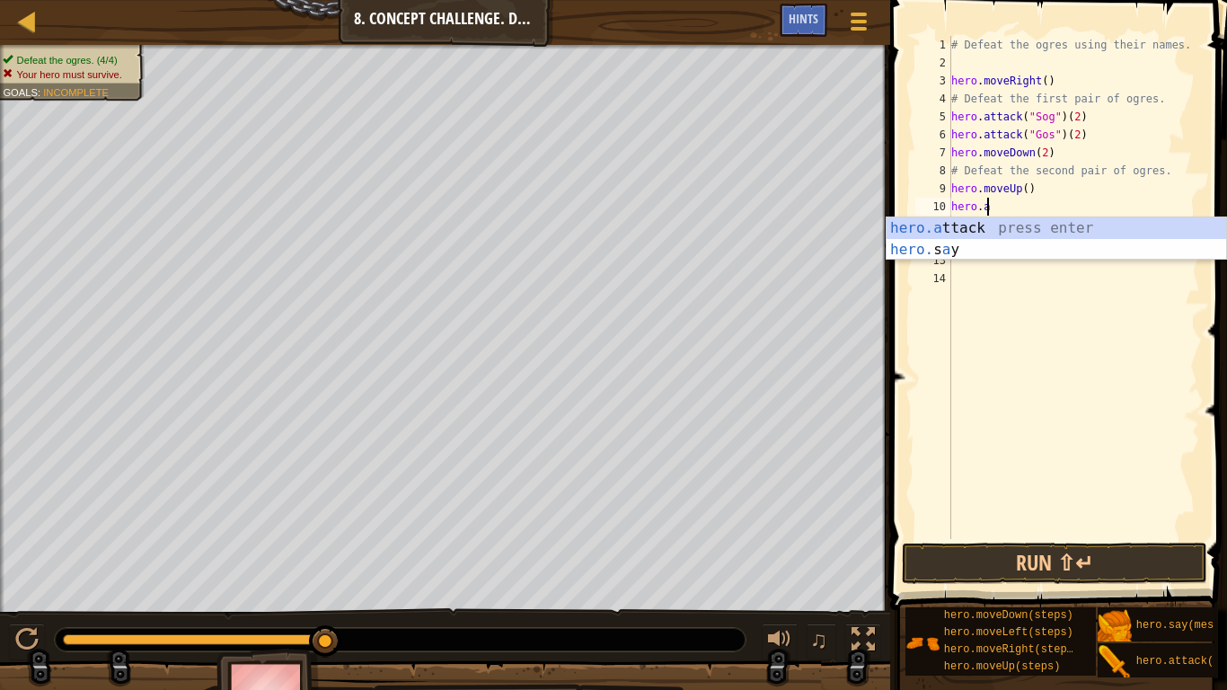
type textarea "hero"
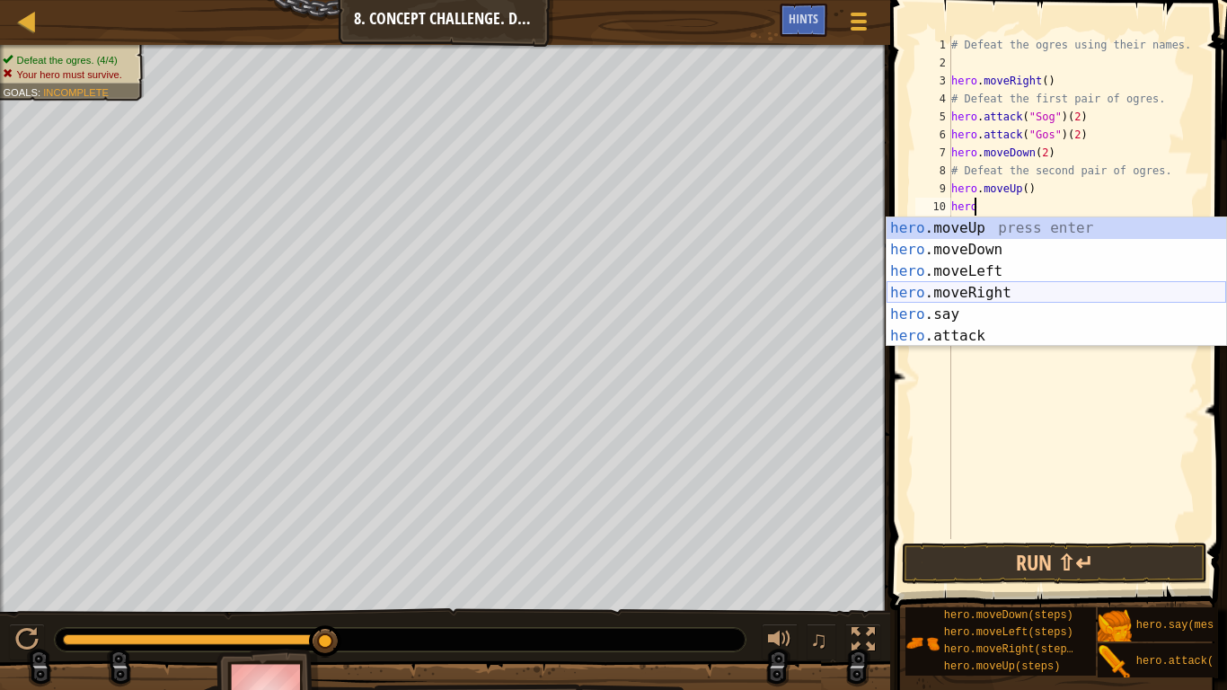
click at [982, 287] on div "hero .moveUp press enter hero .moveDown press enter hero .moveLeft press enter …" at bounding box center [1057, 303] width 340 height 172
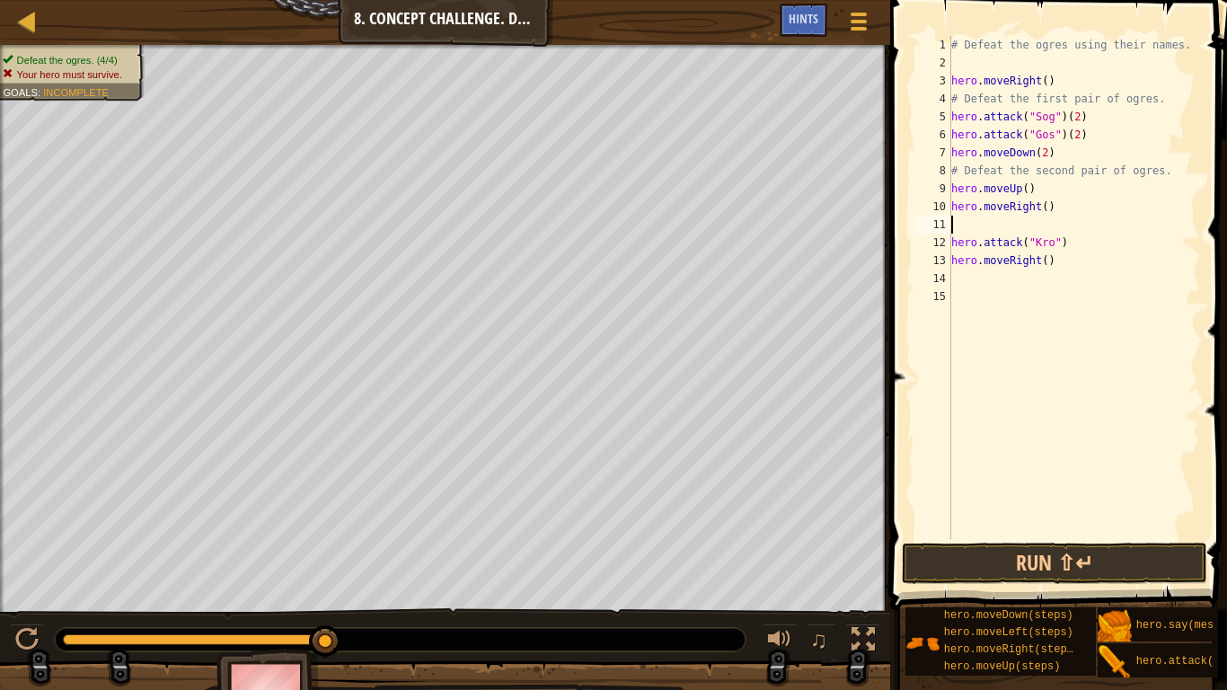
scroll to position [8, 0]
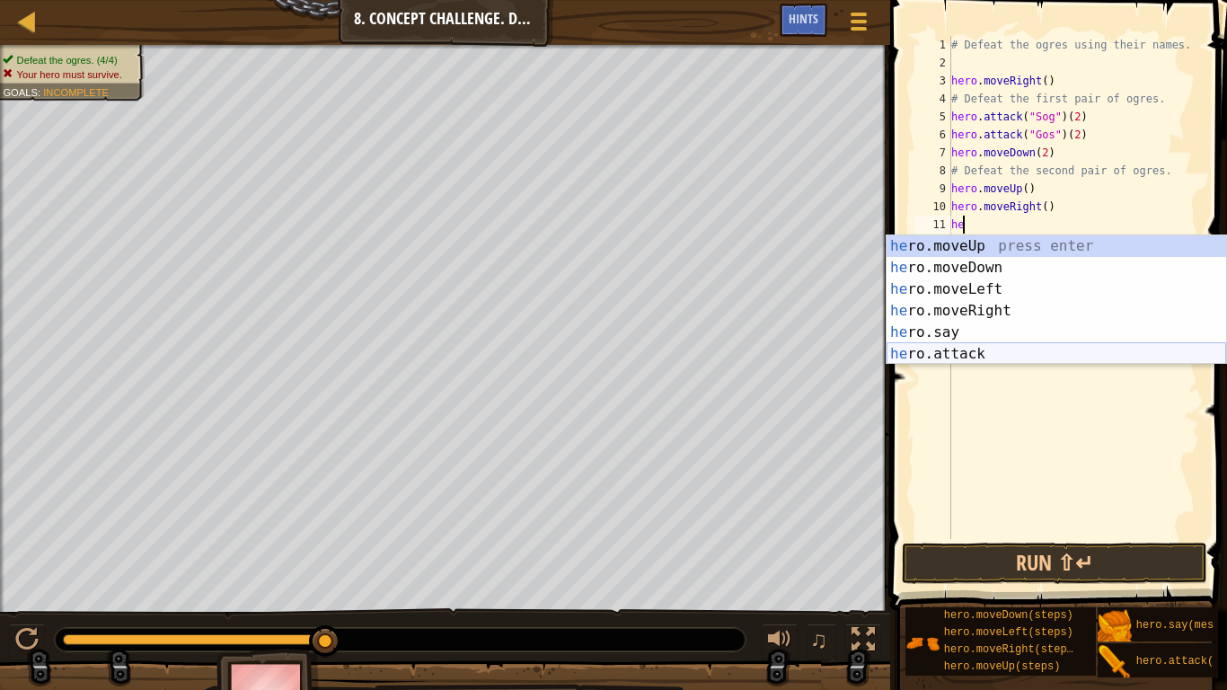
click at [956, 362] on div "he ro.moveUp press enter he ro.moveDown press enter he ro.moveLeft press enter …" at bounding box center [1057, 321] width 340 height 172
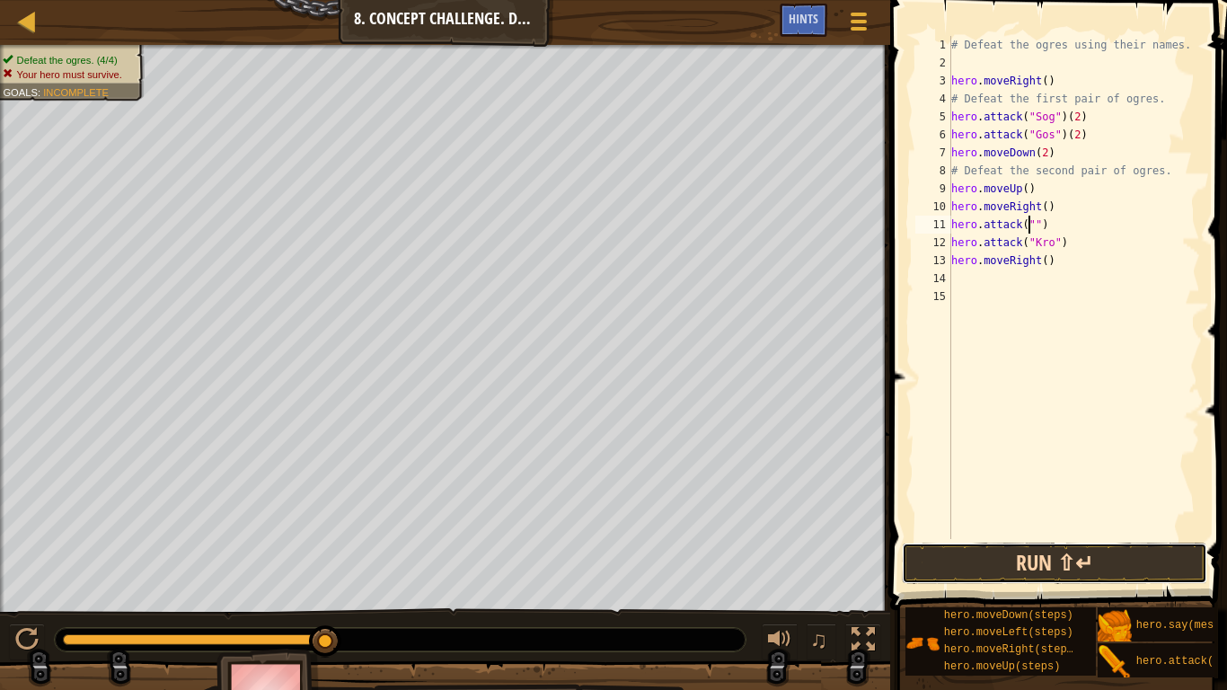
click at [1025, 563] on button "Run ⇧↵" at bounding box center [1054, 563] width 305 height 41
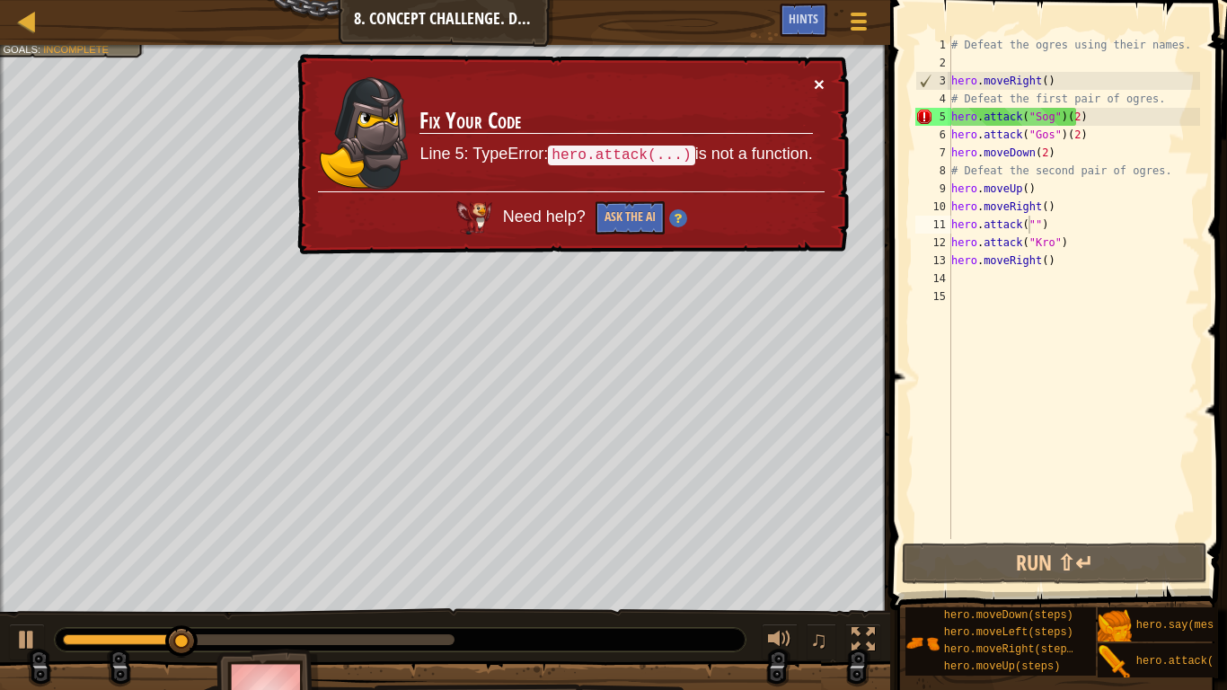
click at [822, 81] on button "×" at bounding box center [819, 84] width 11 height 19
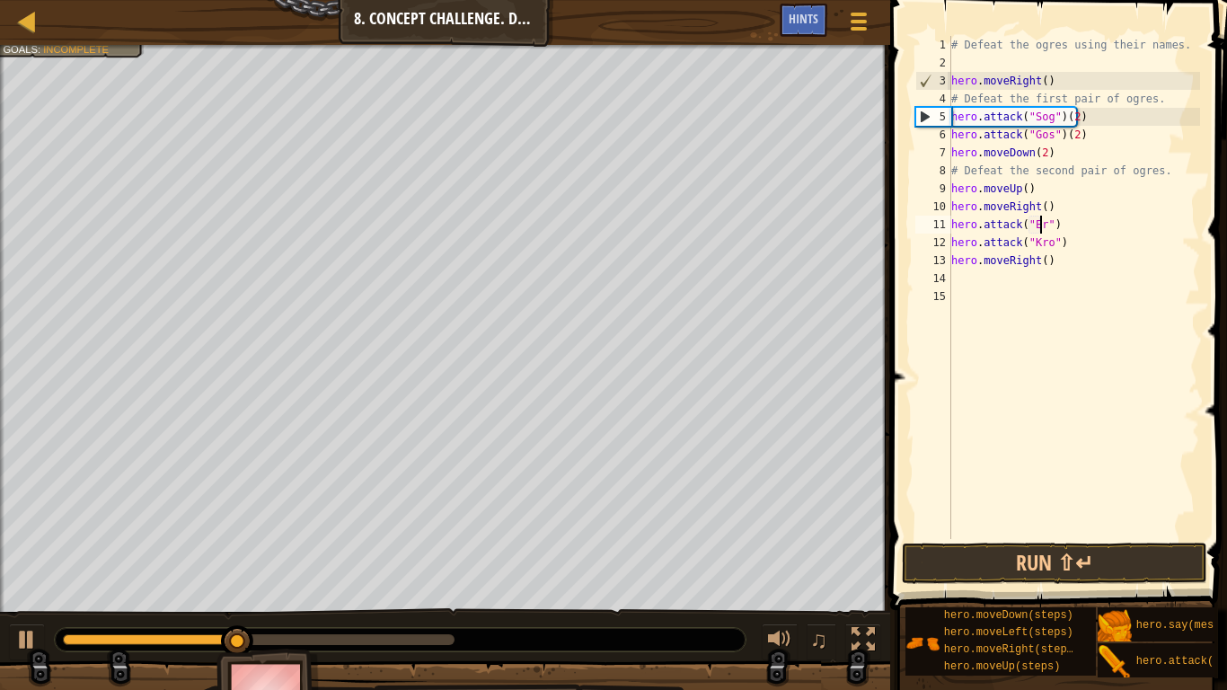
scroll to position [8, 8]
click at [1080, 229] on div "# Defeat the ogres using their names. hero . moveRight ( ) # Defeat the first p…" at bounding box center [1074, 305] width 252 height 539
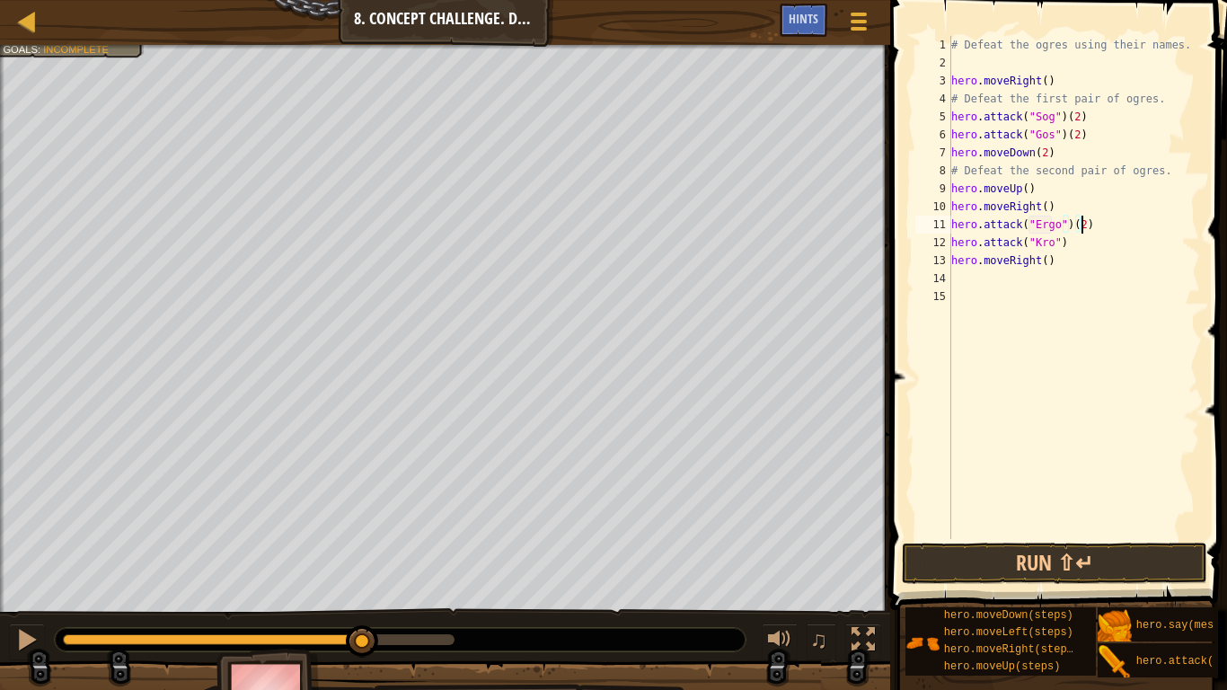
click at [1059, 244] on div "# Defeat the ogres using their names. hero . moveRight ( ) # Defeat the first p…" at bounding box center [1074, 305] width 252 height 539
click at [1020, 573] on button "Run ⇧↵" at bounding box center [1054, 563] width 305 height 41
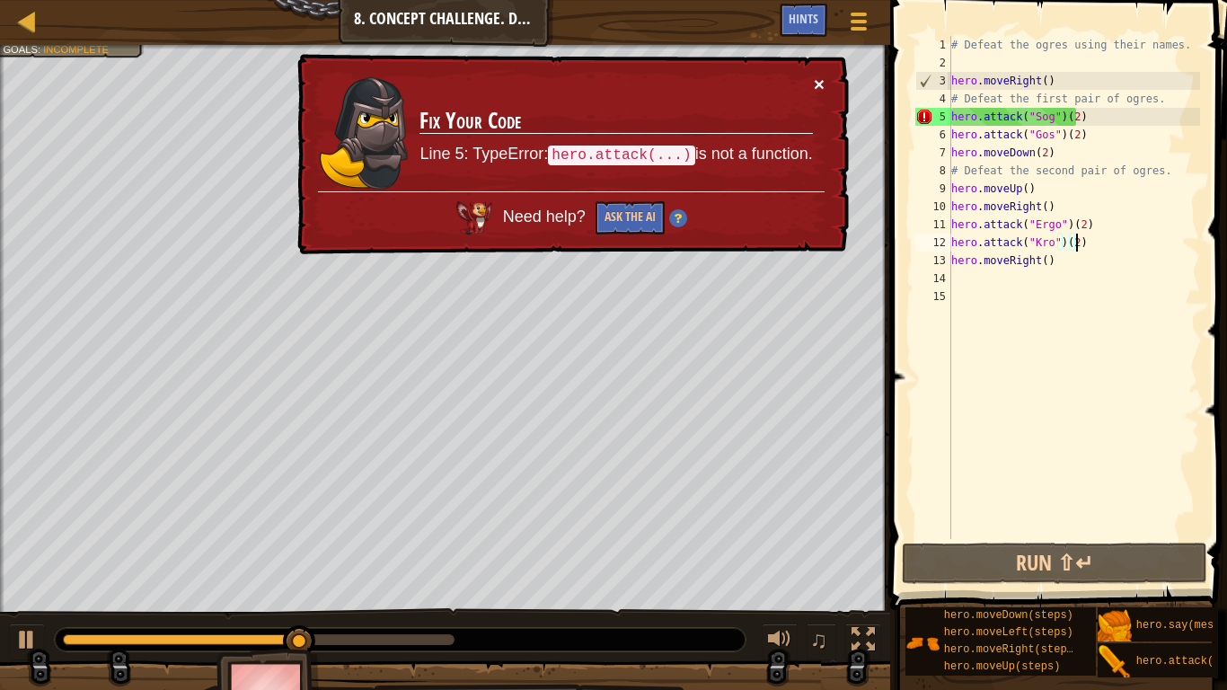
click at [819, 84] on button "×" at bounding box center [819, 84] width 11 height 19
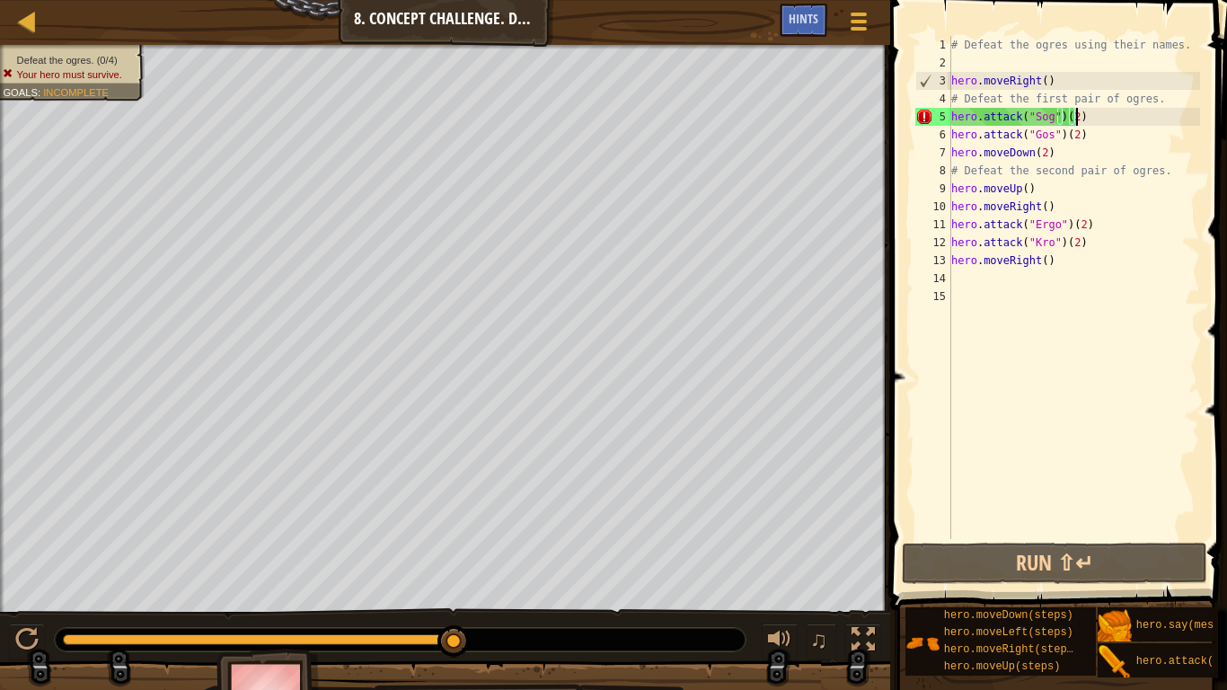
click at [1095, 121] on div "# Defeat the ogres using their names. hero . moveRight ( ) # Defeat the first p…" at bounding box center [1074, 305] width 252 height 539
click at [1082, 118] on div "# Defeat the ogres using their names. hero . moveRight ( ) # Defeat the first p…" at bounding box center [1074, 305] width 252 height 539
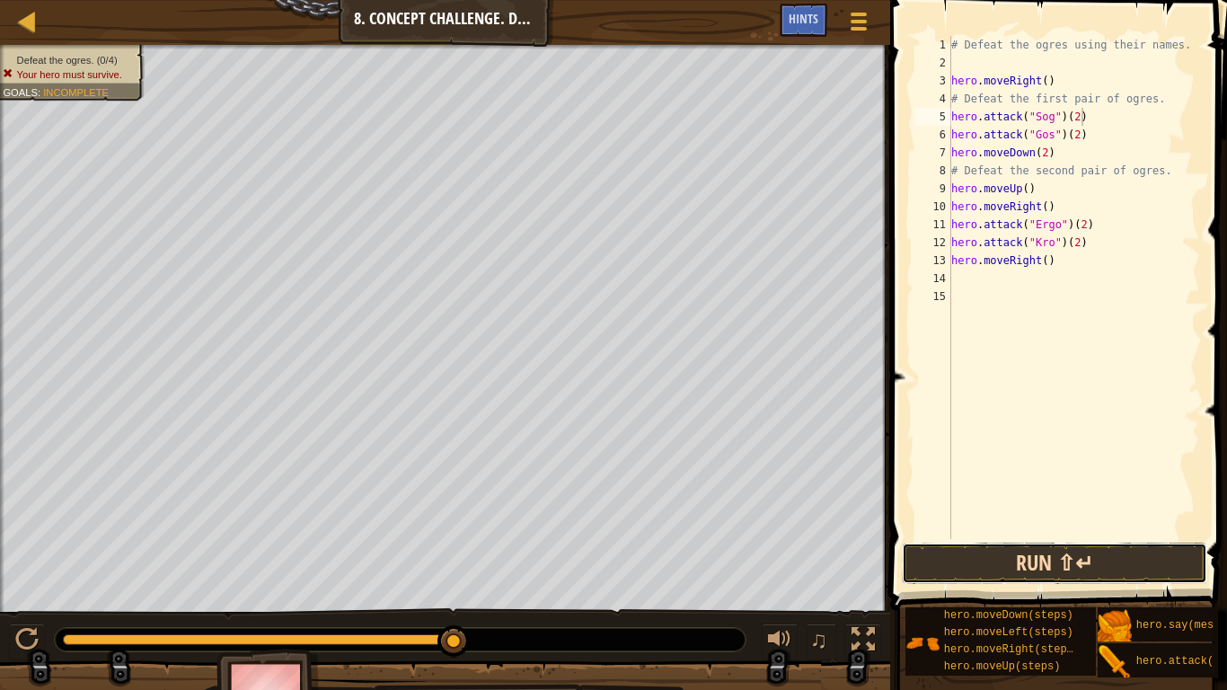
click at [1024, 568] on button "Run ⇧↵" at bounding box center [1054, 563] width 305 height 41
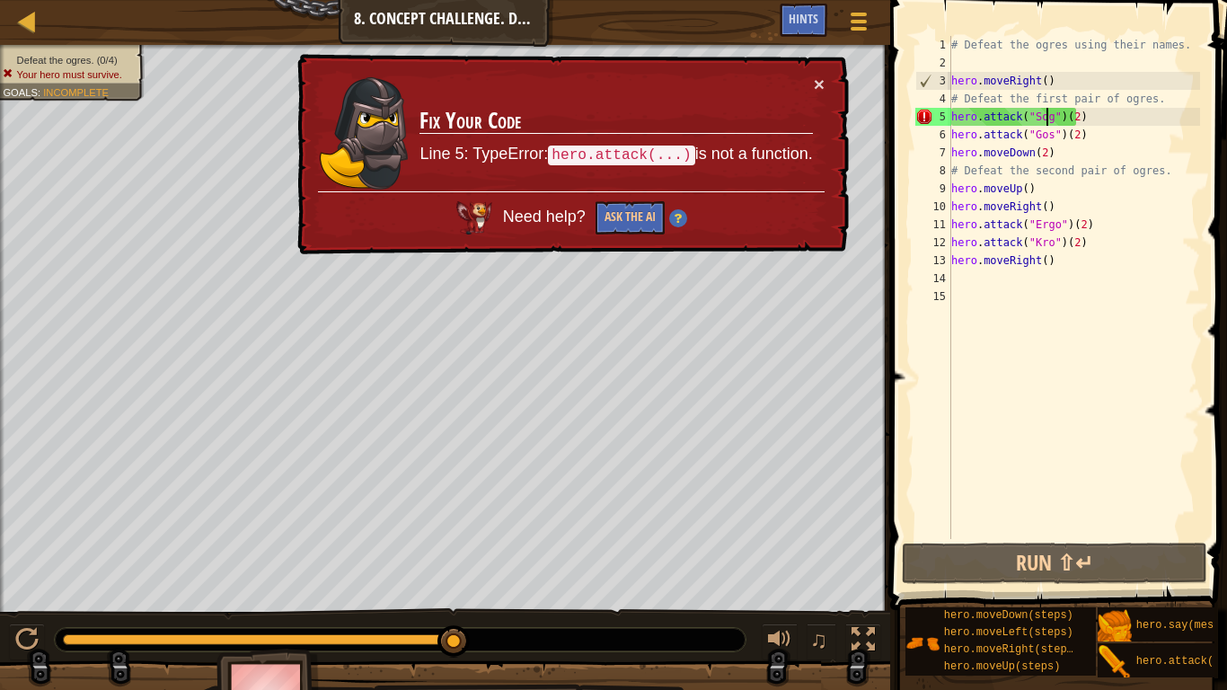
click at [1047, 121] on div "# Defeat the ogres using their names. hero . moveRight ( ) # Defeat the first p…" at bounding box center [1074, 305] width 252 height 539
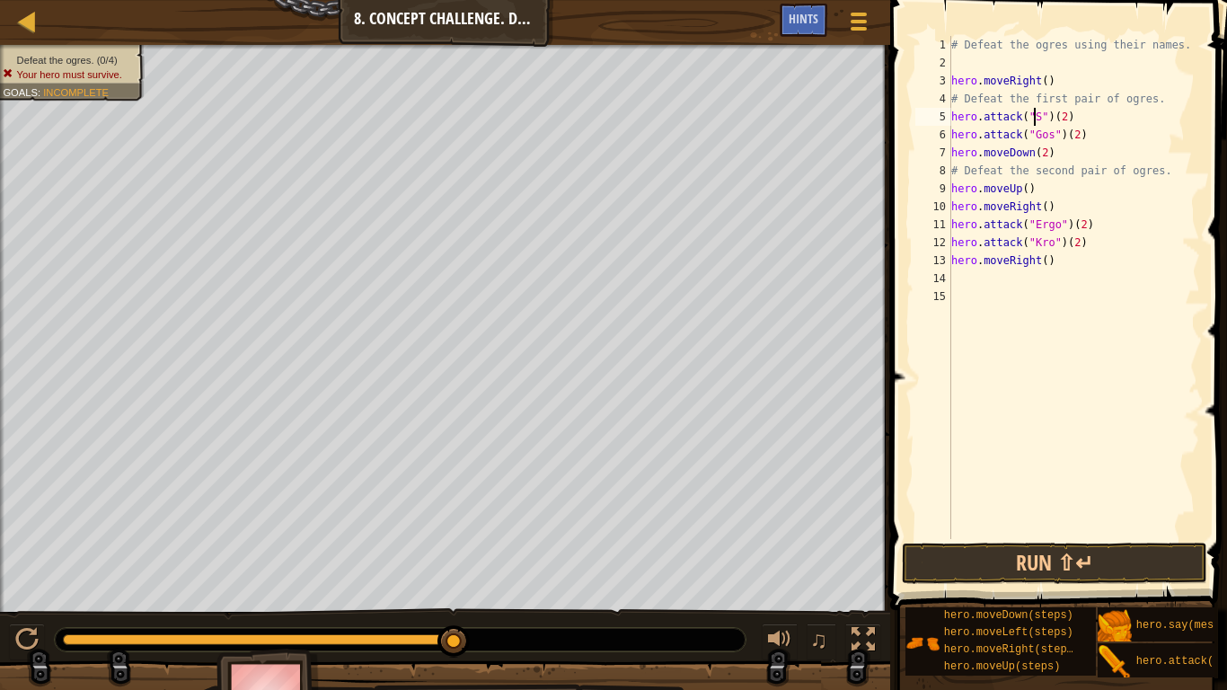
scroll to position [8, 8]
type textarea "hero.attack("Sog")(2)"
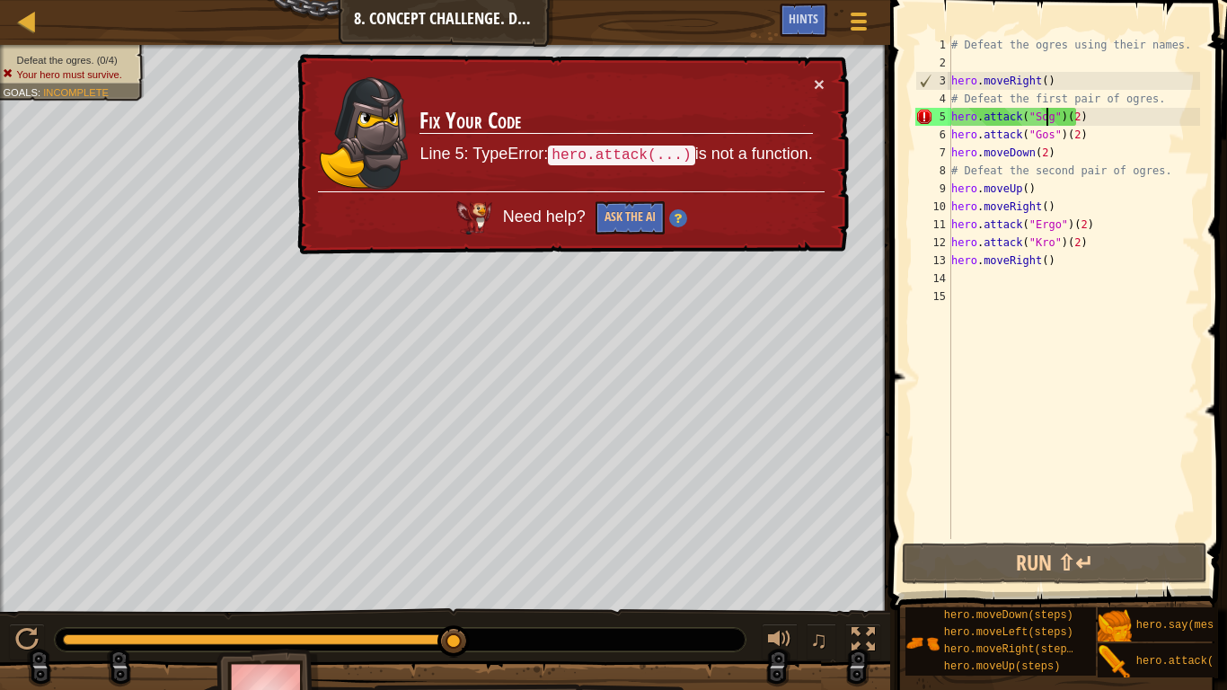
click at [1078, 412] on div "# Defeat the ogres using their names. hero . moveRight ( ) # Defeat the first p…" at bounding box center [1074, 305] width 252 height 539
click at [633, 211] on button "Ask the AI" at bounding box center [630, 217] width 69 height 33
click at [631, 151] on code "hero.attack(...)" at bounding box center [621, 156] width 146 height 20
click at [1090, 116] on div "# Defeat the ogres using their names. hero . moveRight ( ) # Defeat the first p…" at bounding box center [1074, 305] width 252 height 539
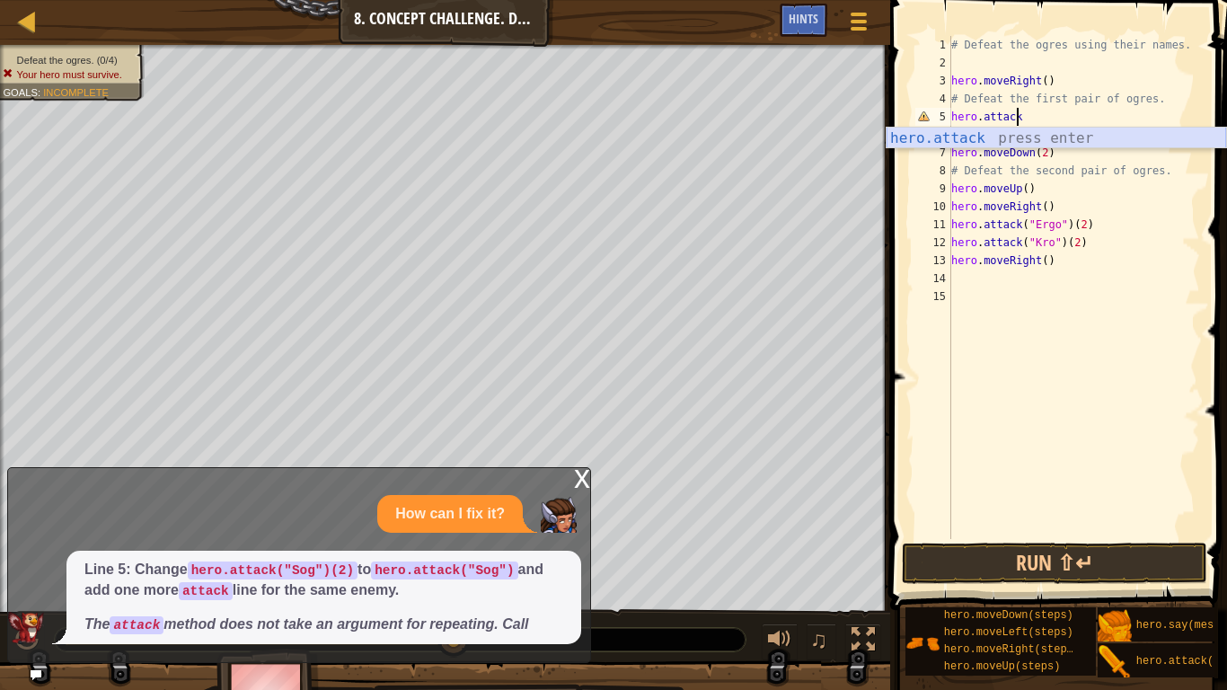
click at [1006, 138] on div "hero.attack press enter" at bounding box center [1057, 160] width 340 height 65
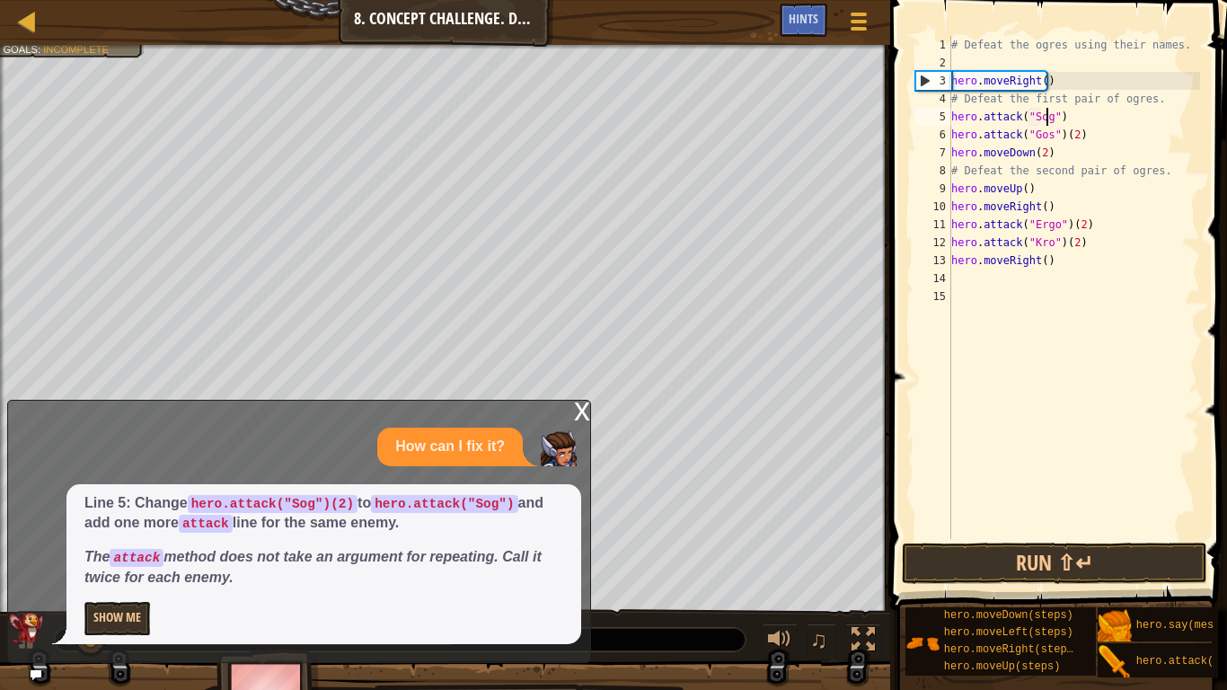
scroll to position [8, 8]
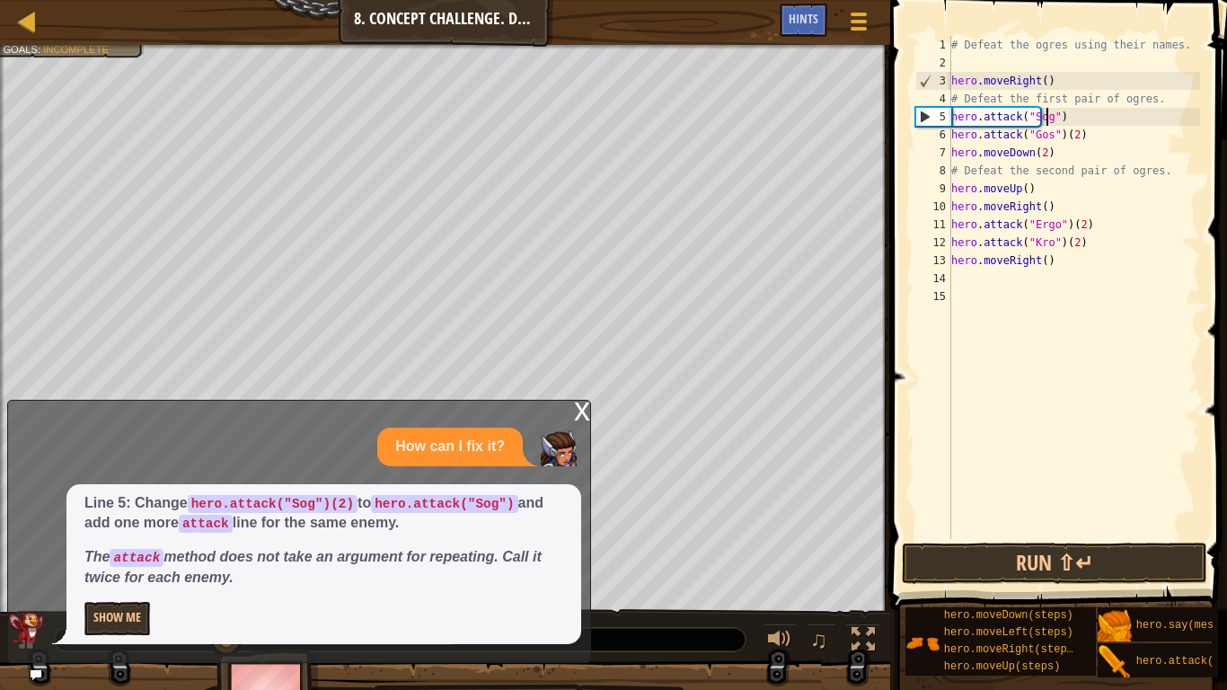
click at [1087, 115] on div "# Defeat the ogres using their names. hero . moveRight ( ) # Defeat the first p…" at bounding box center [1074, 305] width 252 height 539
click at [578, 408] on div "x" at bounding box center [582, 410] width 16 height 18
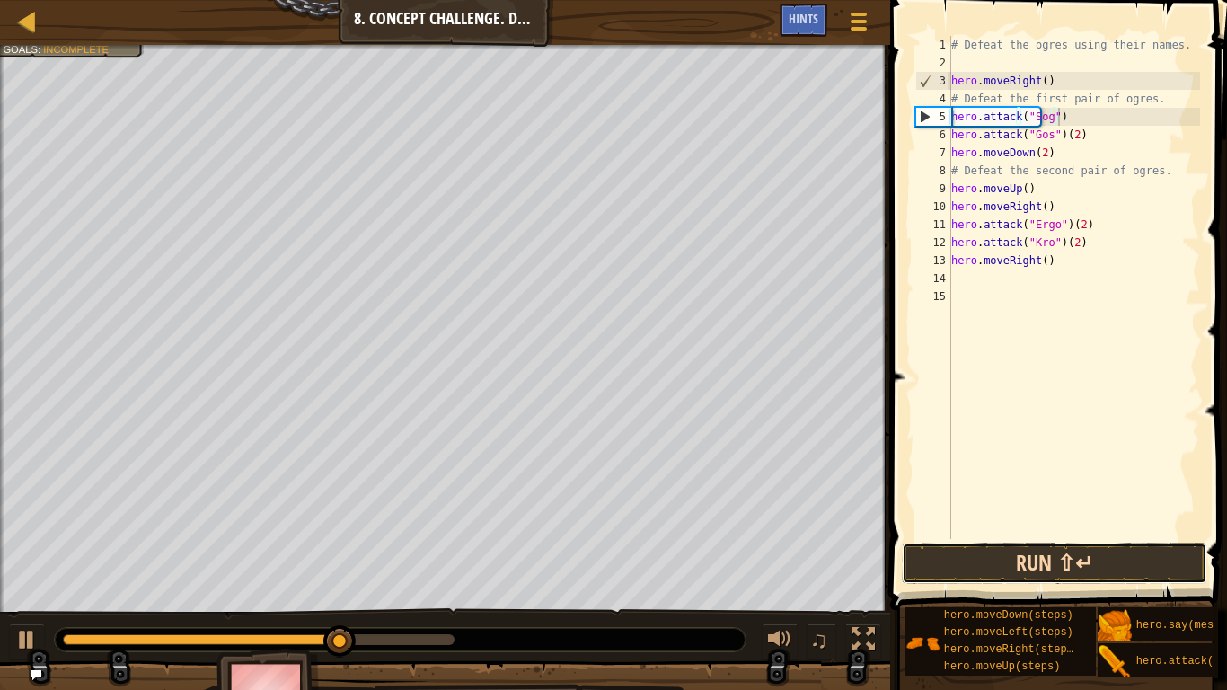
click at [1020, 560] on button "Run ⇧↵" at bounding box center [1054, 563] width 305 height 41
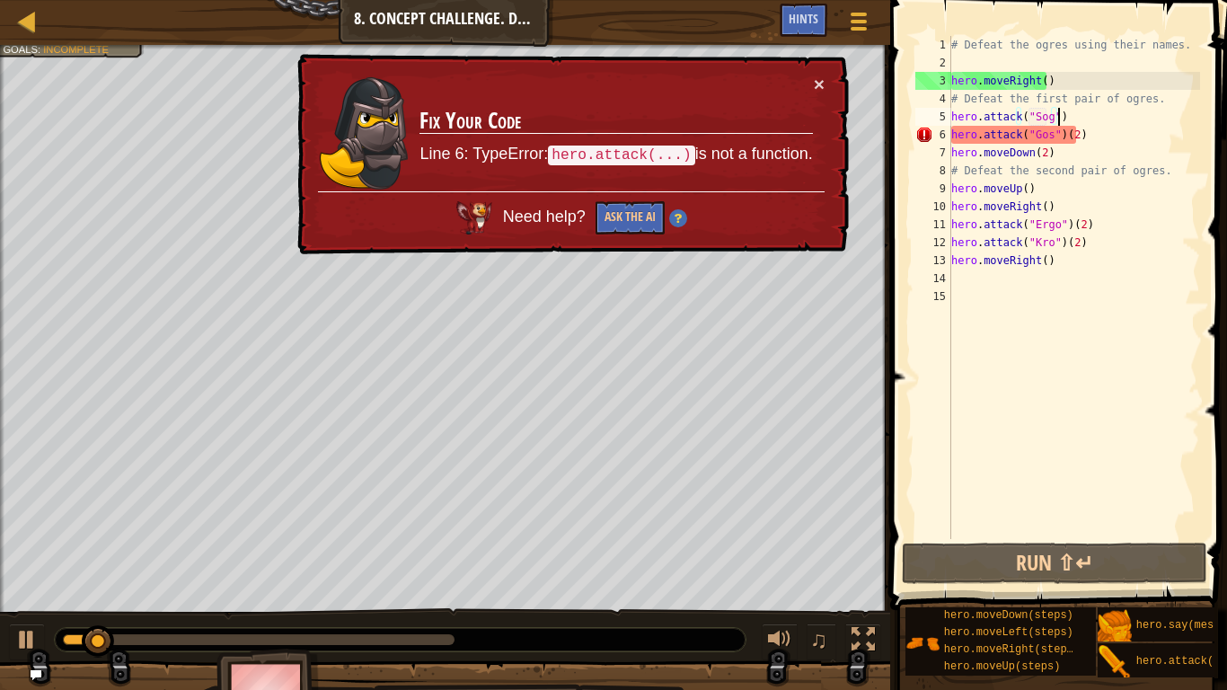
click at [1082, 134] on div "# Defeat the ogres using their names. hero . moveRight ( ) # Defeat the first p…" at bounding box center [1074, 305] width 252 height 539
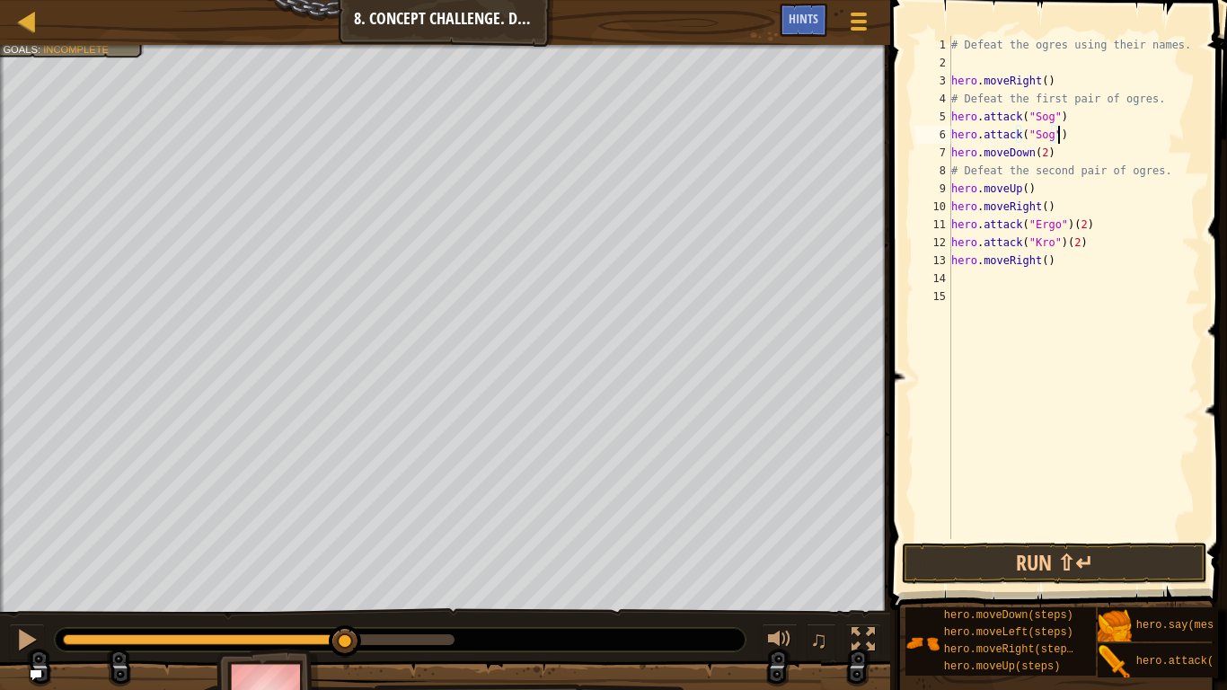
click at [1052, 242] on div "# Defeat the ogres using their names. hero . moveRight ( ) # Defeat the first p…" at bounding box center [1074, 305] width 252 height 539
click at [1042, 244] on div "# Defeat the ogres using their names. hero . moveRight ( ) # Defeat the first p…" at bounding box center [1074, 305] width 252 height 539
click at [1090, 244] on div "# Defeat the ogres using their names. hero . moveRight ( ) # Defeat the first p…" at bounding box center [1074, 305] width 252 height 539
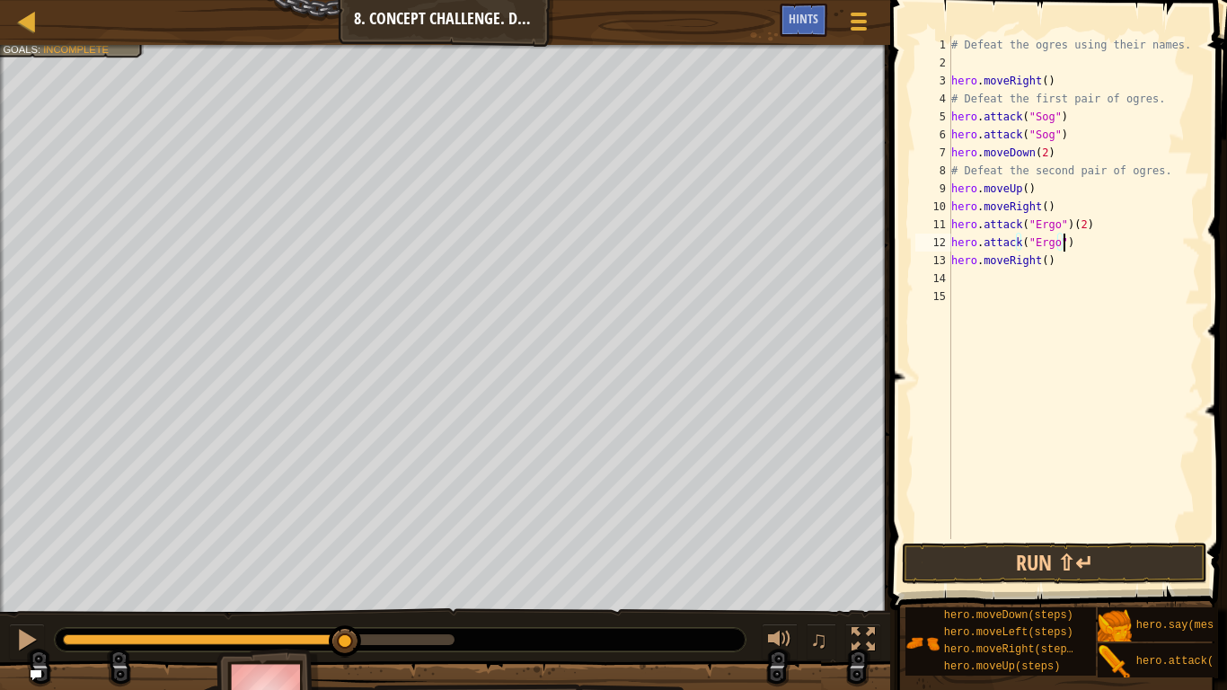
scroll to position [8, 8]
click at [1088, 227] on div "# Defeat the ogres using their names. hero . moveRight ( ) # Defeat the first p…" at bounding box center [1074, 305] width 252 height 539
click at [1051, 269] on div "# Defeat the ogres using their names. hero . moveRight ( ) # Defeat the first p…" at bounding box center [1074, 305] width 252 height 539
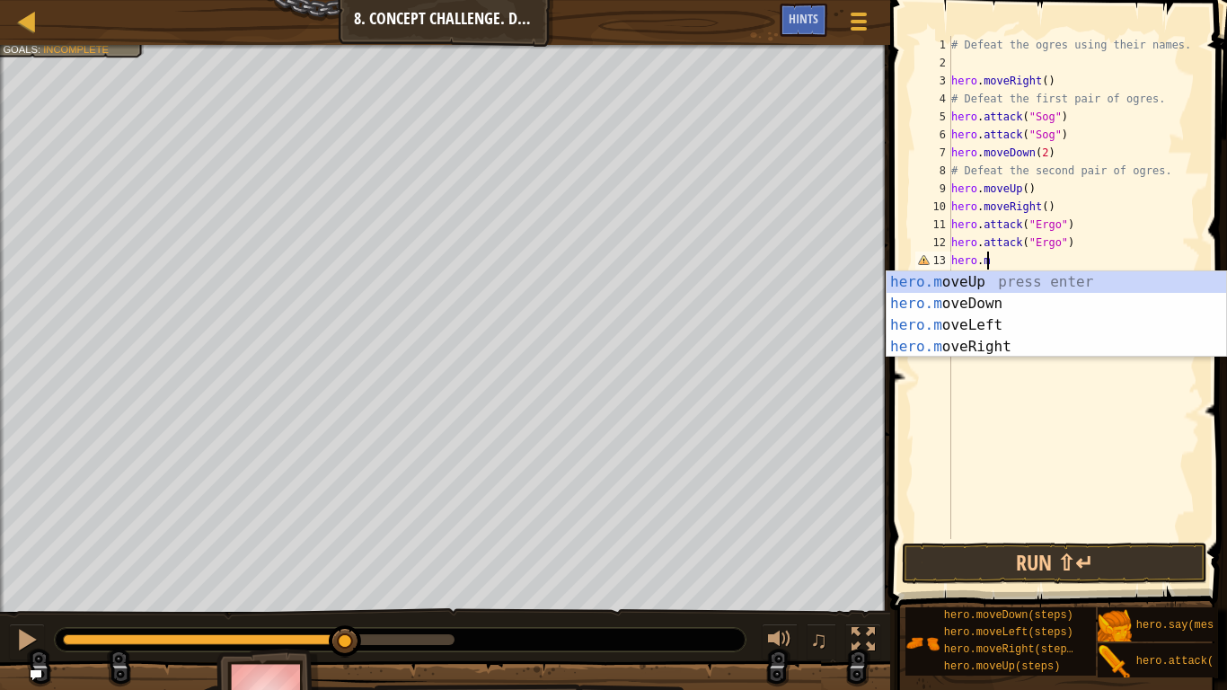
scroll to position [8, 2]
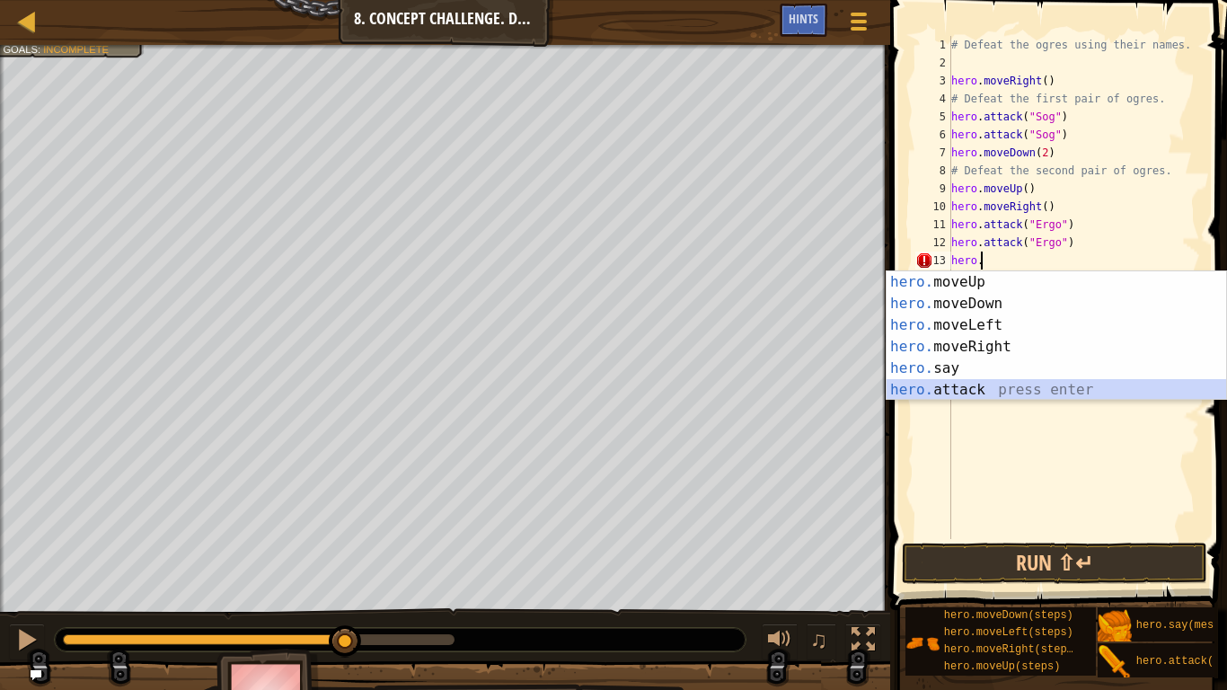
click at [997, 385] on div "hero. moveUp press enter hero. moveDown press enter hero. moveLeft press enter …" at bounding box center [1057, 357] width 340 height 172
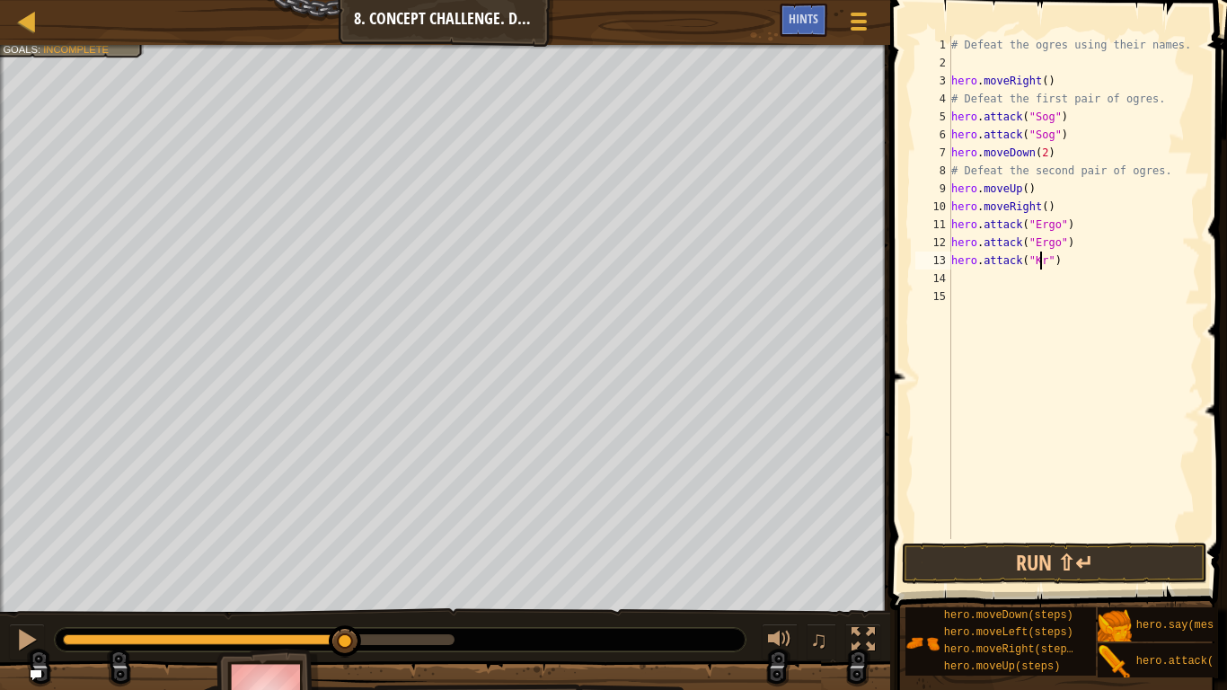
type textarea "hero.attack("Kro")"
click at [964, 276] on div "# Defeat the ogres using their names. hero . moveRight ( ) # Defeat the first p…" at bounding box center [1074, 305] width 252 height 539
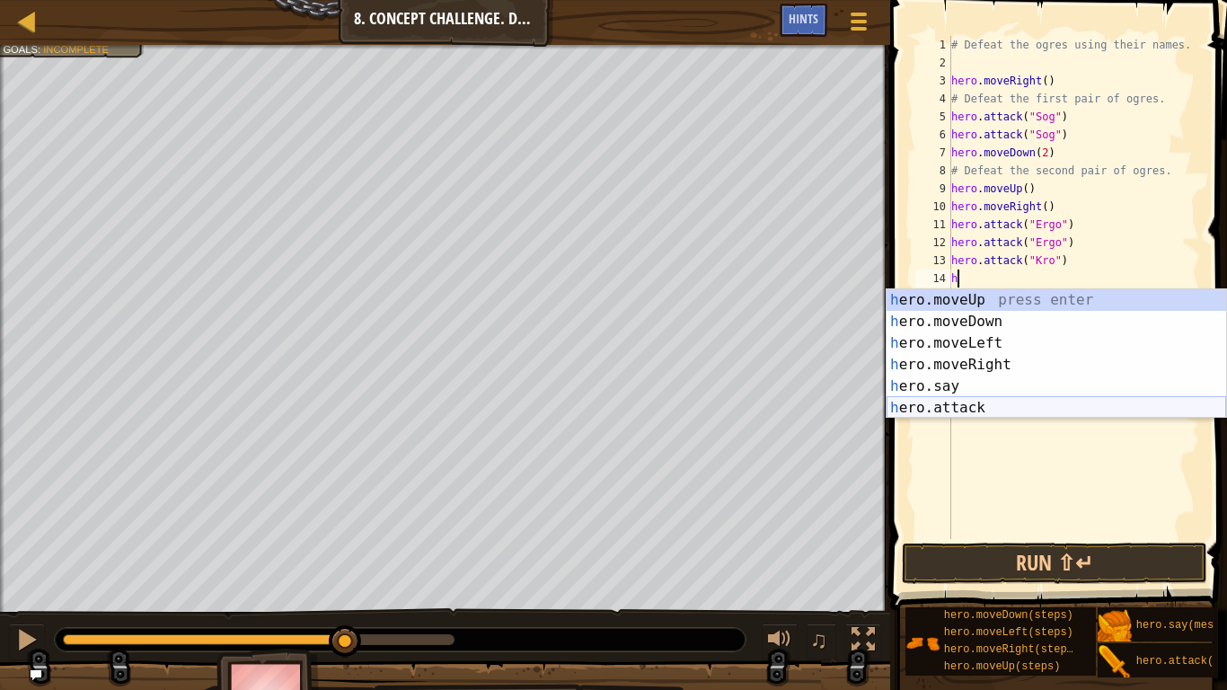
click at [951, 410] on div "h ero.moveUp press enter h ero.moveDown press enter h ero.moveLeft press enter …" at bounding box center [1057, 375] width 340 height 172
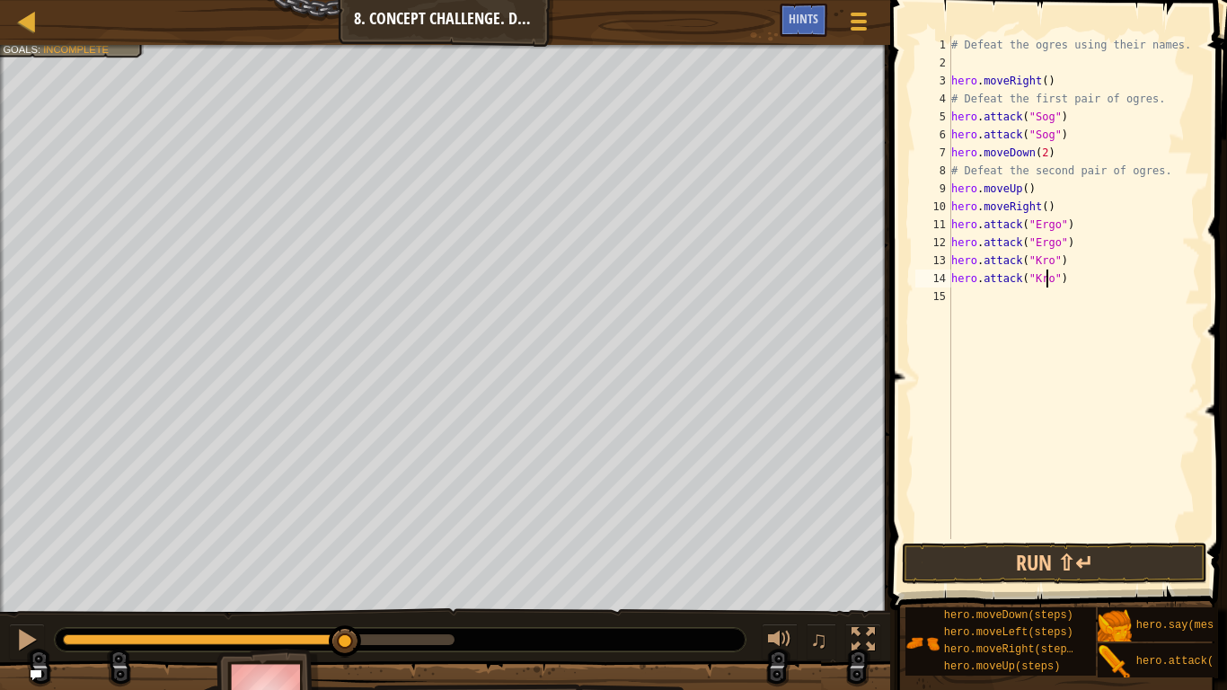
scroll to position [8, 8]
click at [1037, 552] on button "Run ⇧↵" at bounding box center [1054, 563] width 305 height 41
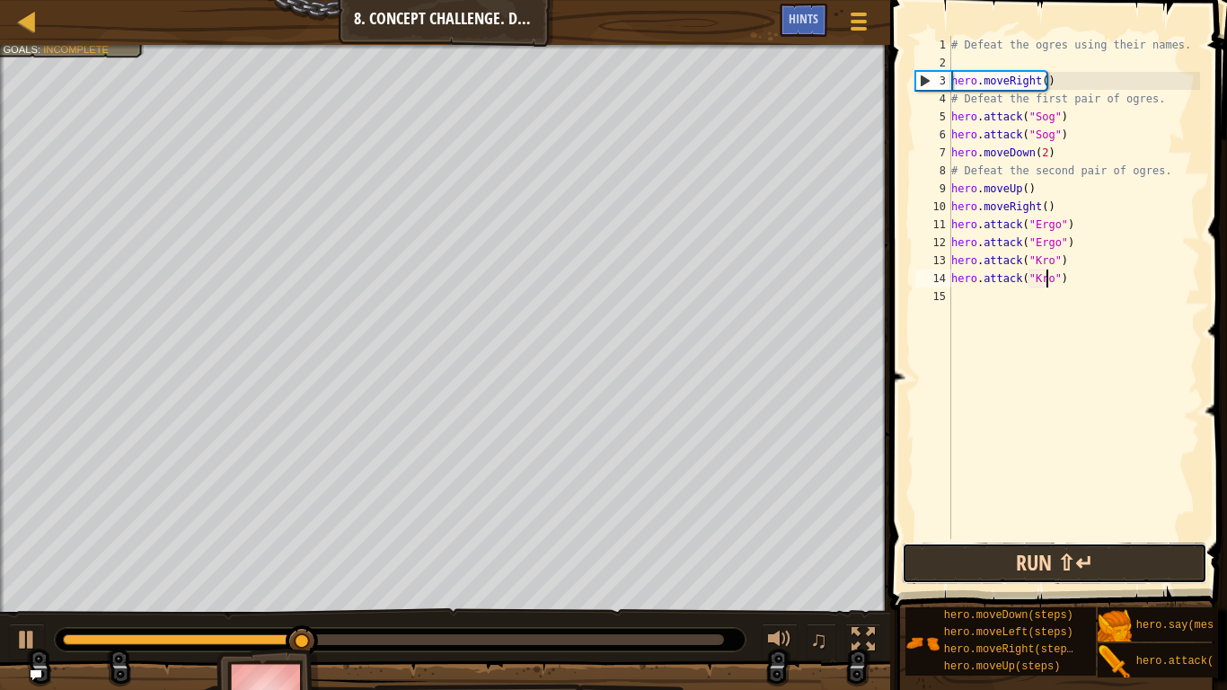
click at [1020, 564] on button "Run ⇧↵" at bounding box center [1054, 563] width 305 height 41
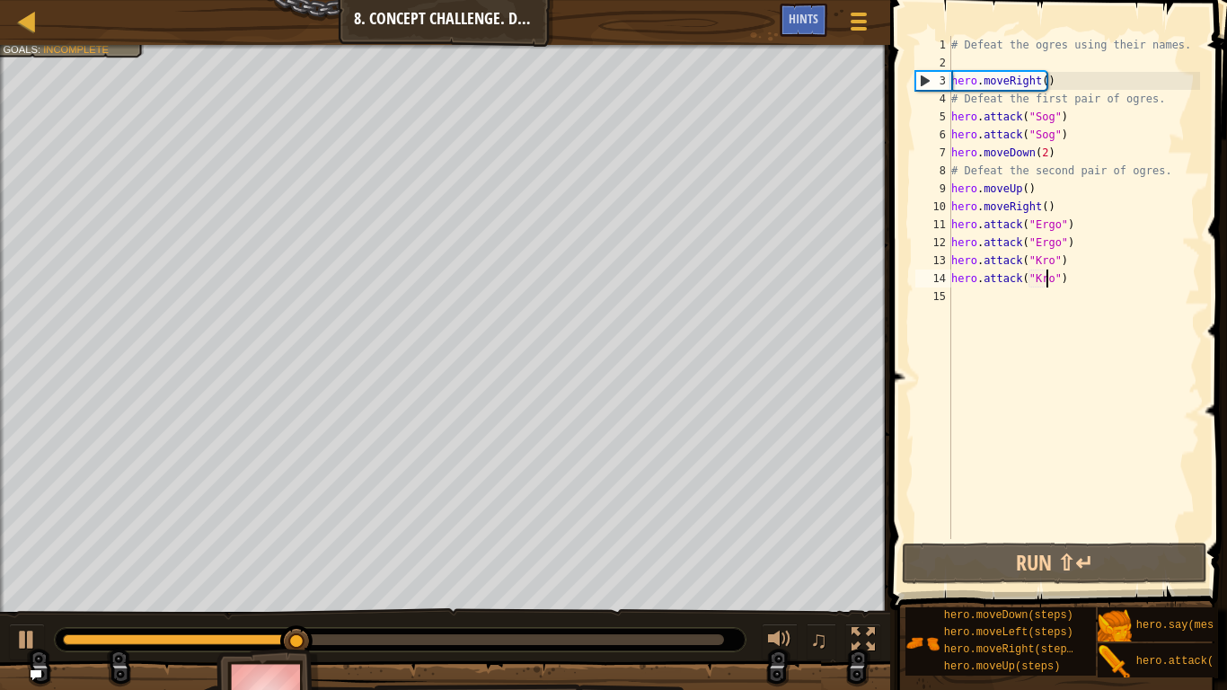
click at [1080, 134] on div "# Defeat the ogres using their names. hero . moveRight ( ) # Defeat the first p…" at bounding box center [1074, 305] width 252 height 539
type textarea "hero.attack("Sog")"
click at [966, 304] on div "# Defeat the ogres using their names. hero . moveRight ( ) # Defeat the first p…" at bounding box center [1074, 305] width 252 height 539
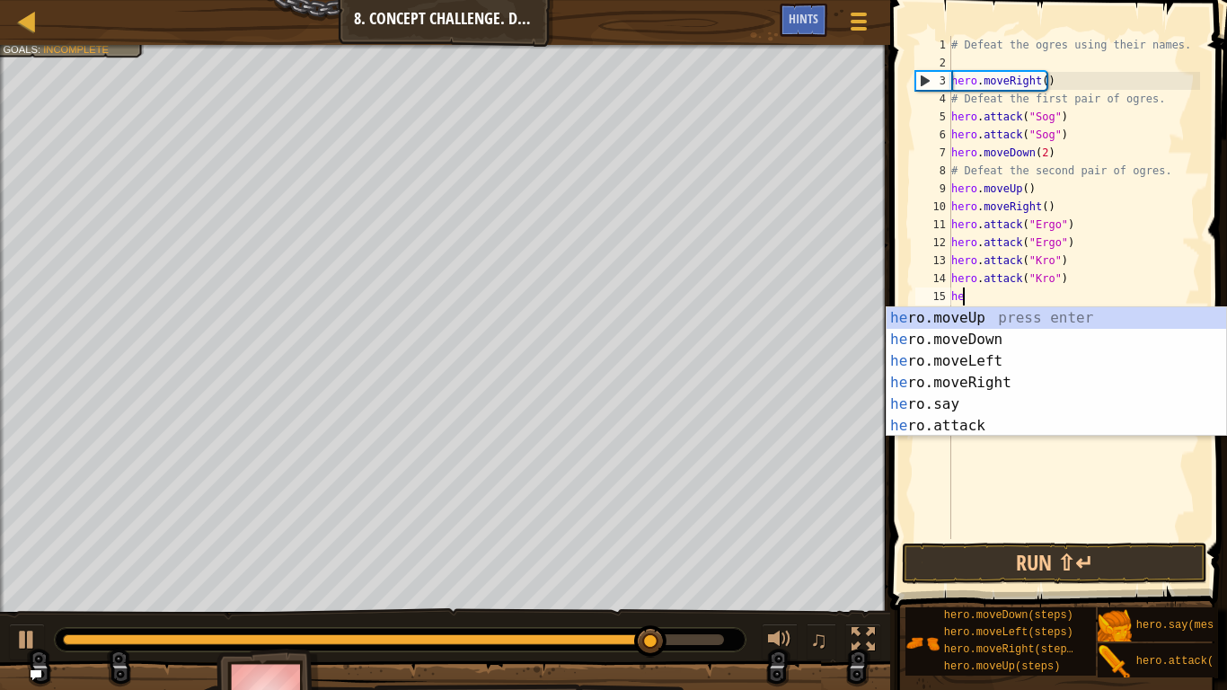
scroll to position [8, 1]
click at [938, 424] on div "hero .moveUp press enter hero .moveDown press enter hero .moveLeft press enter …" at bounding box center [1057, 393] width 340 height 172
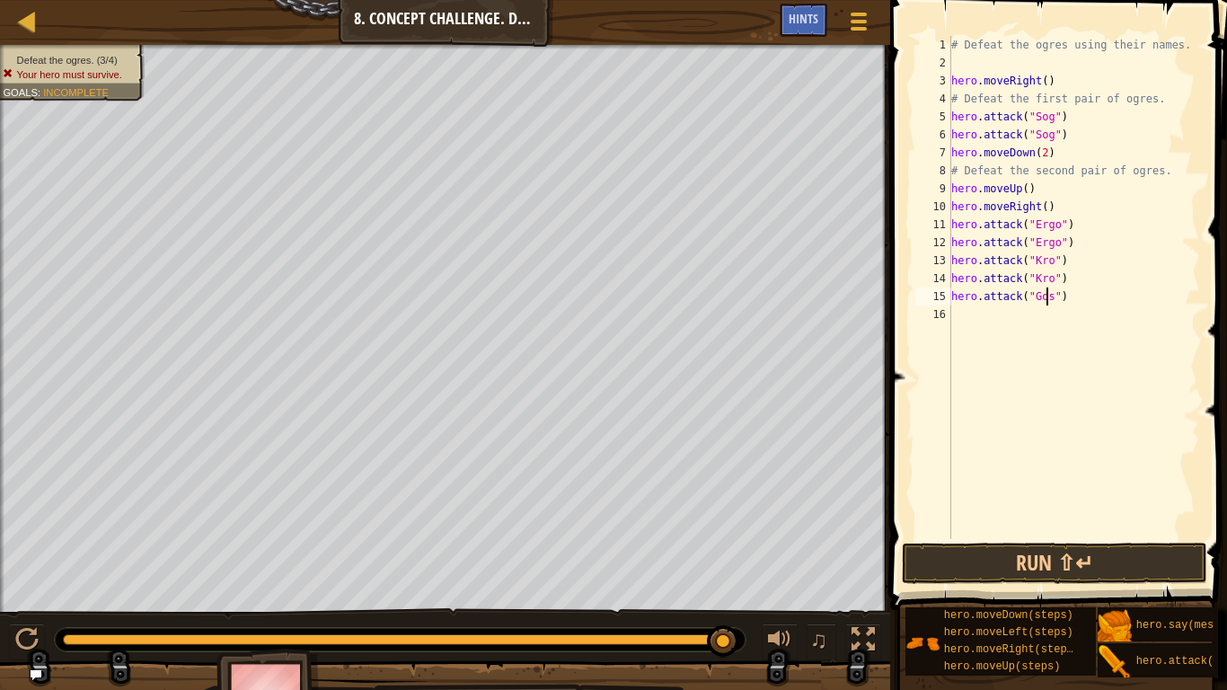
scroll to position [8, 8]
type textarea "hero.attack("Gos")"
click at [1001, 559] on button "Run ⇧↵" at bounding box center [1054, 563] width 305 height 41
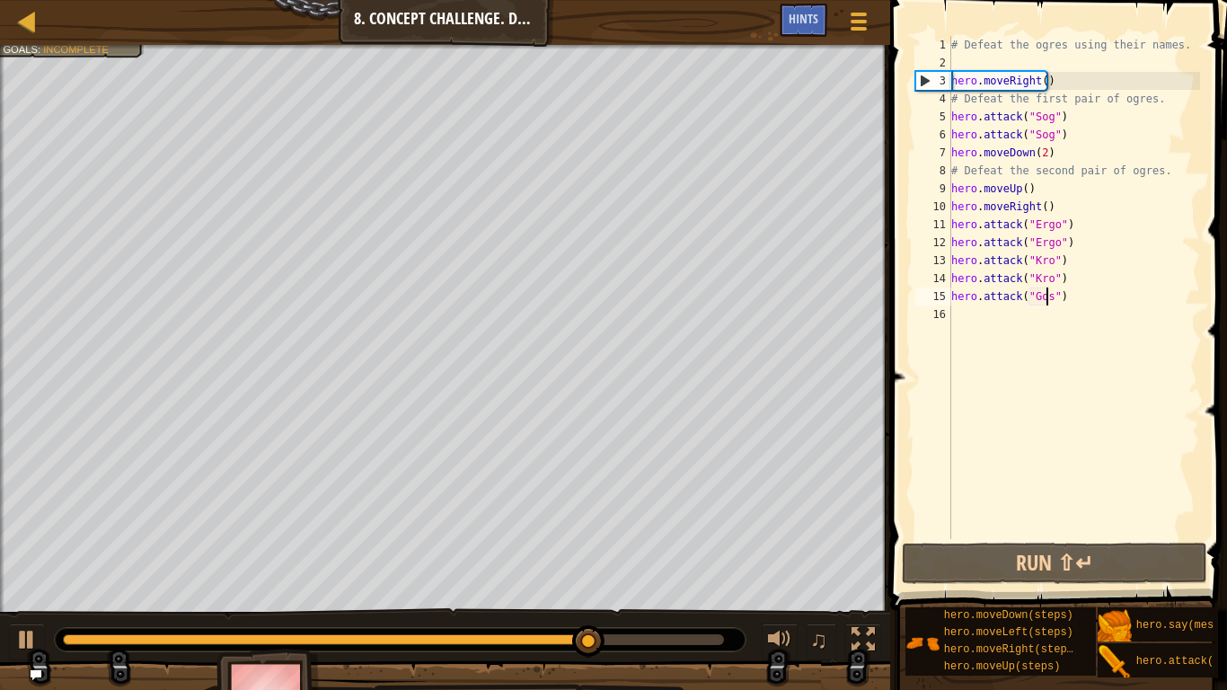
click at [957, 332] on div "# Defeat the ogres using their names. hero . moveRight ( ) # Defeat the first p…" at bounding box center [1074, 305] width 252 height 539
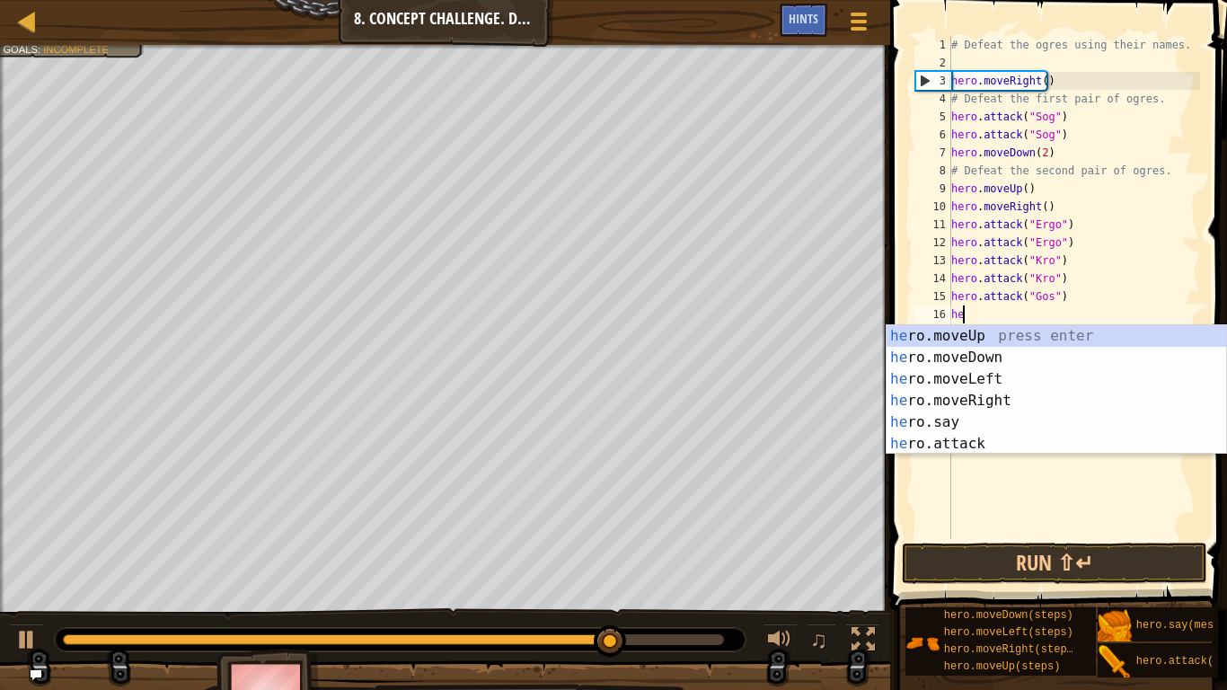
scroll to position [8, 1]
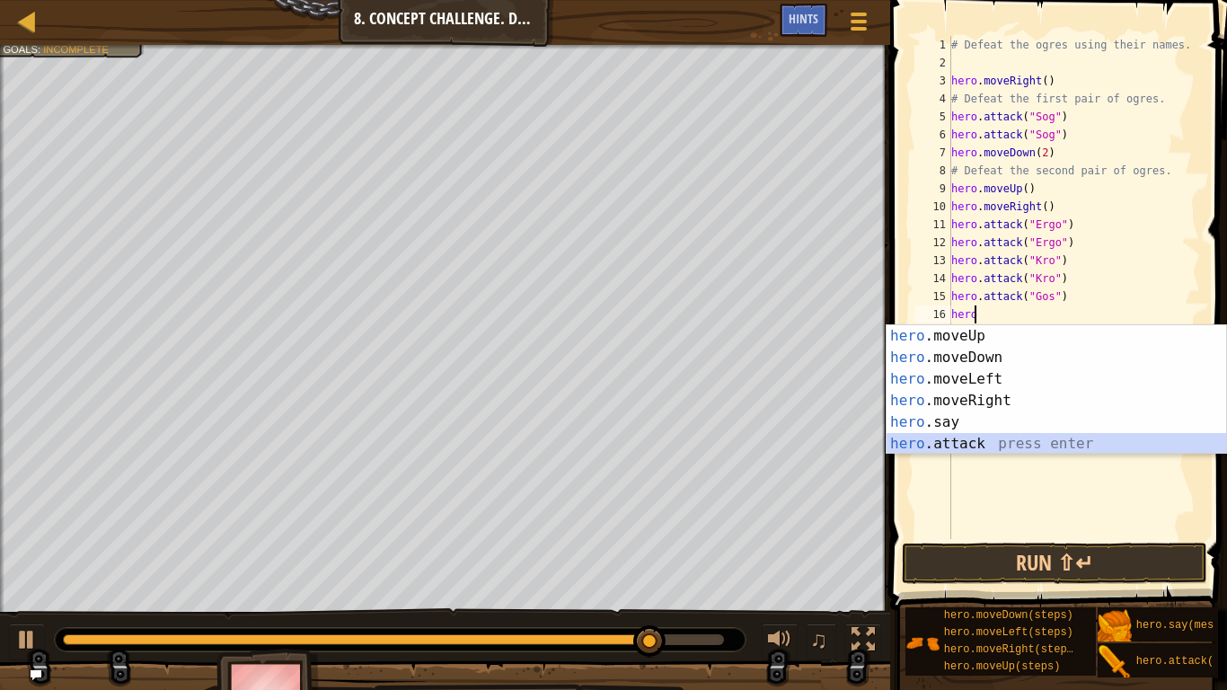
click at [976, 442] on div "hero .moveUp press enter hero .moveDown press enter hero .moveLeft press enter …" at bounding box center [1057, 411] width 340 height 172
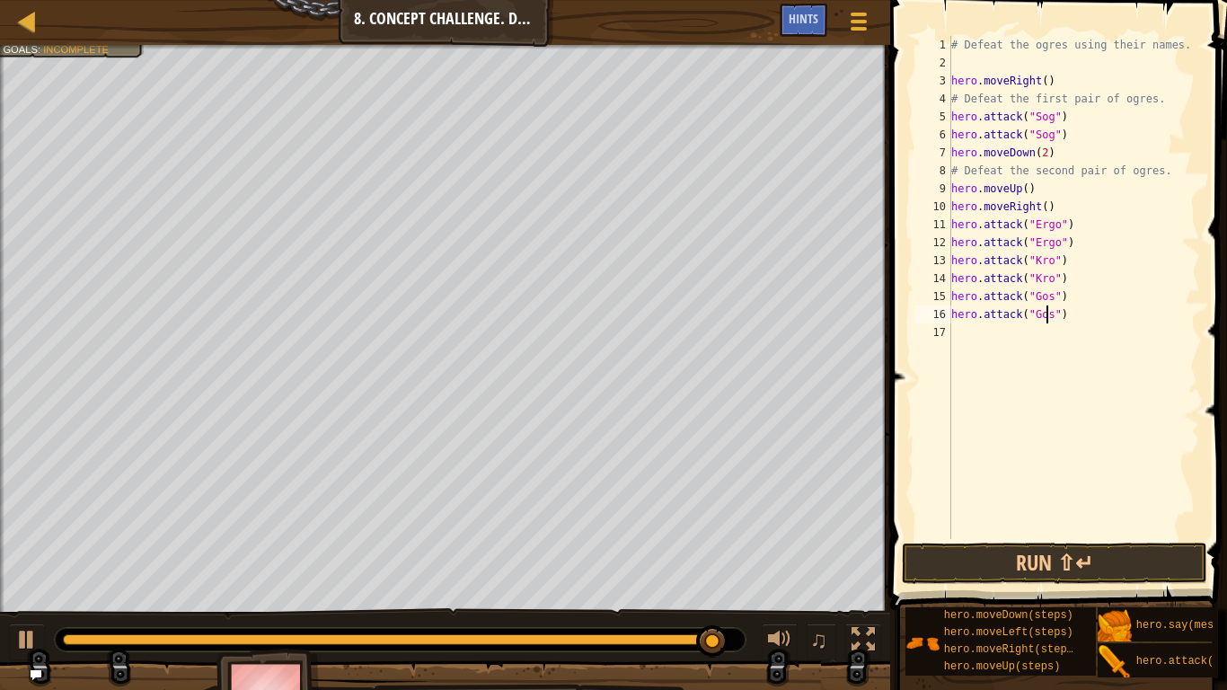
scroll to position [8, 8]
type textarea "hero.attack("Gos")"
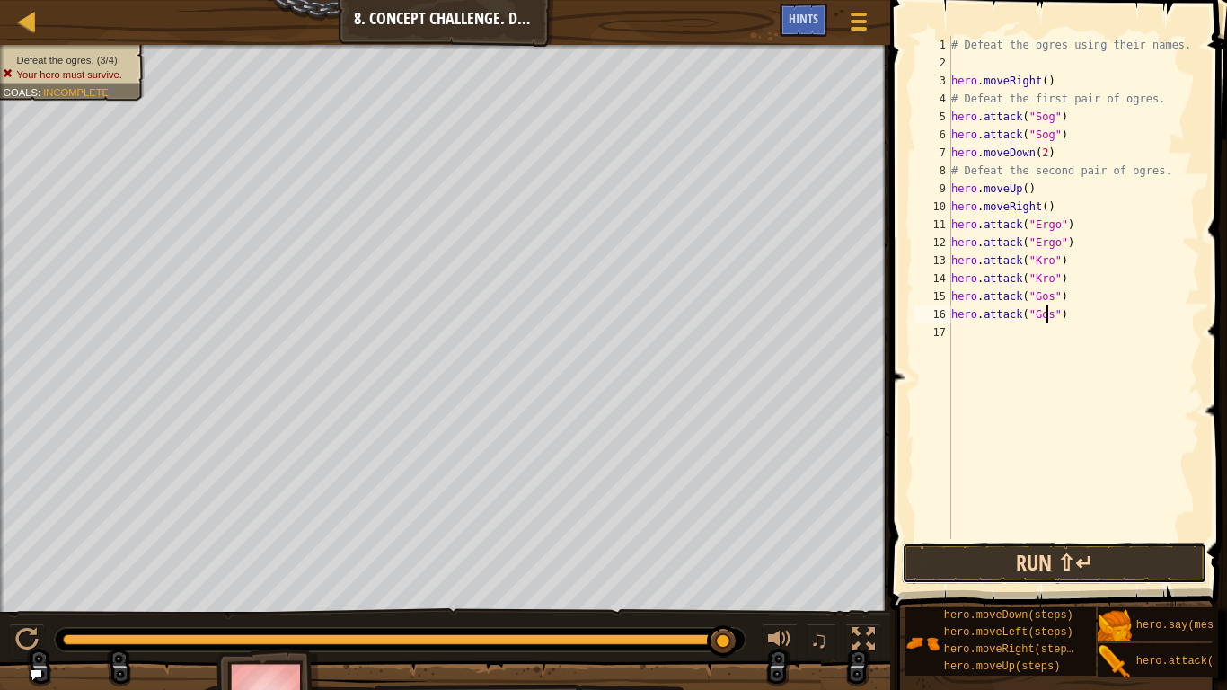
click at [965, 561] on button "Run ⇧↵" at bounding box center [1054, 563] width 305 height 41
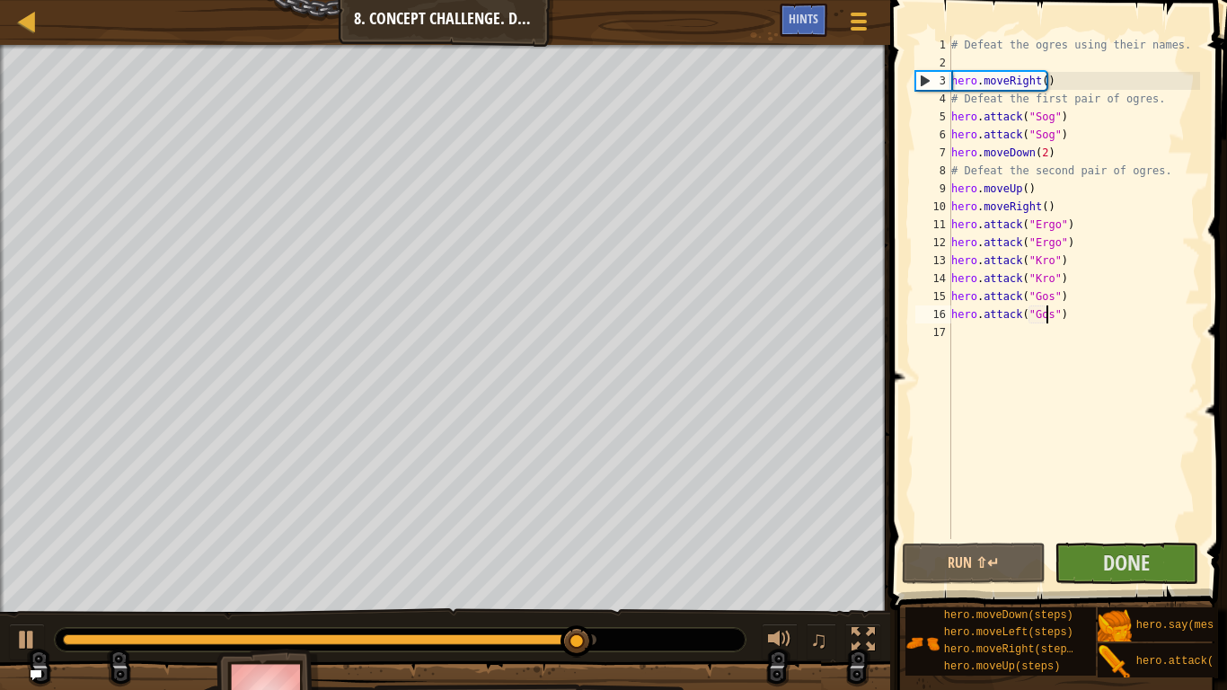
click at [985, 331] on div "# Defeat the ogres using their names. hero . moveRight ( ) # Defeat the first p…" at bounding box center [1074, 305] width 252 height 539
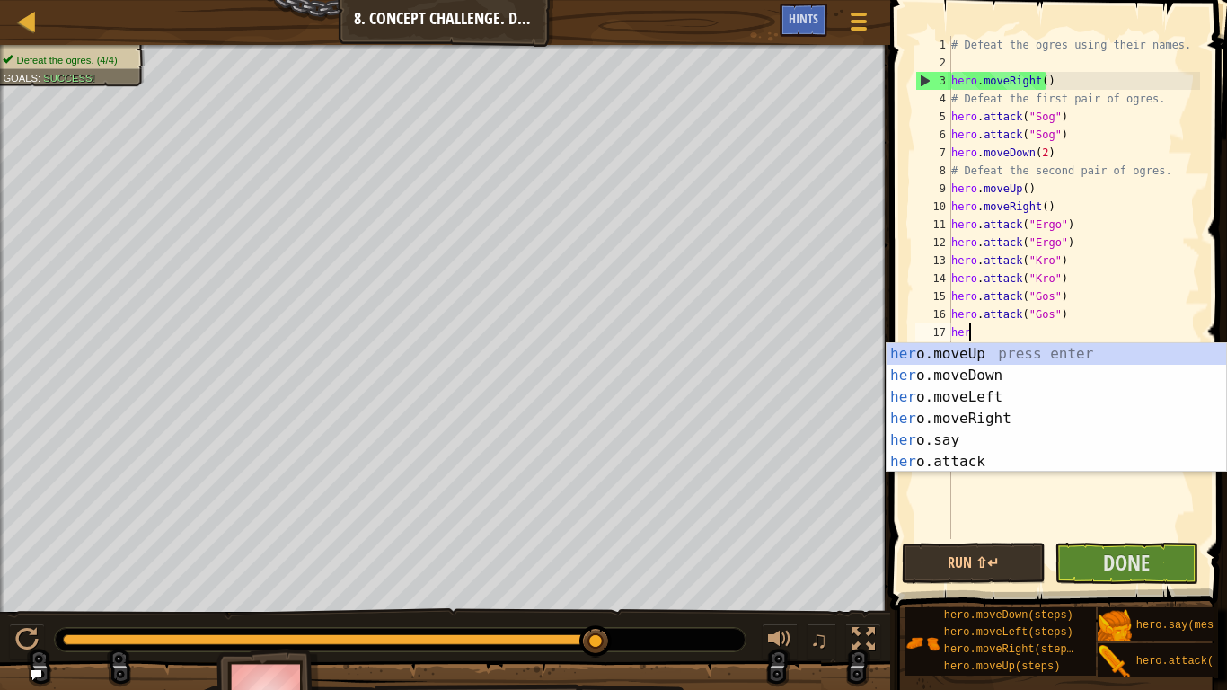
scroll to position [8, 1]
type textarea "hero"
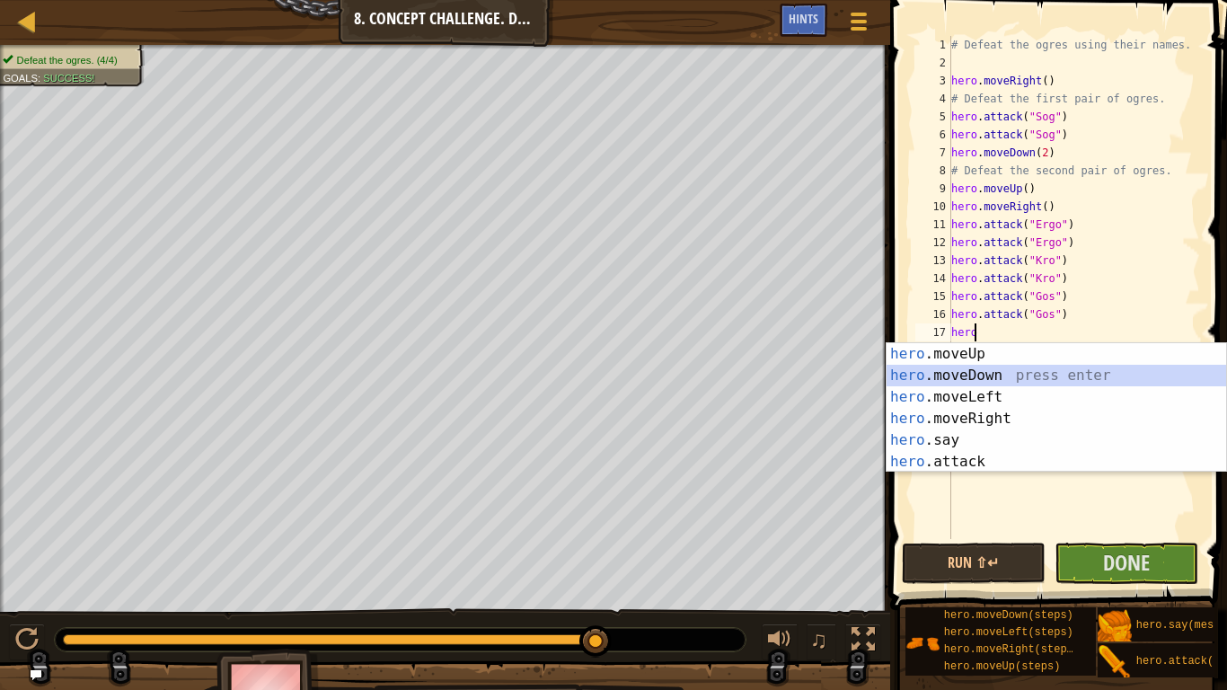
click at [993, 375] on div "hero .moveUp press enter hero .moveDown press enter hero .moveLeft press enter …" at bounding box center [1057, 429] width 340 height 172
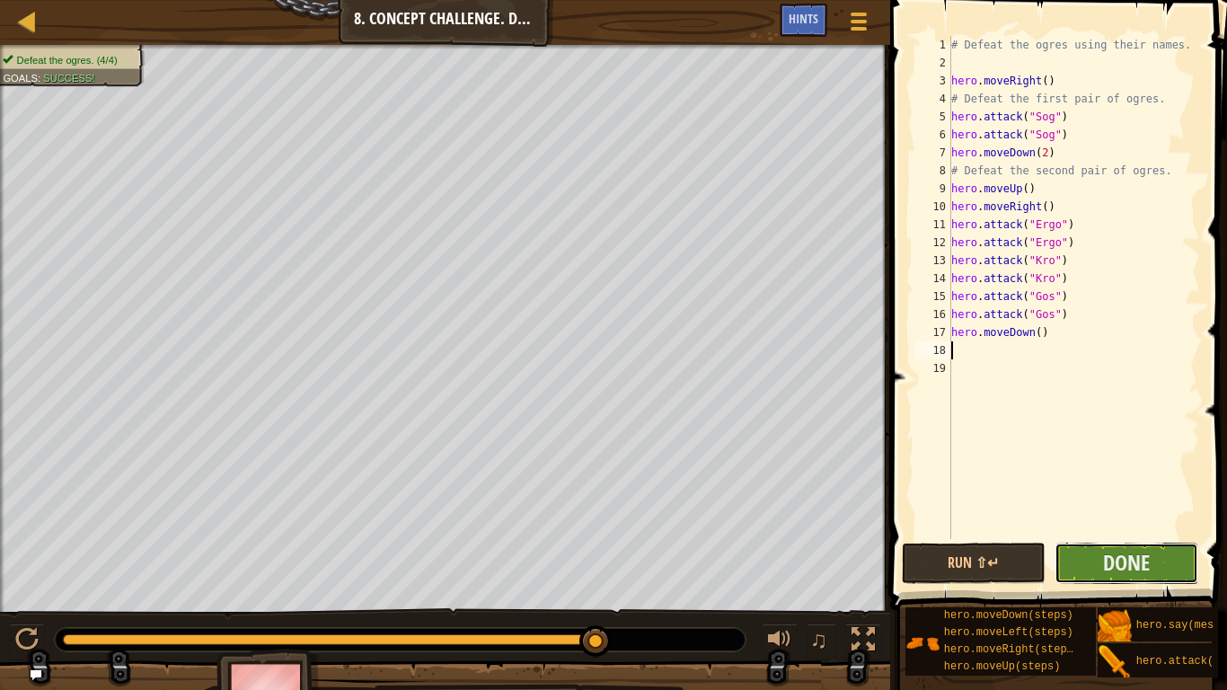
click at [1091, 565] on button "Done" at bounding box center [1127, 563] width 144 height 41
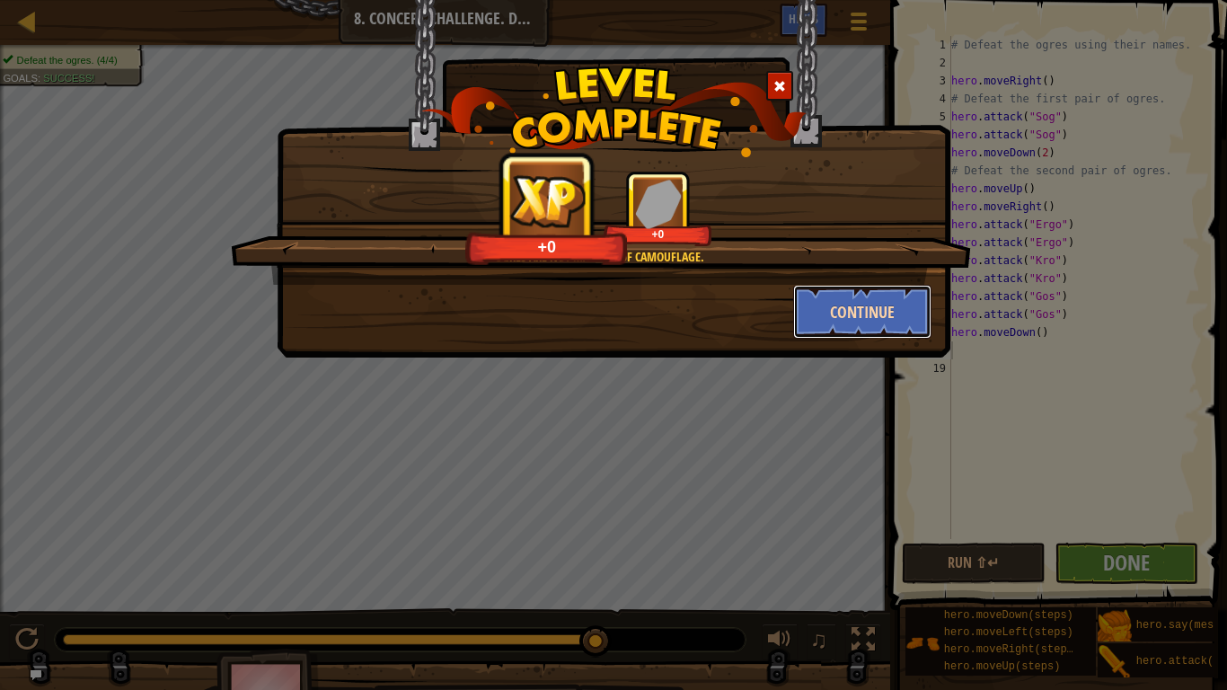
click at [862, 313] on button "Continue" at bounding box center [862, 312] width 139 height 54
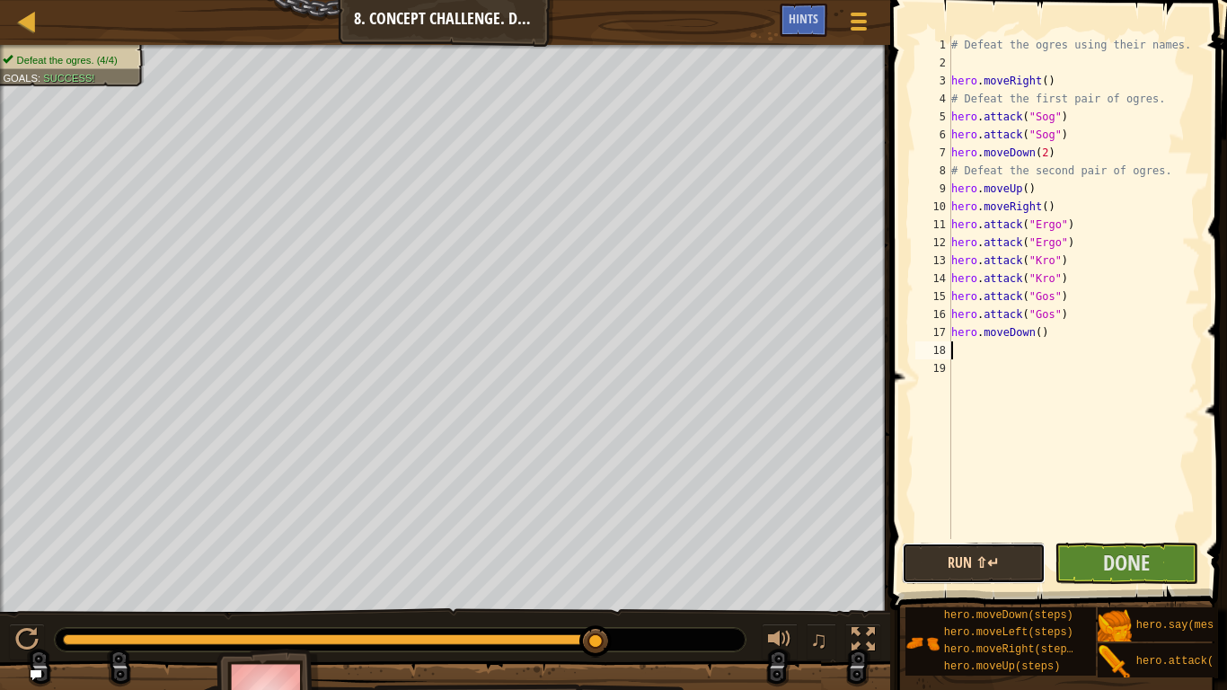
click at [924, 561] on button "Run ⇧↵" at bounding box center [974, 563] width 144 height 41
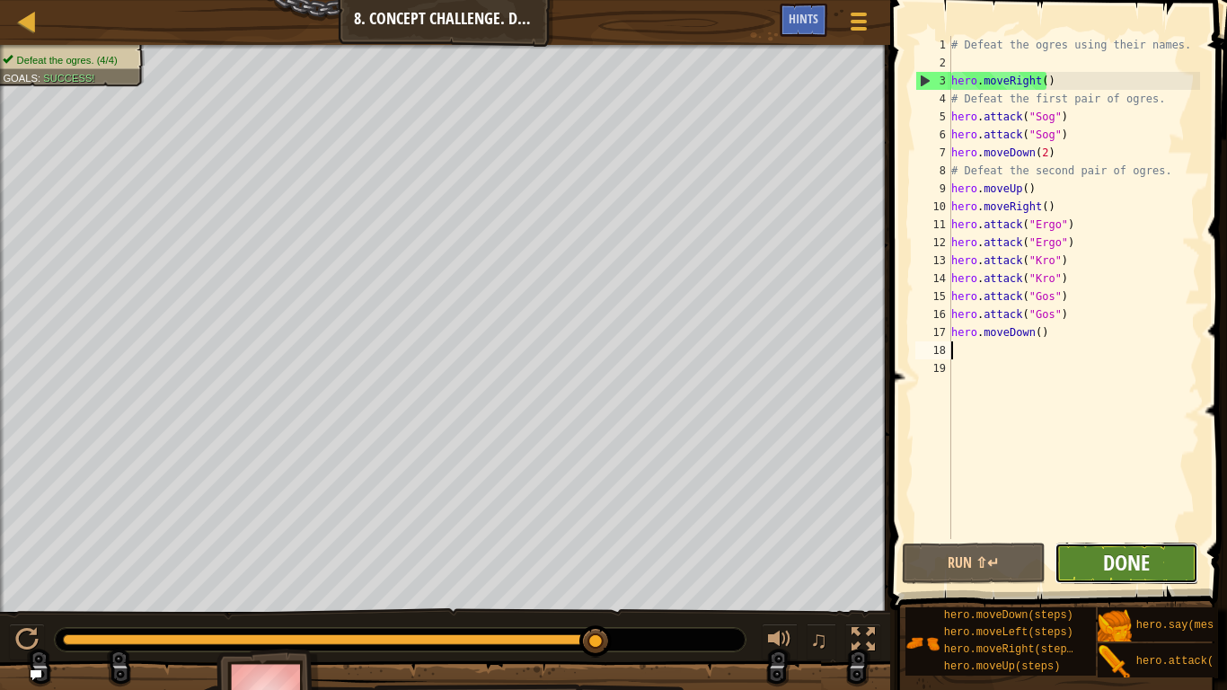
click at [1141, 564] on span "Done" at bounding box center [1126, 562] width 47 height 29
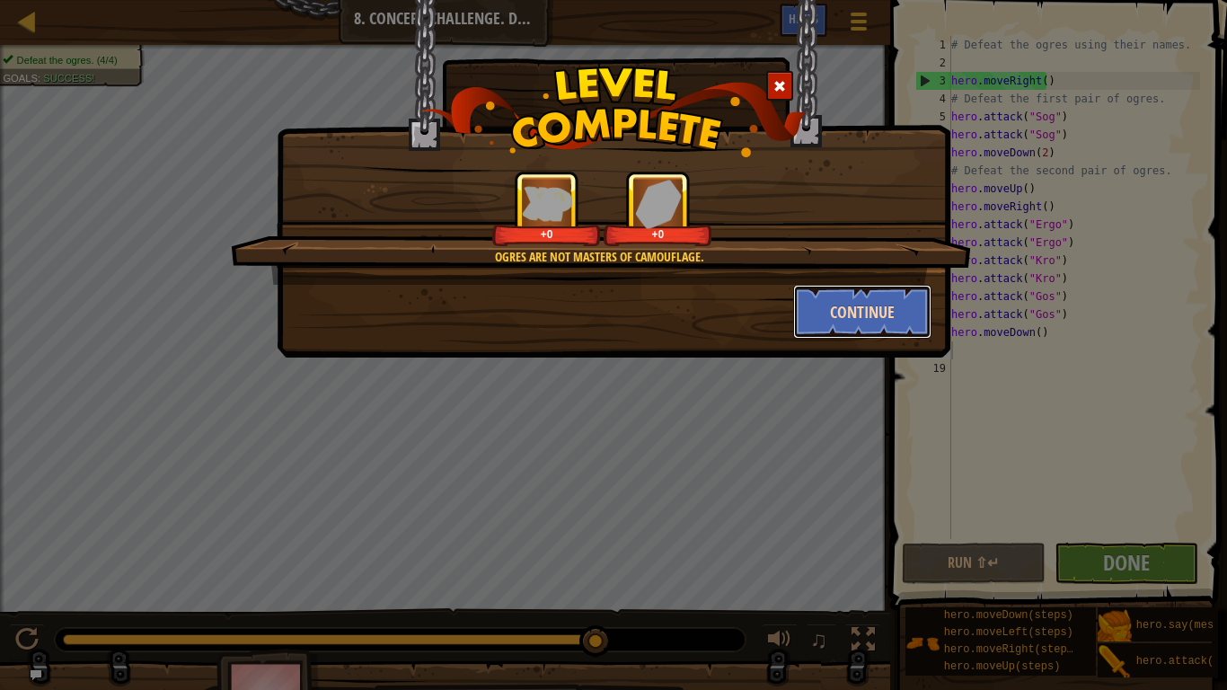
click at [893, 318] on button "Continue" at bounding box center [862, 312] width 139 height 54
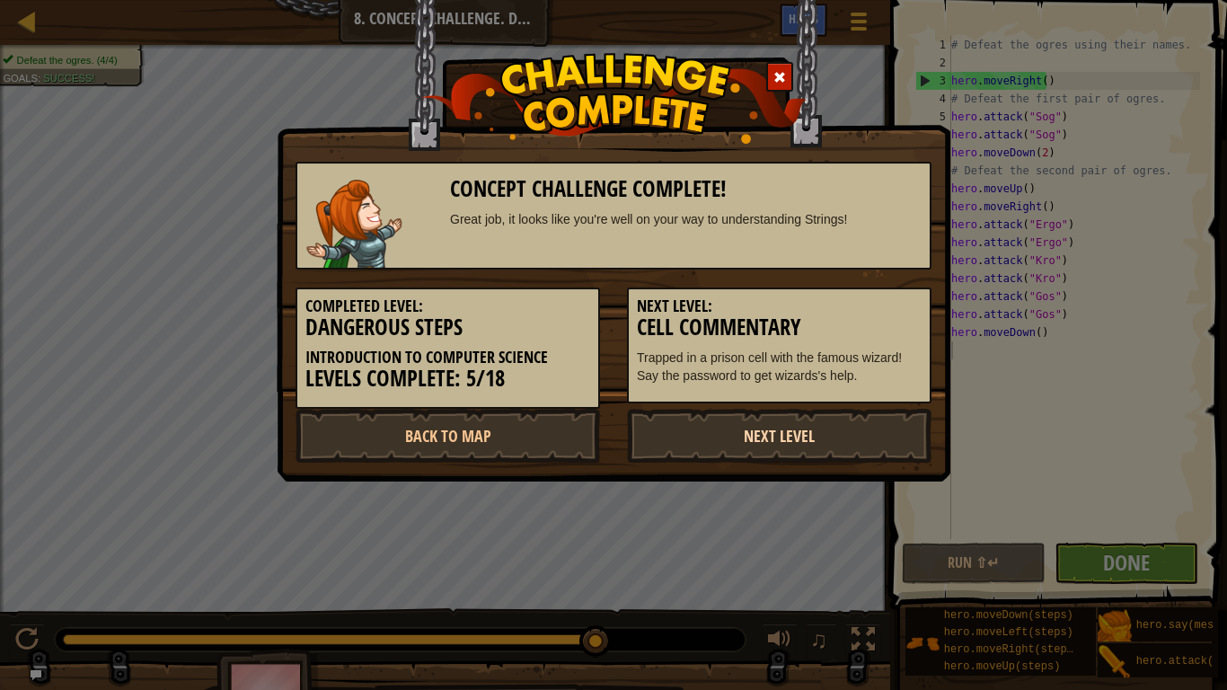
drag, startPoint x: 698, startPoint y: 427, endPoint x: 688, endPoint y: 411, distance: 18.9
click at [688, 411] on link "Next Level" at bounding box center [779, 436] width 305 height 54
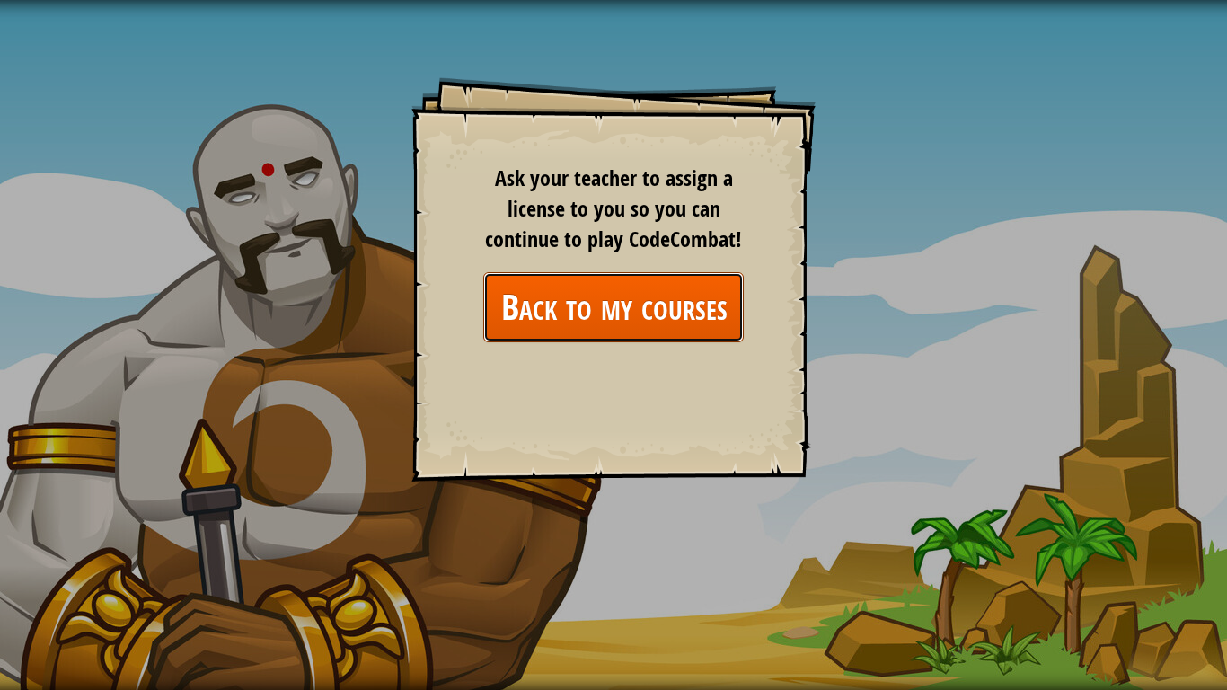
click at [658, 296] on link "Back to my courses" at bounding box center [613, 306] width 260 height 69
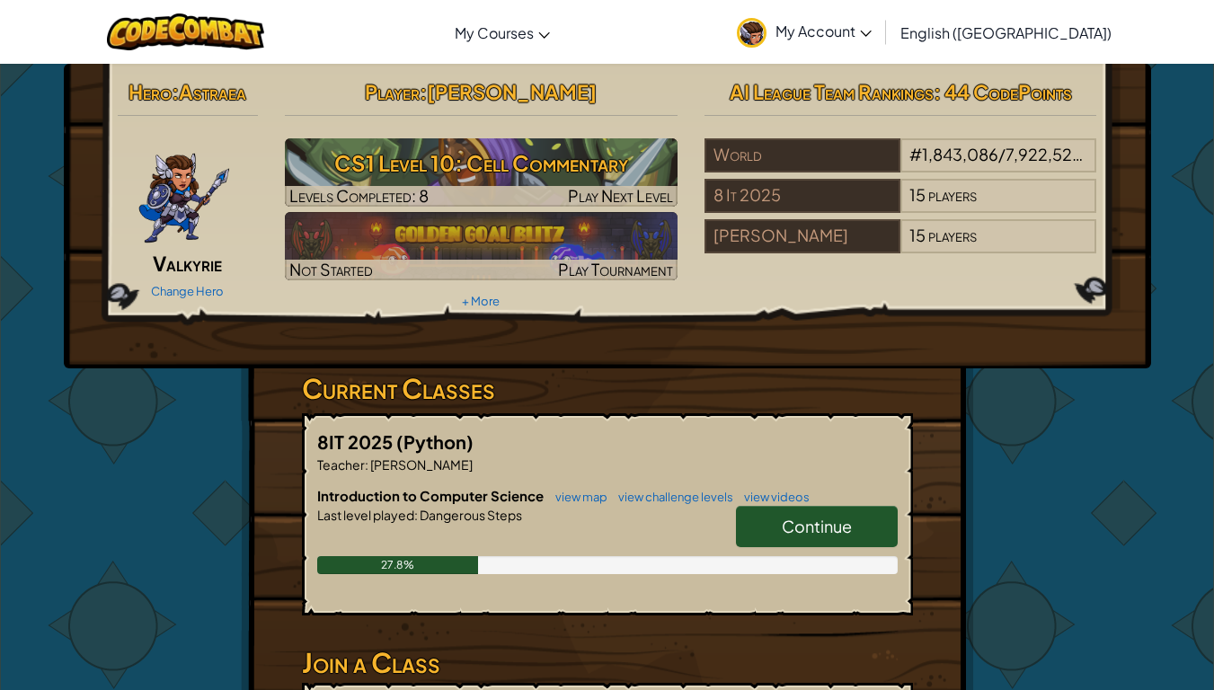
click at [776, 522] on link "Continue" at bounding box center [817, 526] width 162 height 41
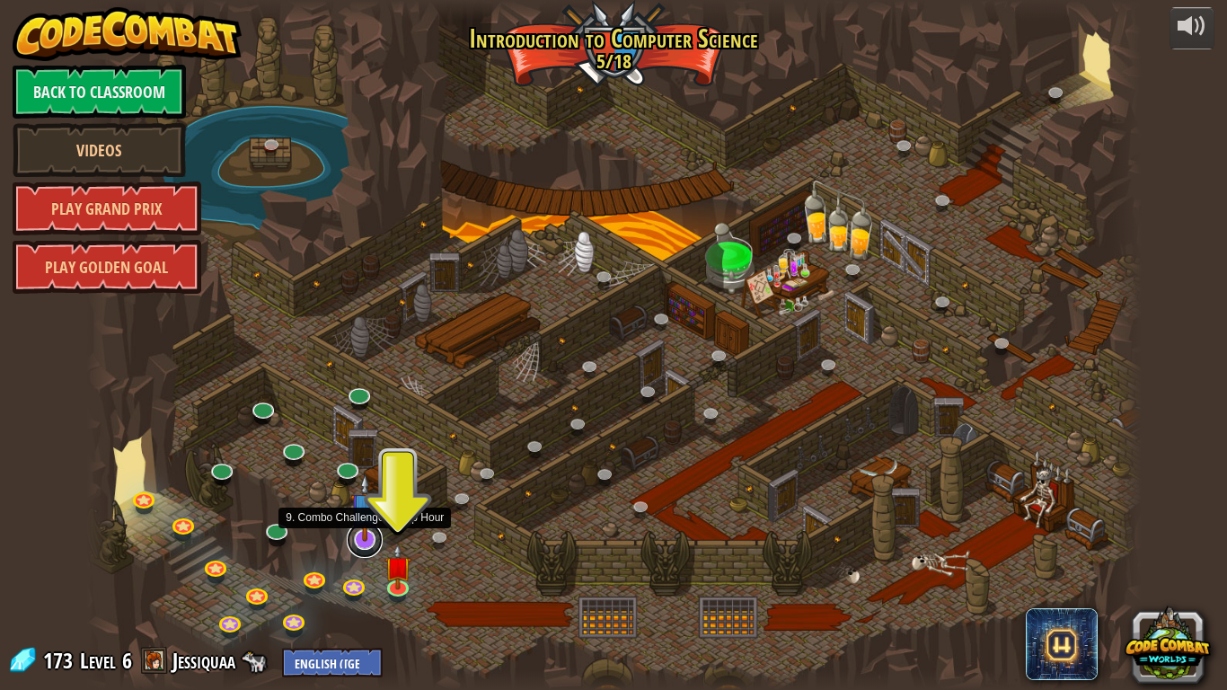
click at [364, 542] on link at bounding box center [365, 540] width 36 height 36
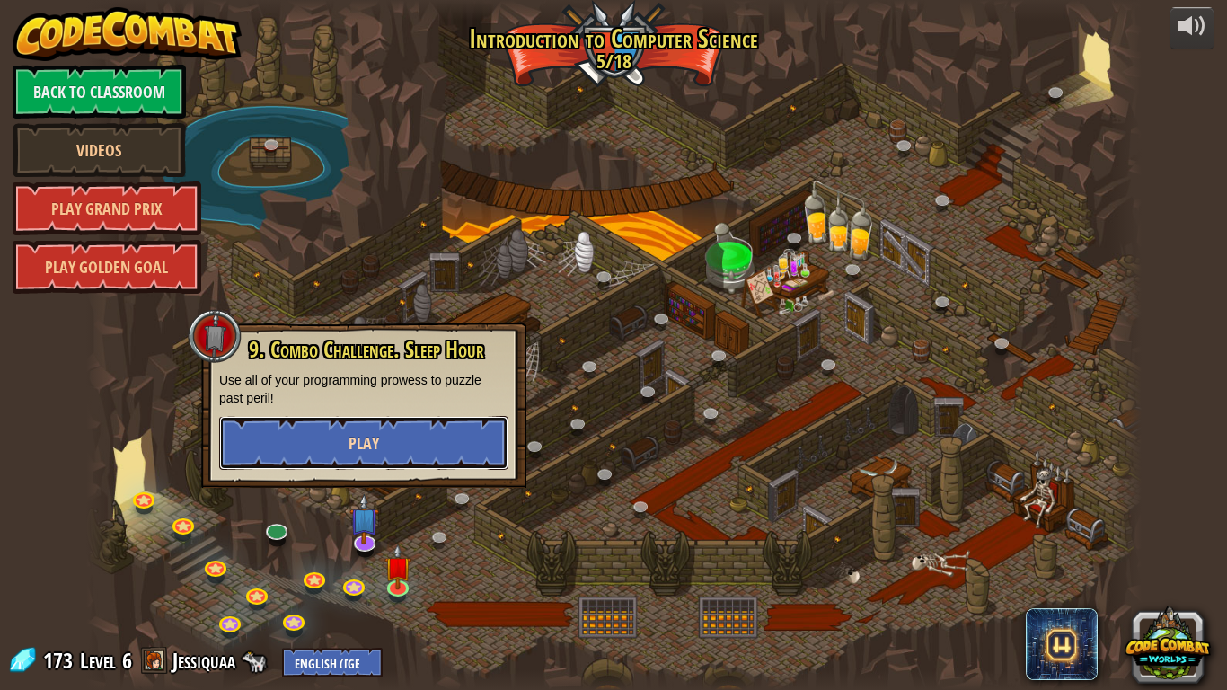
click at [442, 443] on button "Play" at bounding box center [363, 443] width 289 height 54
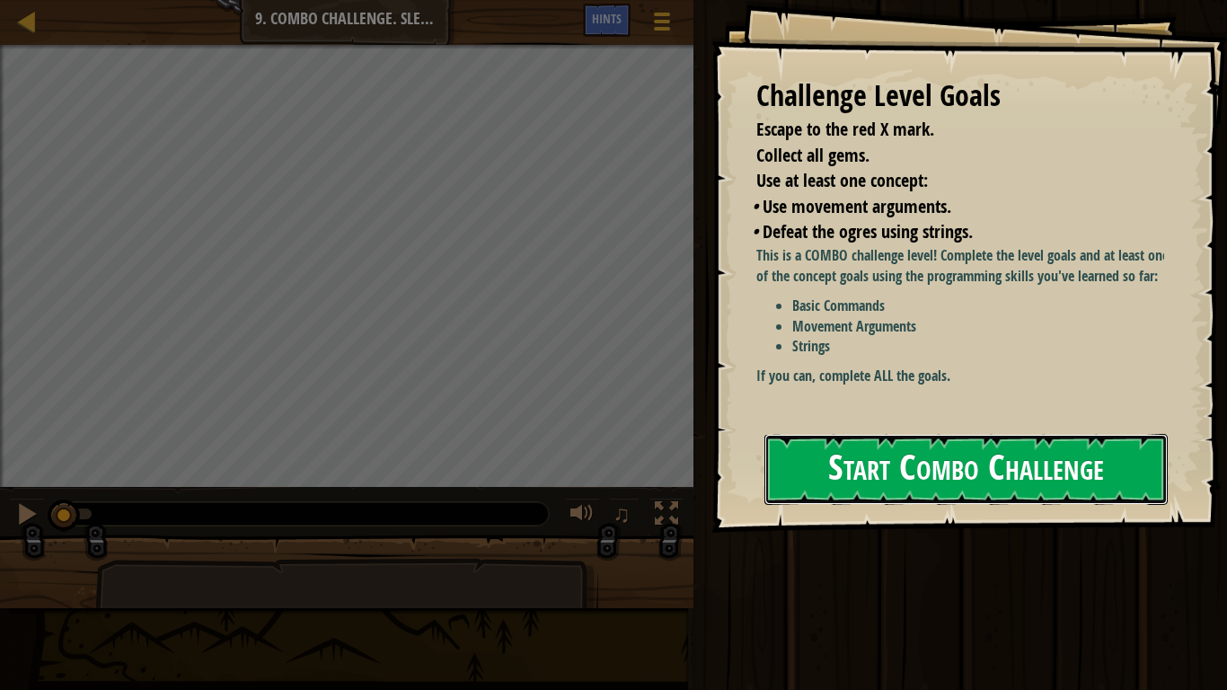
click at [841, 481] on button "Start Combo Challenge" at bounding box center [965, 469] width 403 height 71
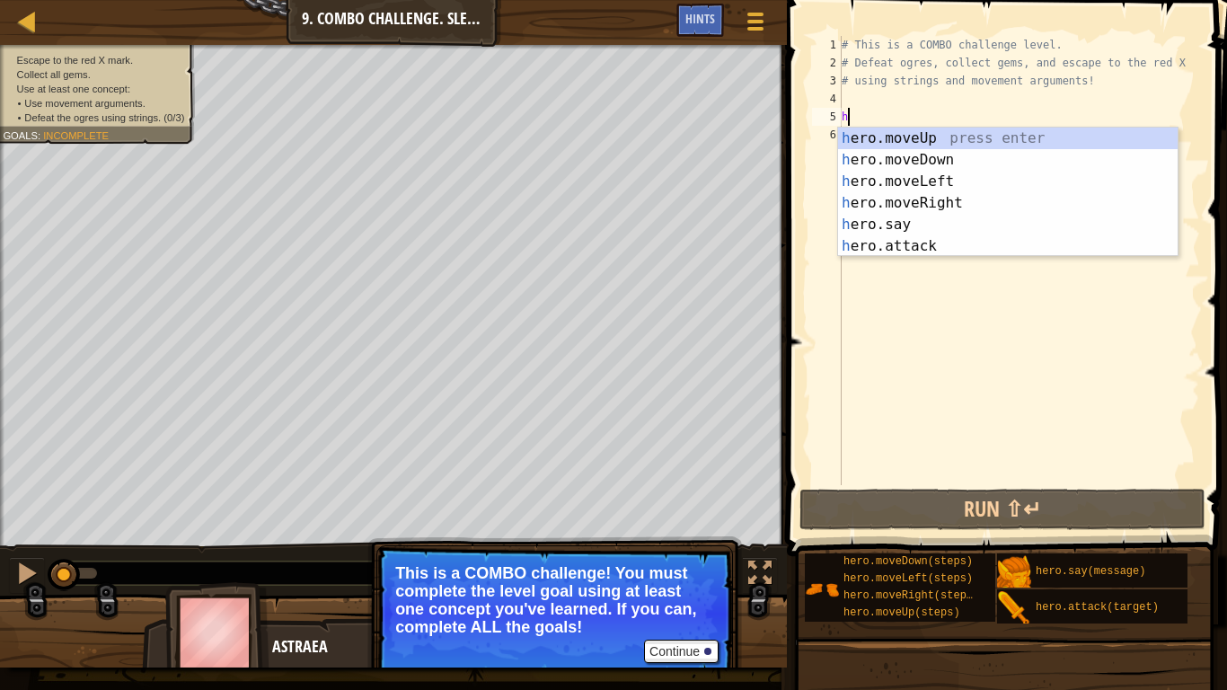
scroll to position [8, 0]
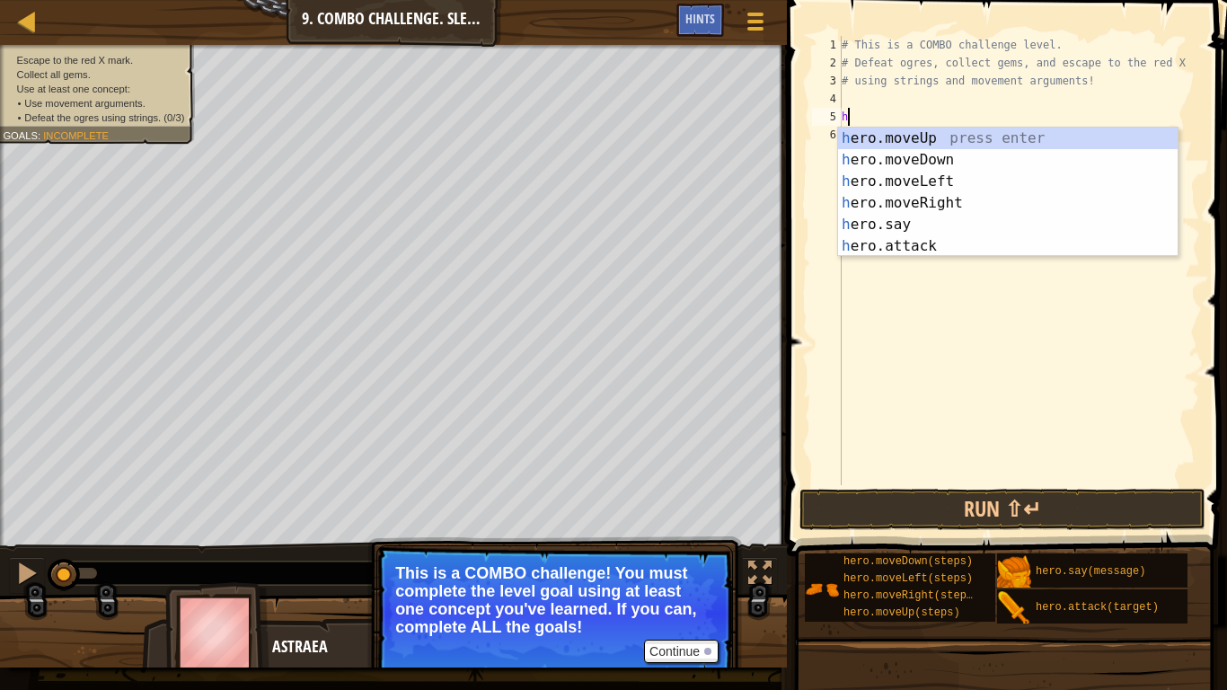
type textarea "he"
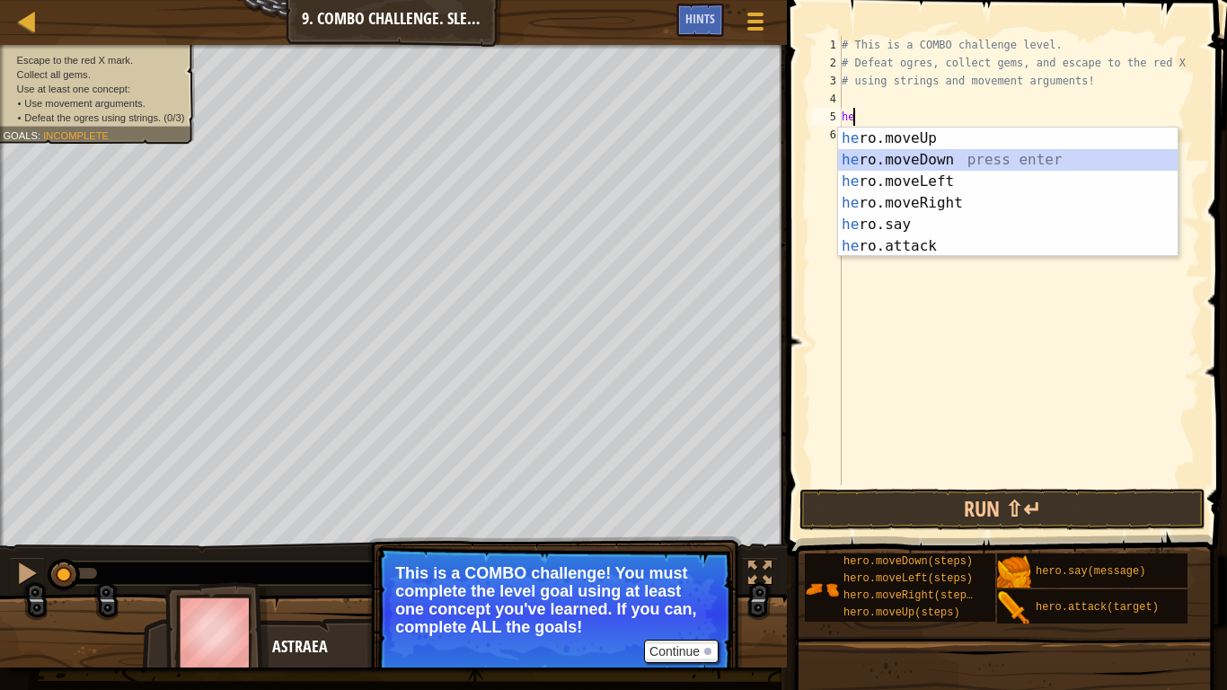
click at [927, 163] on div "he ro.moveUp press enter he ro.moveDown press enter he ro.moveLeft press enter …" at bounding box center [1008, 214] width 340 height 172
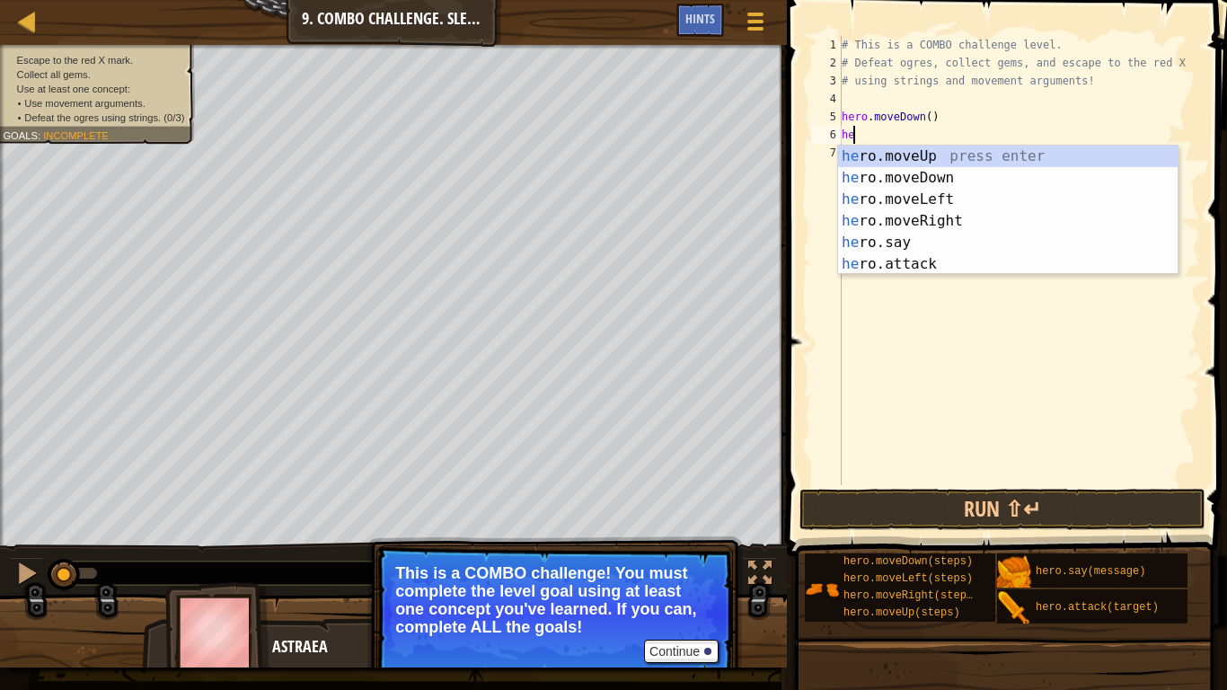
scroll to position [8, 1]
click at [903, 263] on div "hero .moveUp press enter hero .moveDown press enter hero .moveLeft press enter …" at bounding box center [1008, 232] width 340 height 172
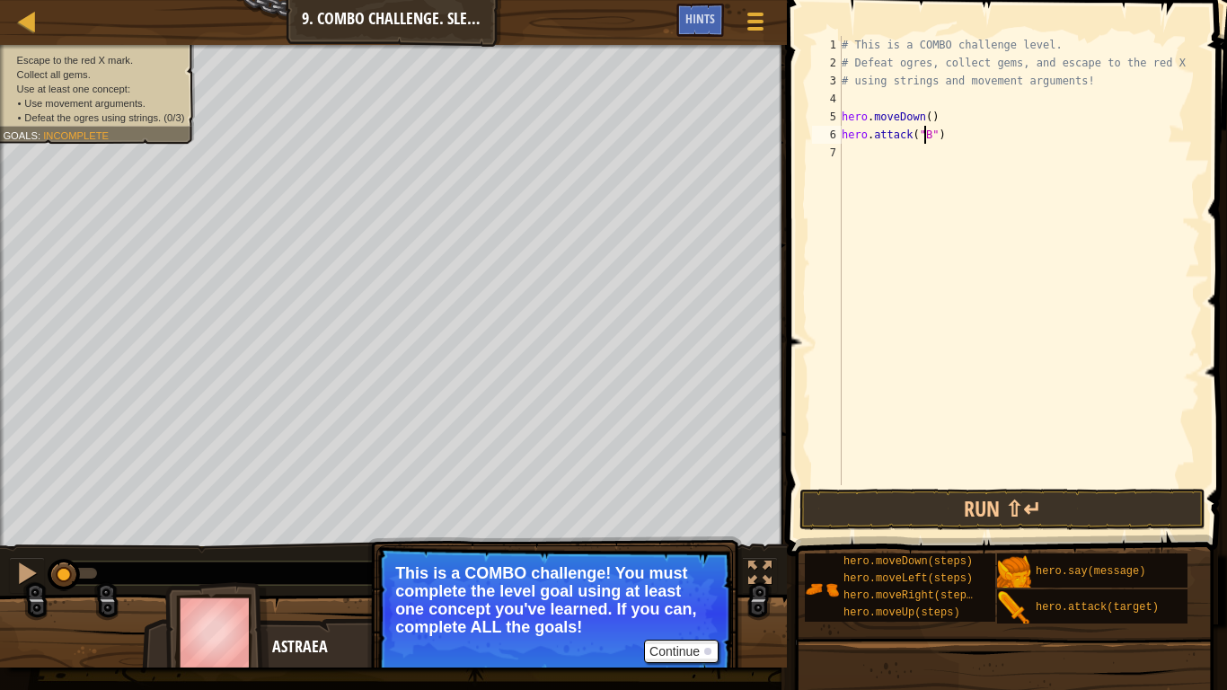
scroll to position [8, 7]
type textarea "hero.attack("Bubble")"
click at [888, 159] on div "# This is a COMBO challenge level. # Defeat [PERSON_NAME], collect gems, and es…" at bounding box center [1019, 278] width 362 height 485
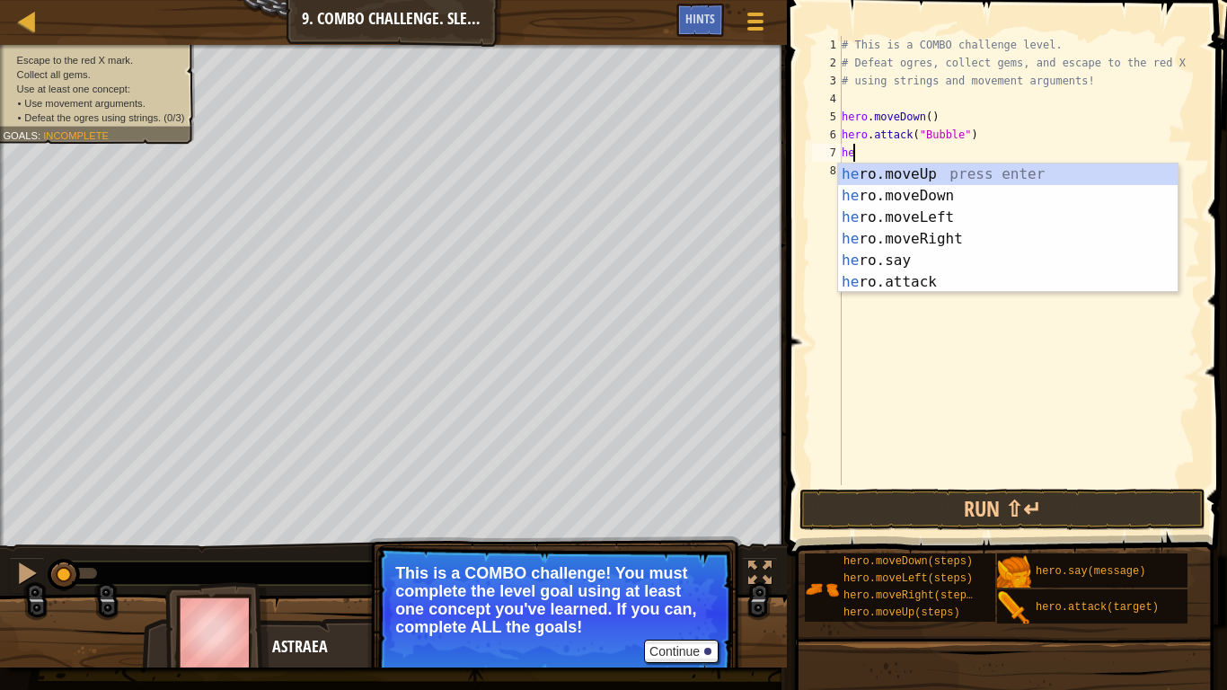
scroll to position [8, 1]
click at [926, 283] on div "her o.moveUp press enter her o.moveDown press enter her o.moveLeft press enter …" at bounding box center [1008, 249] width 340 height 172
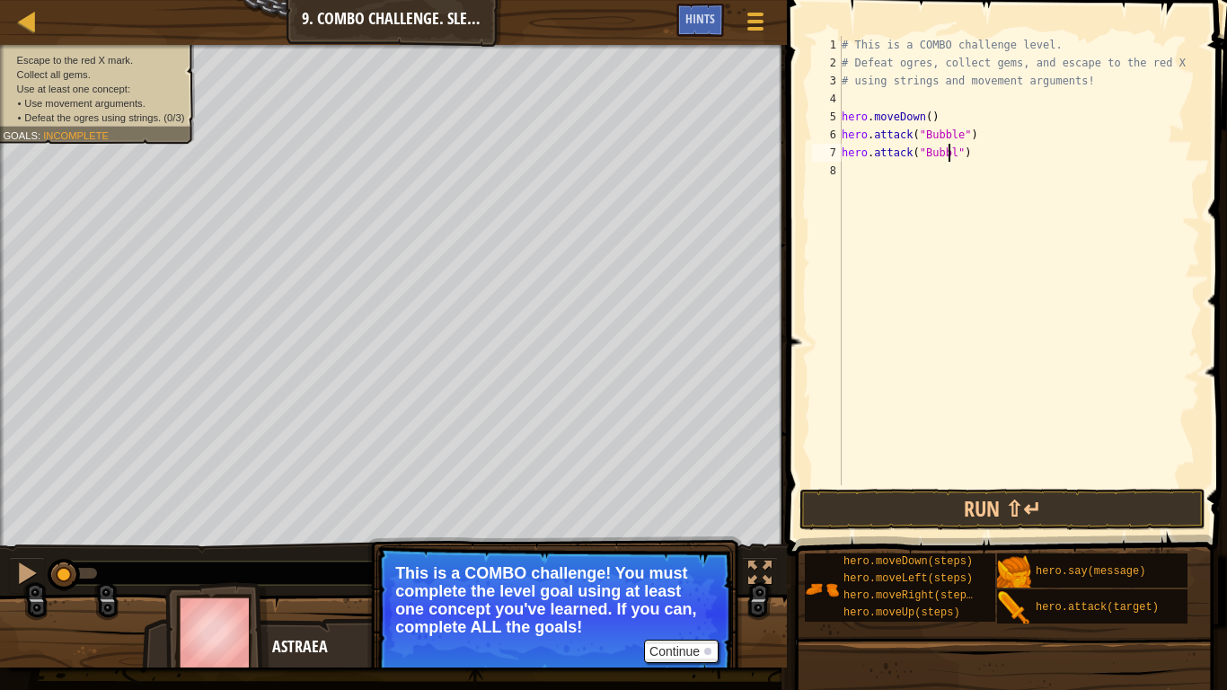
type textarea "hero.attack("Bubble")"
click at [868, 173] on div "# This is a COMBO challenge level. # Defeat [PERSON_NAME], collect gems, and es…" at bounding box center [1019, 278] width 362 height 485
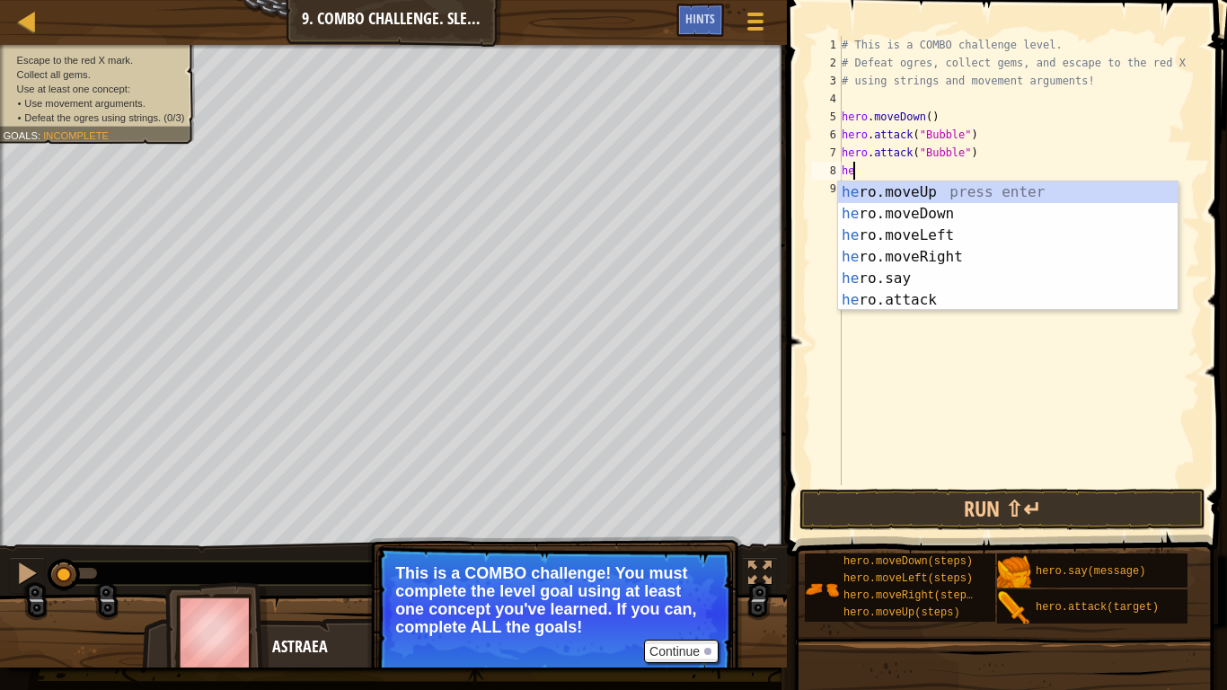
scroll to position [8, 1]
type textarea "hero"
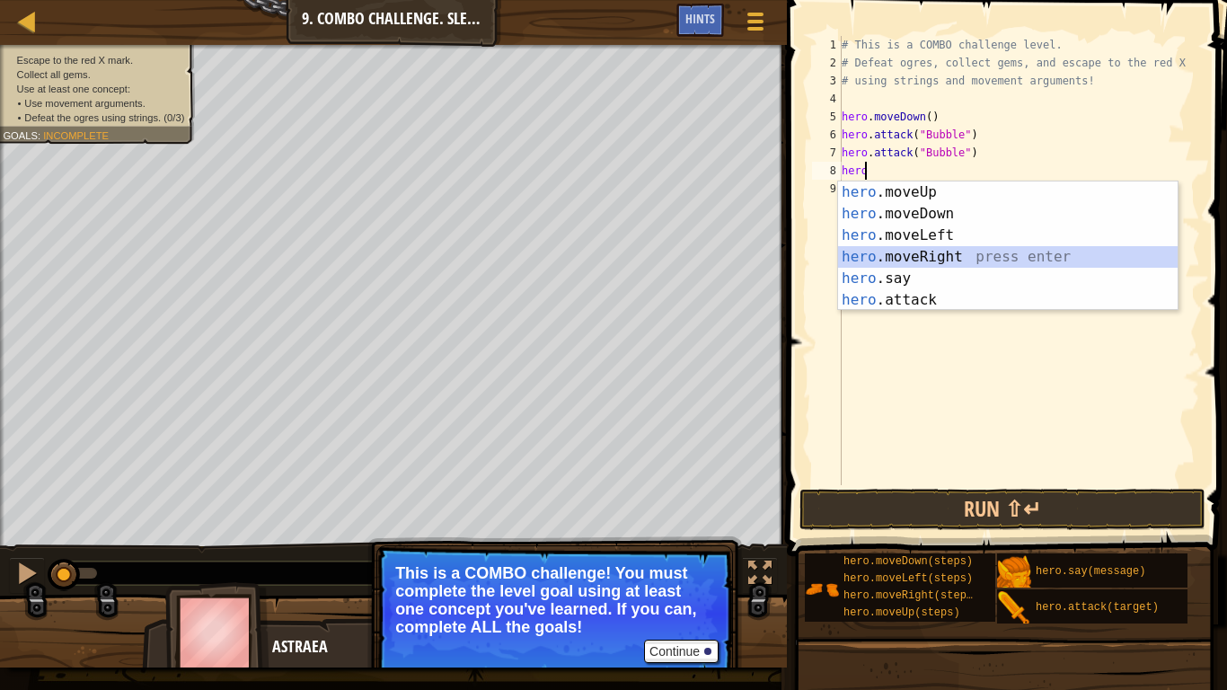
click at [923, 249] on div "hero .moveUp press enter hero .moveDown press enter hero .moveLeft press enter …" at bounding box center [1008, 267] width 340 height 172
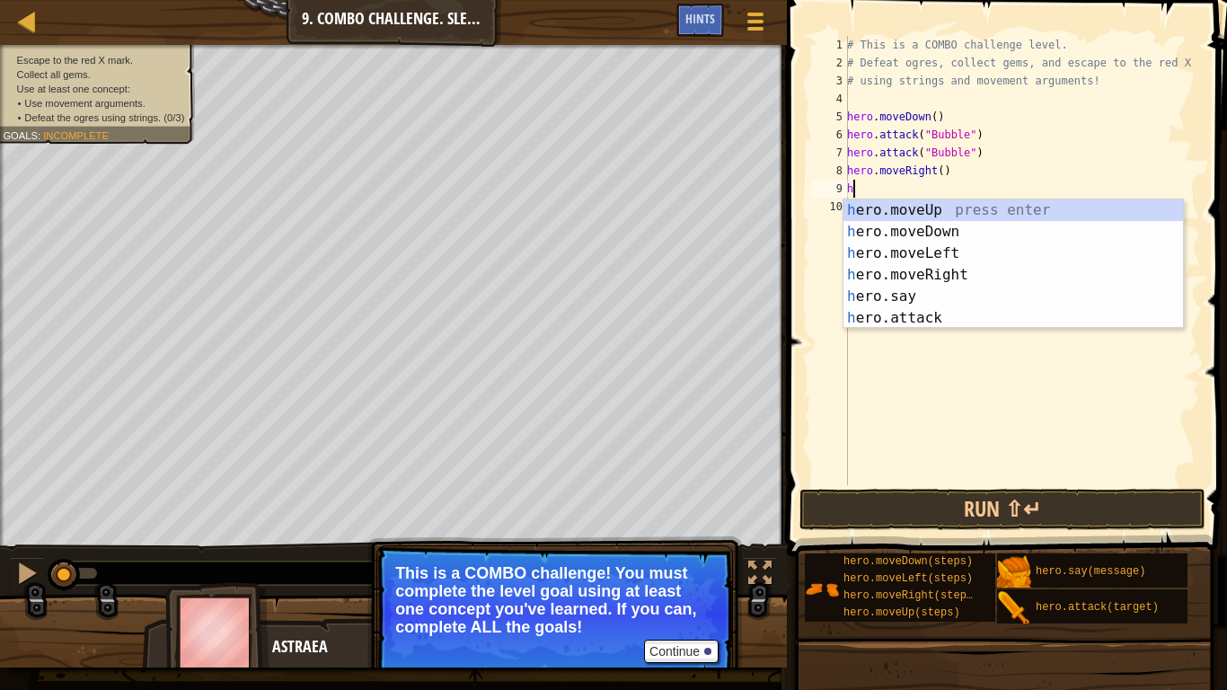
type textarea "her"
click at [931, 208] on div "her o.moveUp press enter her o.moveDown press enter her o.moveLeft press enter …" at bounding box center [1013, 285] width 340 height 172
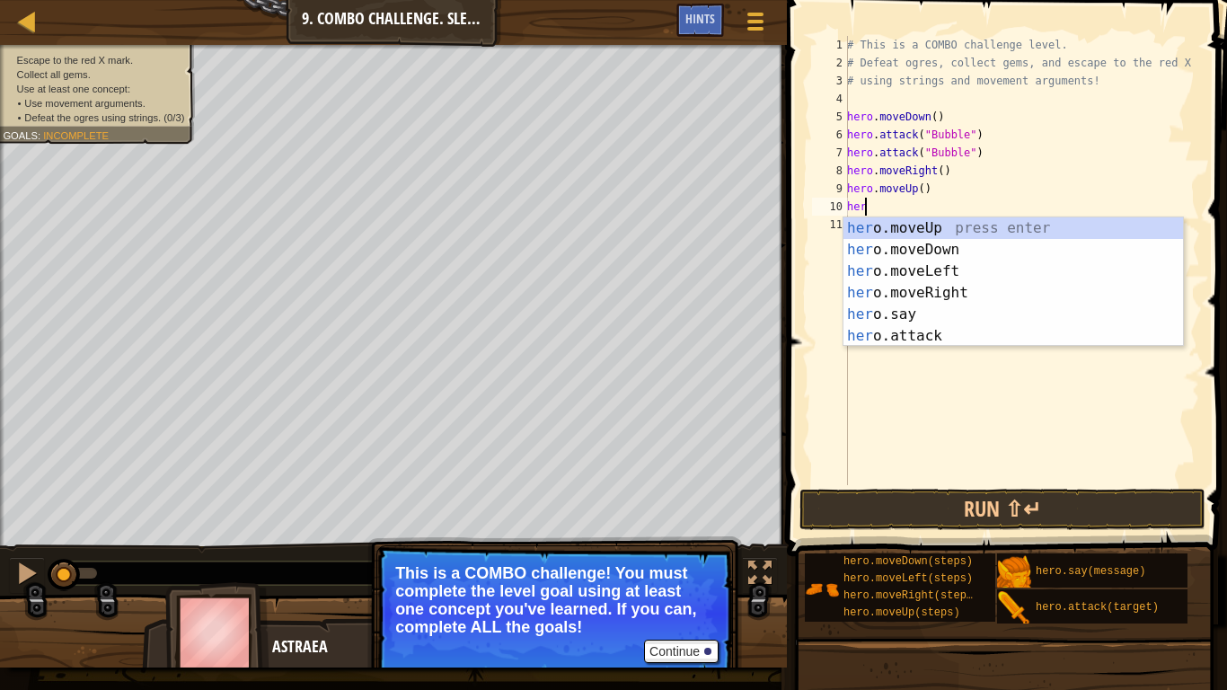
type textarea "hero"
click at [880, 272] on div "hero .moveUp press enter hero .moveDown press enter hero .moveLeft press enter …" at bounding box center [1013, 303] width 340 height 172
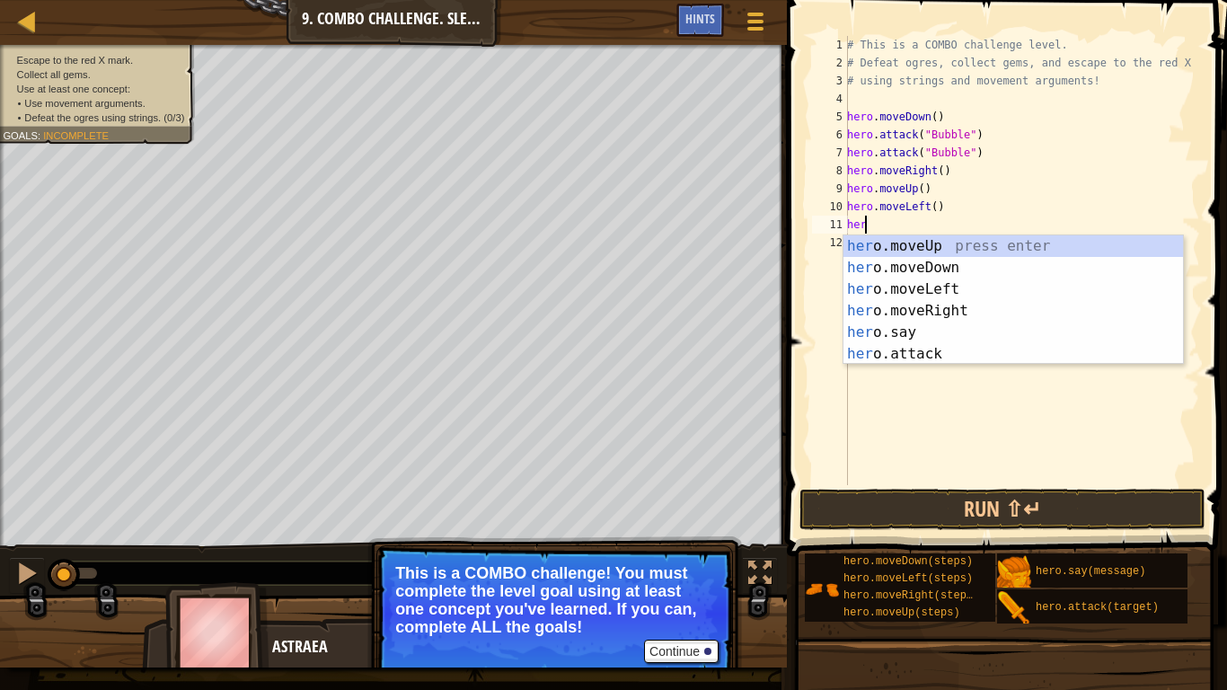
type textarea "hero"
click at [928, 247] on div "hero .moveUp press enter hero .moveDown press enter hero .moveLeft press enter …" at bounding box center [1013, 321] width 340 height 172
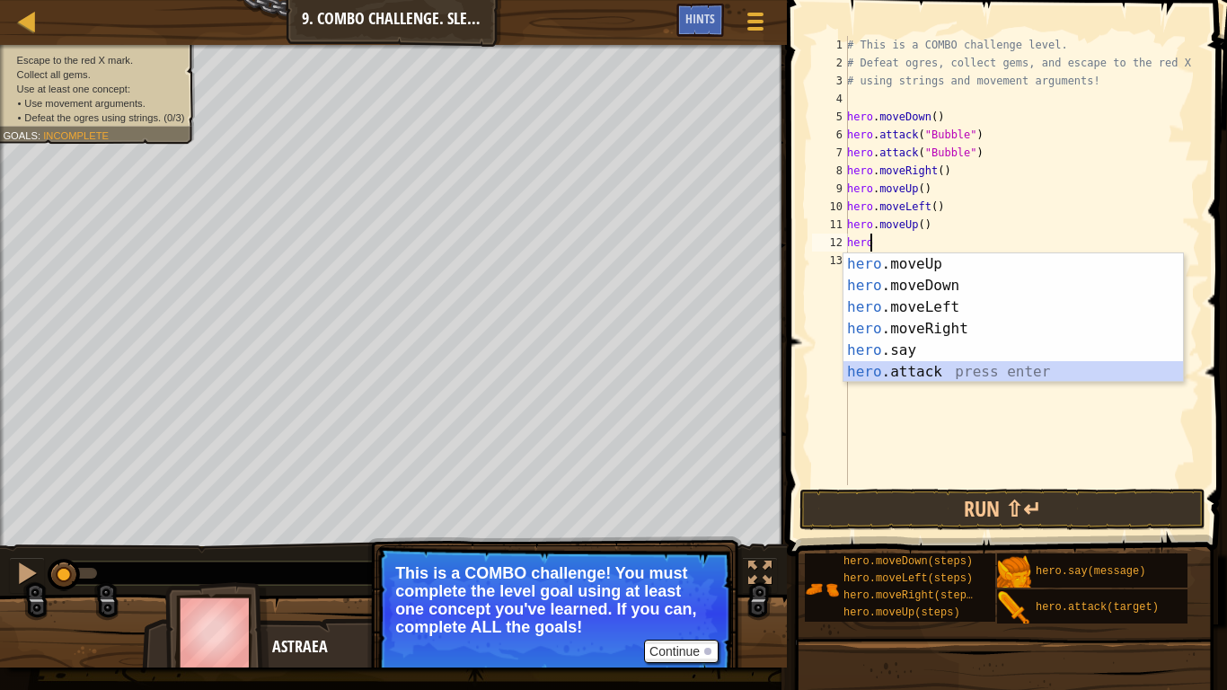
click at [938, 369] on div "hero .moveUp press enter hero .moveDown press enter hero .moveLeft press enter …" at bounding box center [1013, 339] width 340 height 172
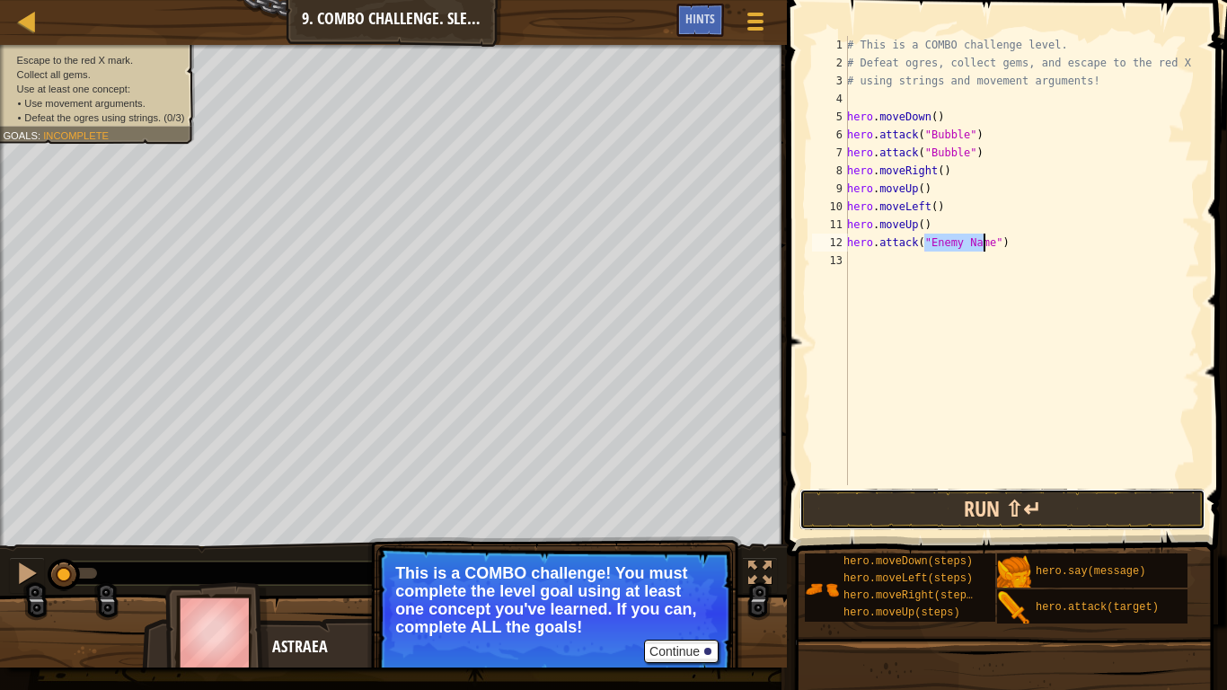
click at [906, 517] on button "Run ⇧↵" at bounding box center [1002, 509] width 406 height 41
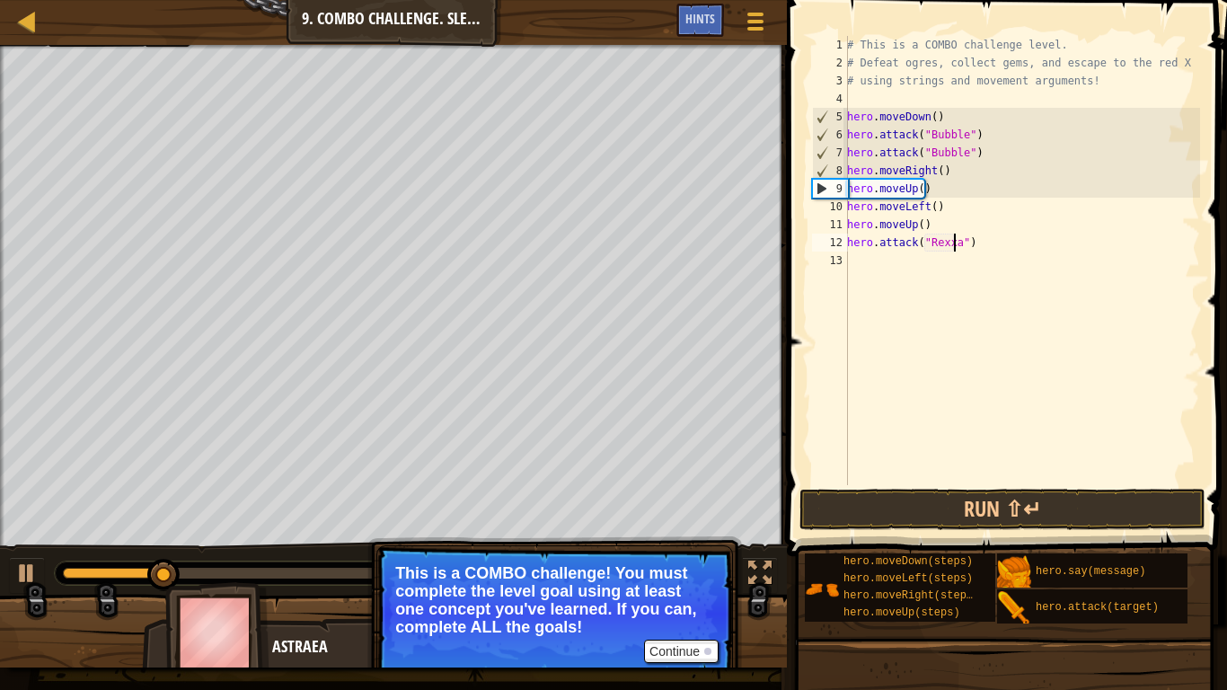
scroll to position [8, 10]
click at [962, 513] on button "Run ⇧↵" at bounding box center [1002, 509] width 406 height 41
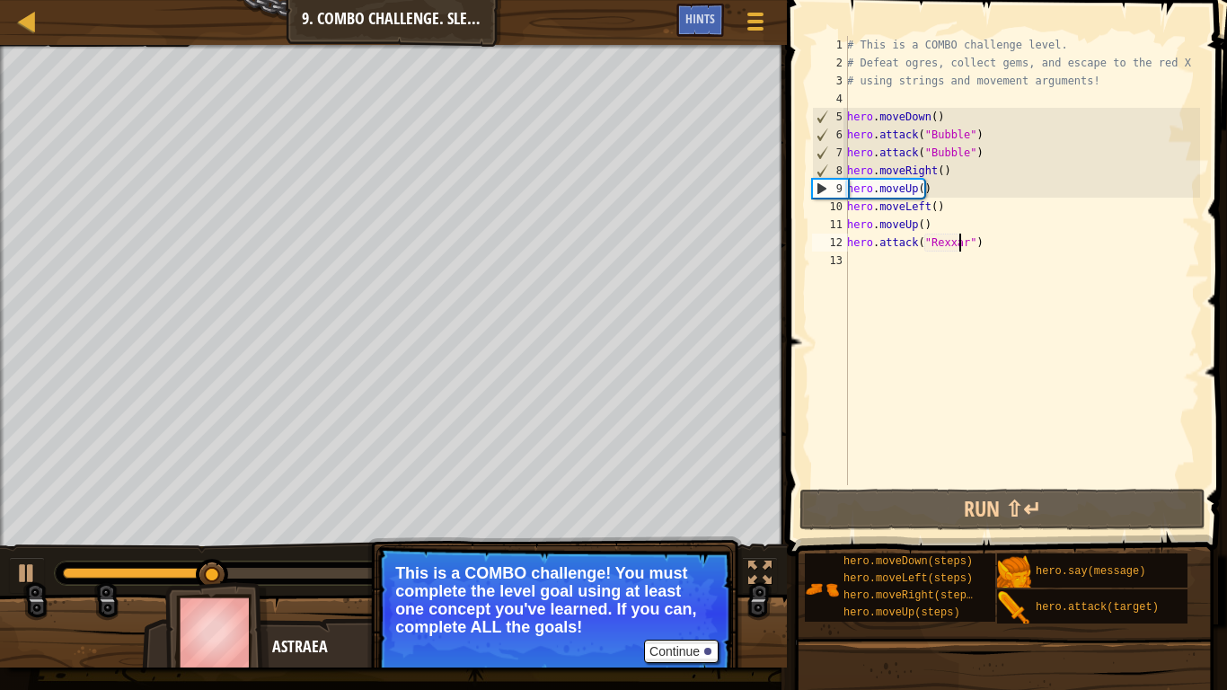
click at [932, 190] on div "# This is a COMBO challenge level. # Defeat [PERSON_NAME], collect gems, and es…" at bounding box center [1021, 278] width 357 height 485
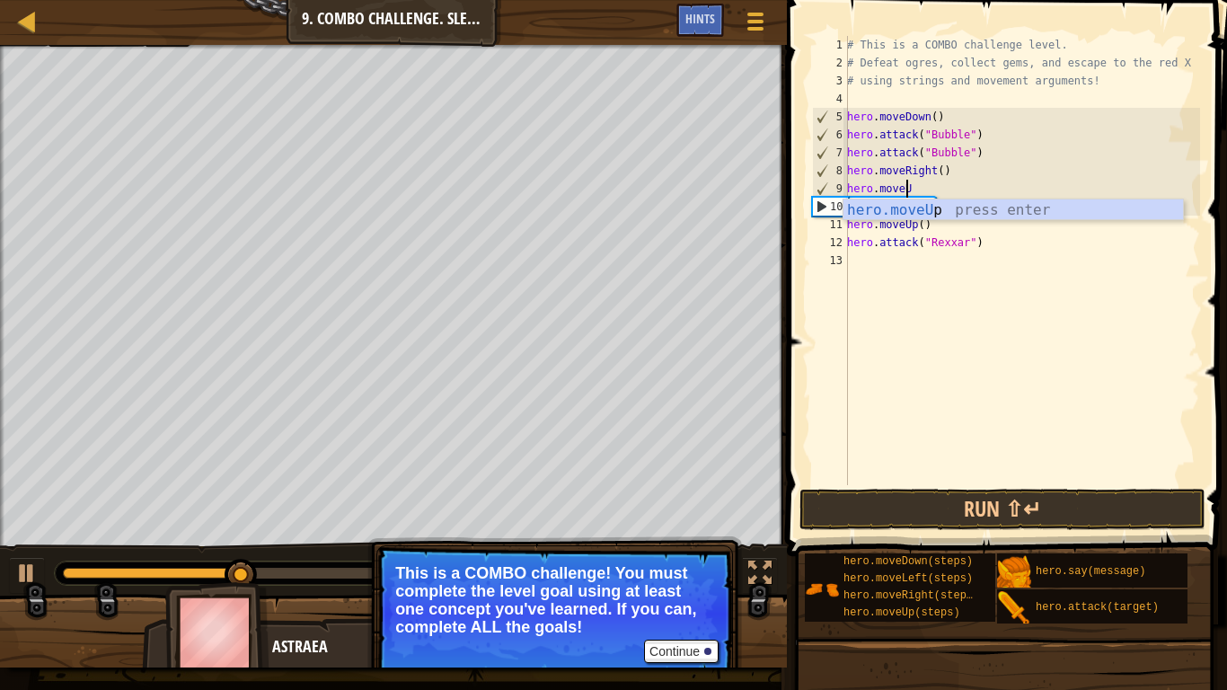
type textarea "hero.move"
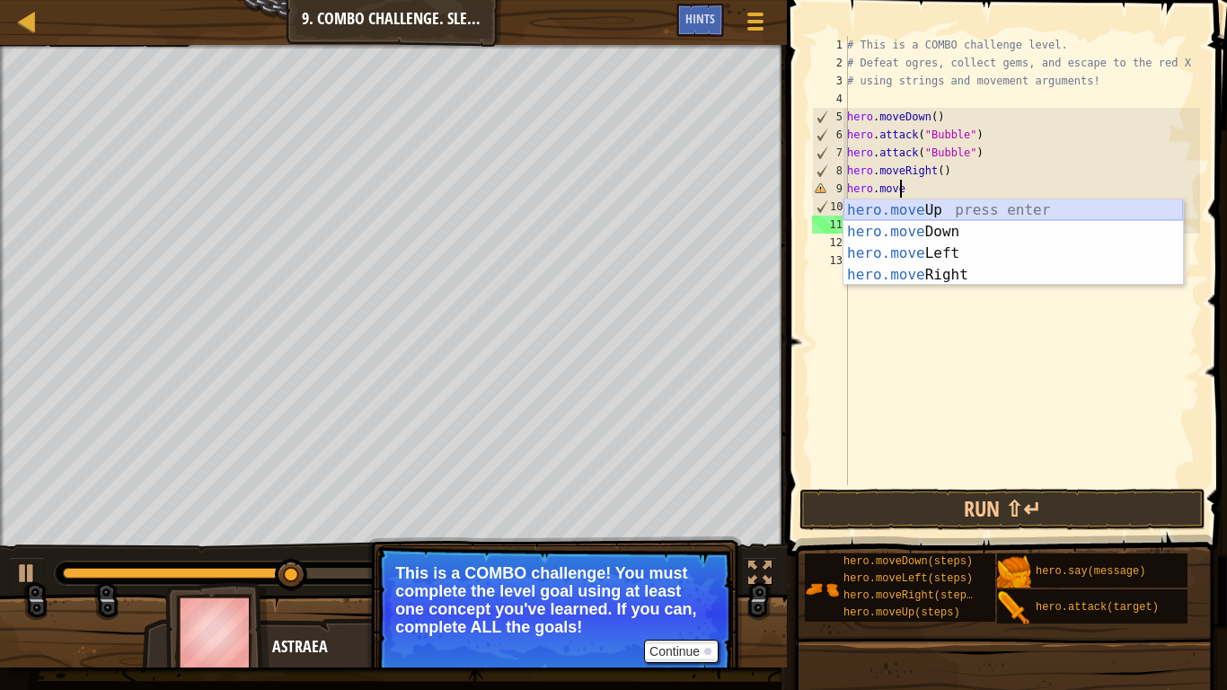
click at [940, 210] on div "hero.move Up press enter hero.move Down press enter hero.move Left press enter …" at bounding box center [1013, 263] width 340 height 129
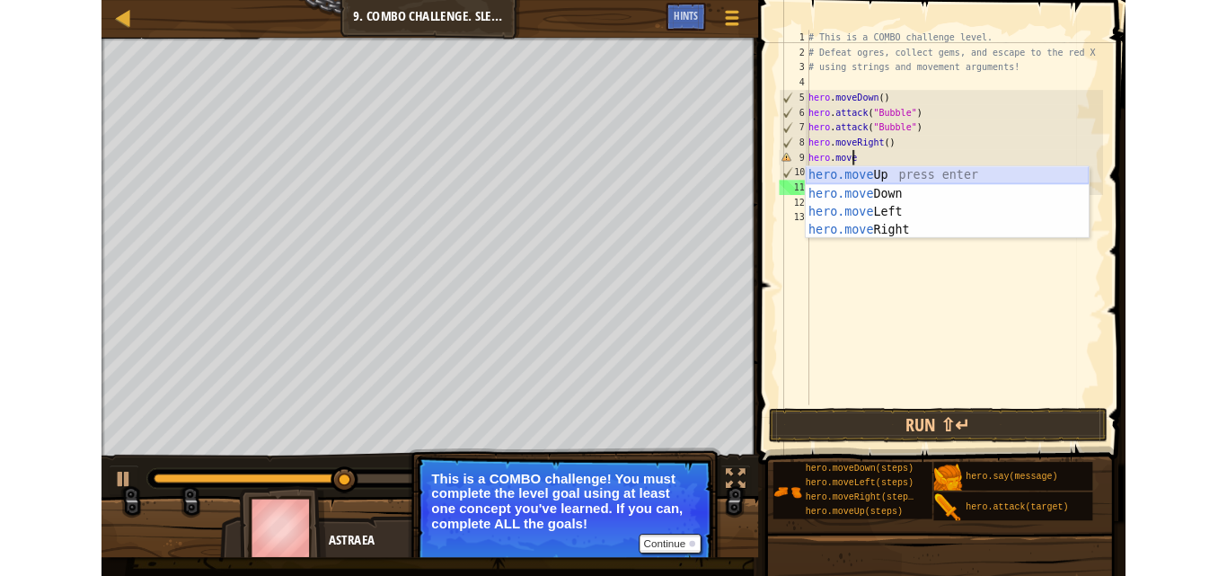
scroll to position [8, 0]
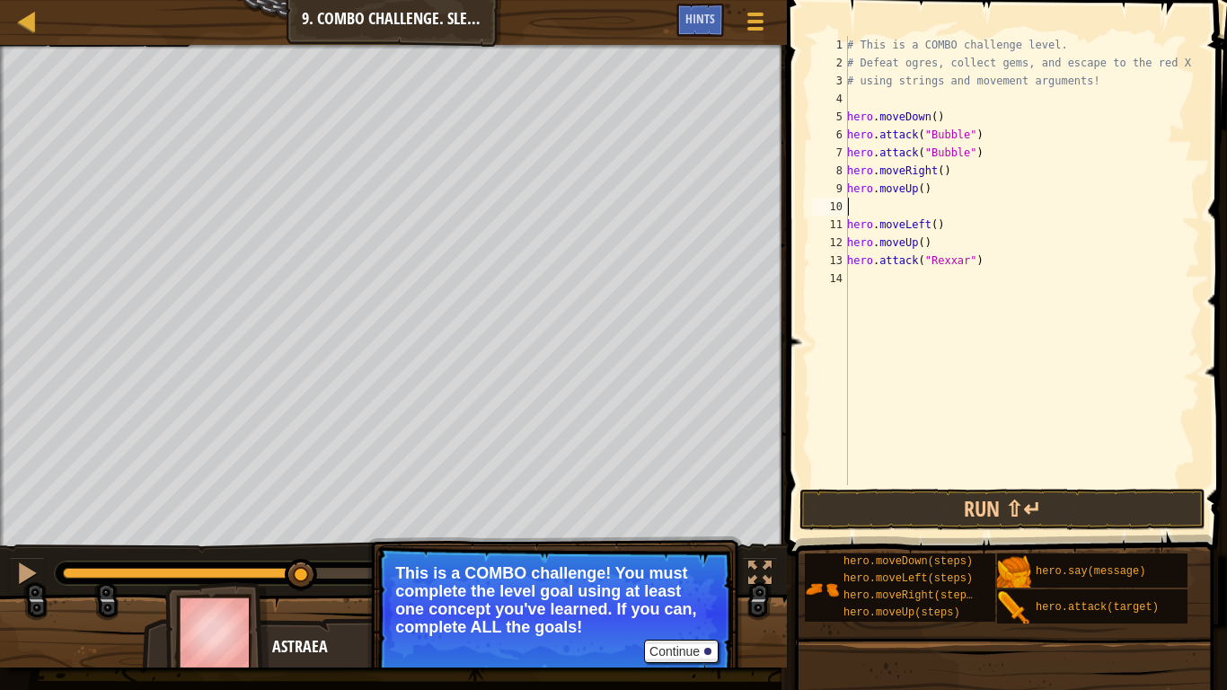
click at [936, 190] on div "# This is a COMBO challenge level. # Defeat [PERSON_NAME], collect gems, and es…" at bounding box center [1021, 278] width 357 height 485
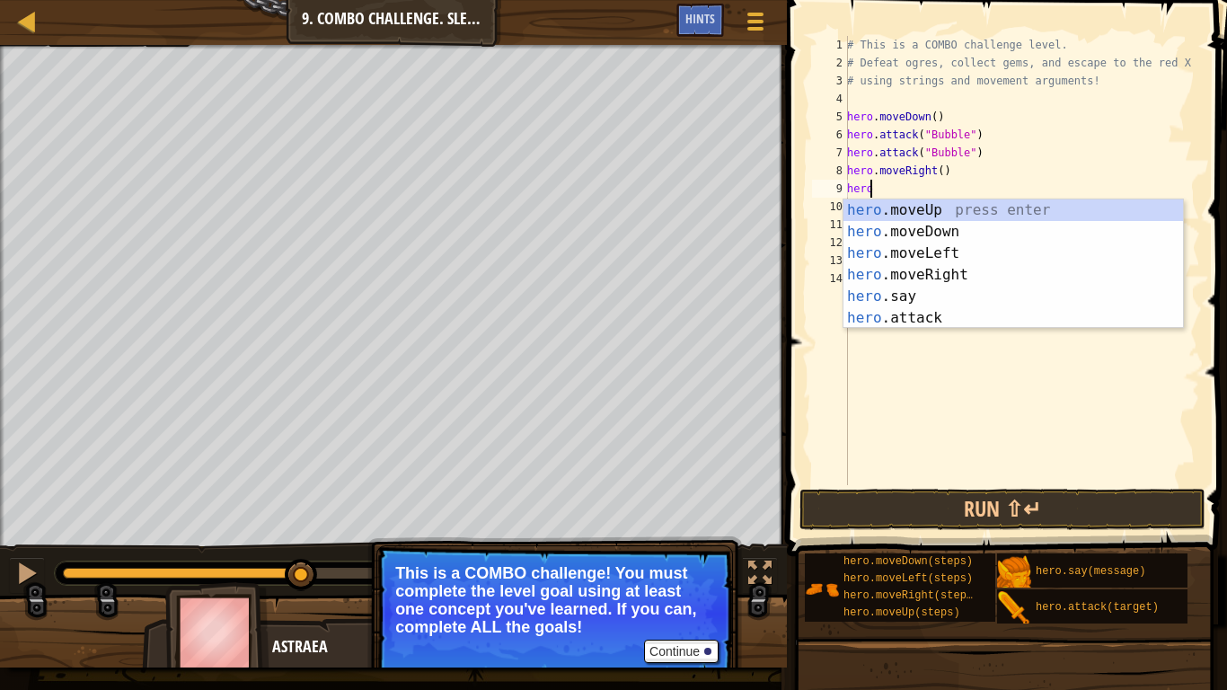
type textarea "he"
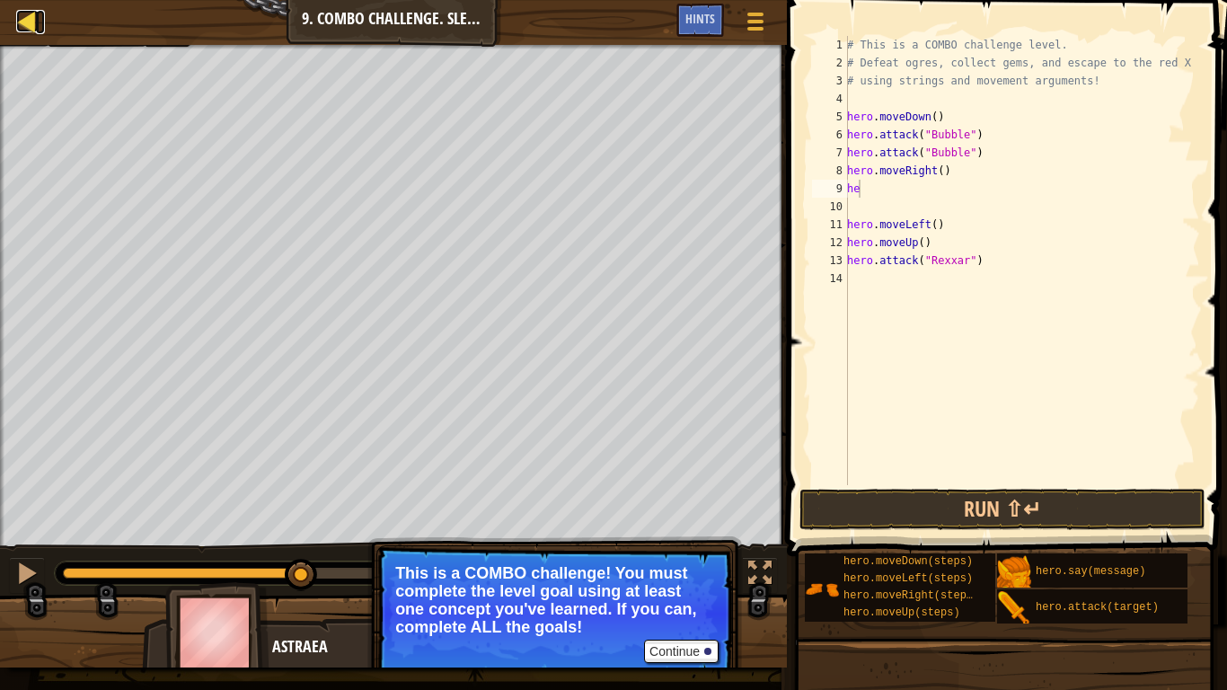
click at [24, 13] on div at bounding box center [27, 21] width 22 height 22
